Goal: Task Accomplishment & Management: Use online tool/utility

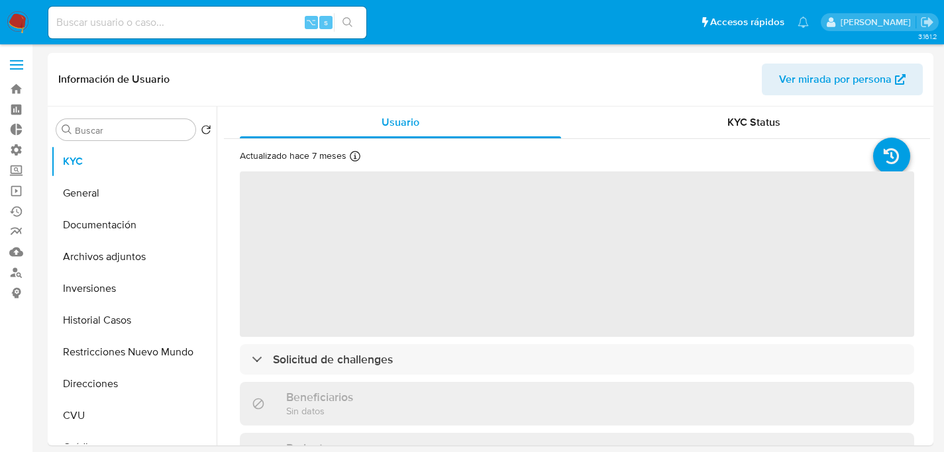
select select "10"
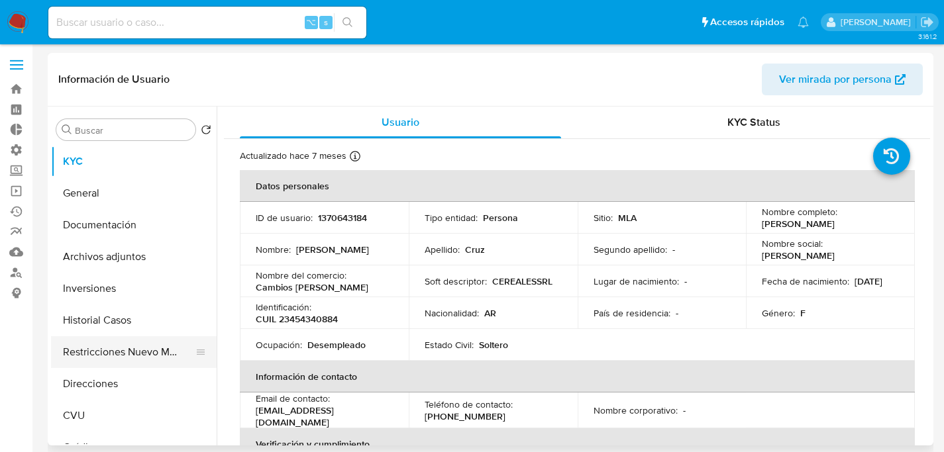
click at [138, 360] on button "Restricciones Nuevo Mundo" at bounding box center [128, 352] width 155 height 32
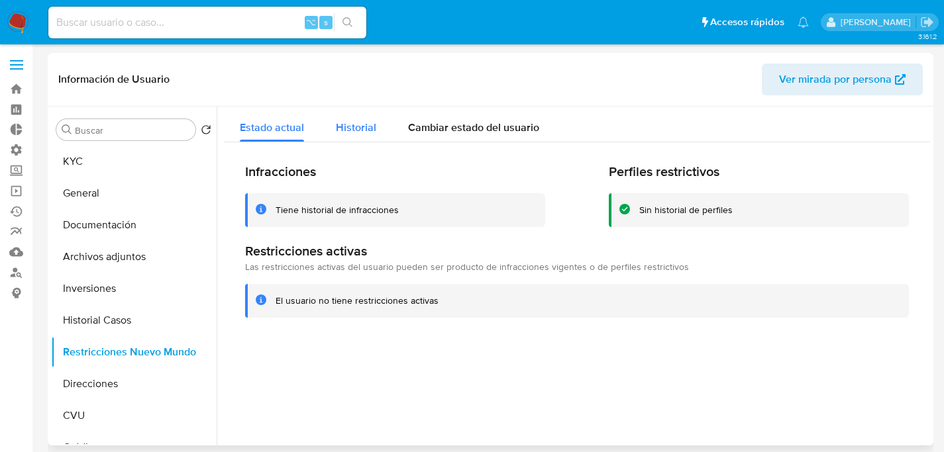
click at [360, 127] on span "Historial" at bounding box center [356, 127] width 40 height 15
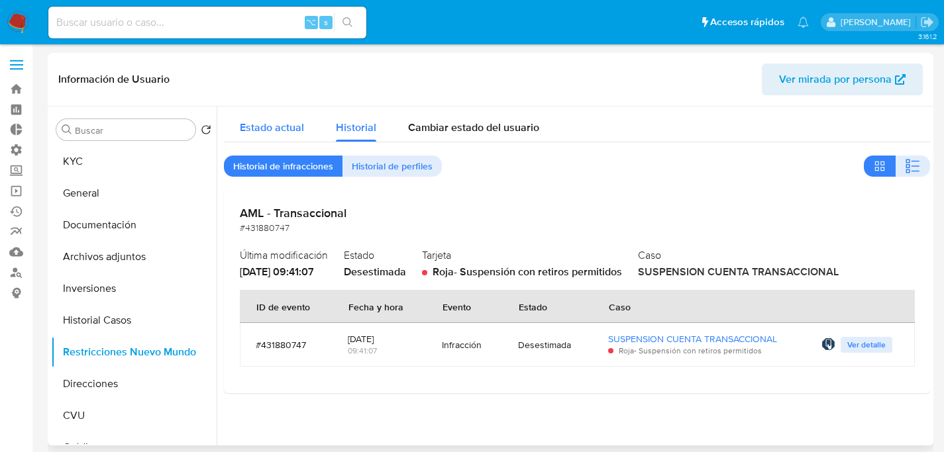
click at [244, 116] on div "Estado actual" at bounding box center [272, 124] width 64 height 35
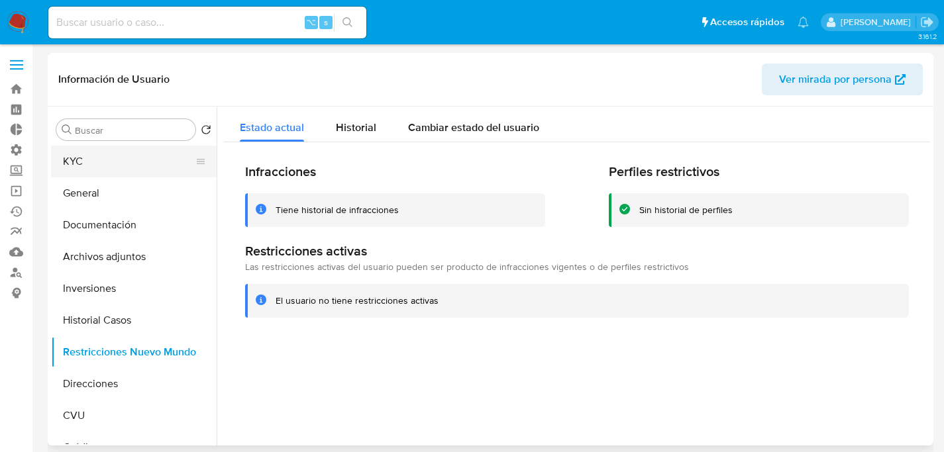
click at [83, 164] on button "KYC" at bounding box center [128, 162] width 155 height 32
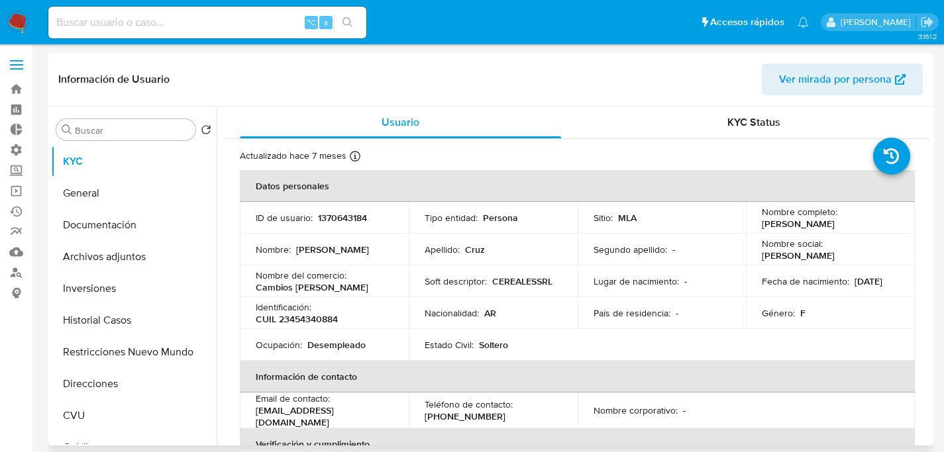
click at [335, 217] on p "1370643184" at bounding box center [342, 218] width 49 height 12
copy p "1370643184"
click at [72, 181] on button "General" at bounding box center [128, 194] width 155 height 32
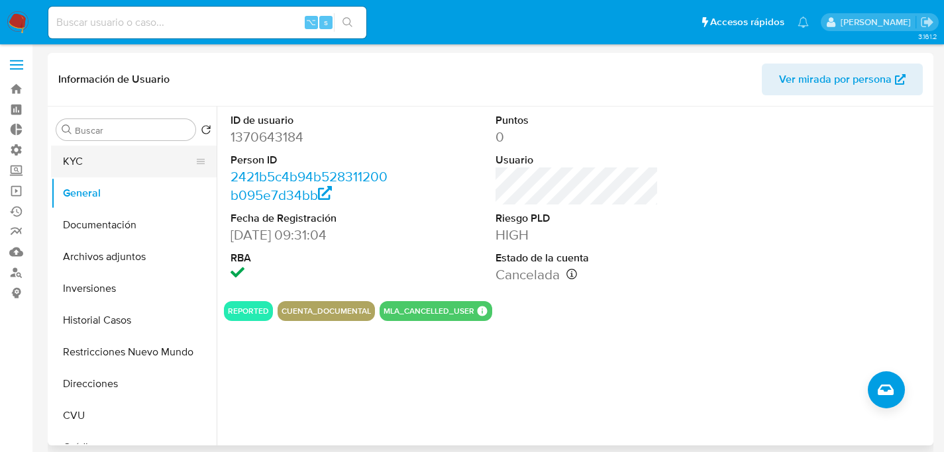
click at [109, 156] on button "KYC" at bounding box center [128, 162] width 155 height 32
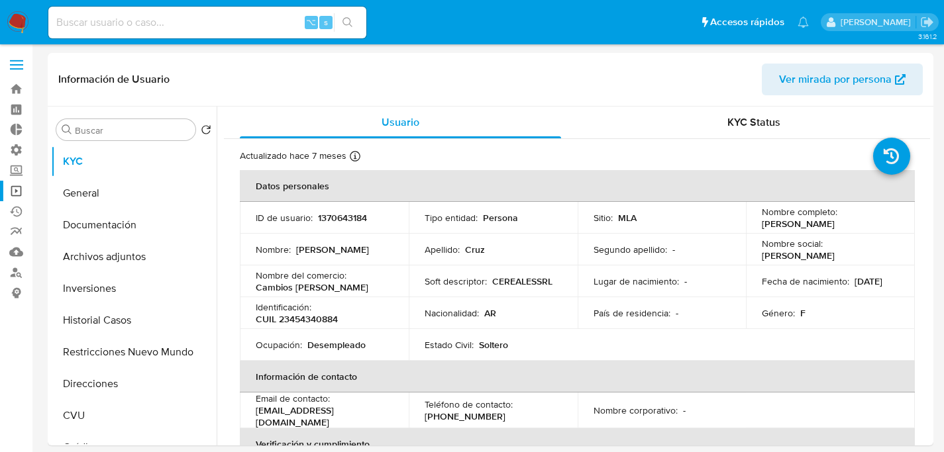
click at [14, 197] on link "Operaciones masivas" at bounding box center [79, 191] width 158 height 21
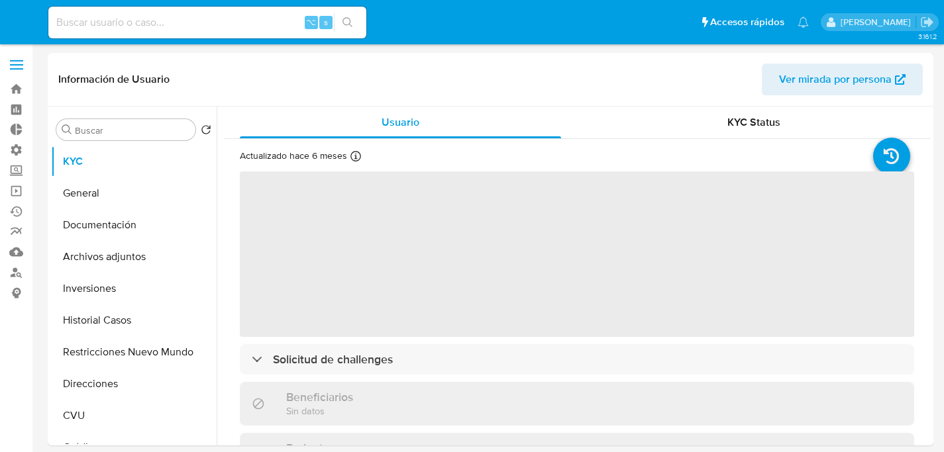
select select "10"
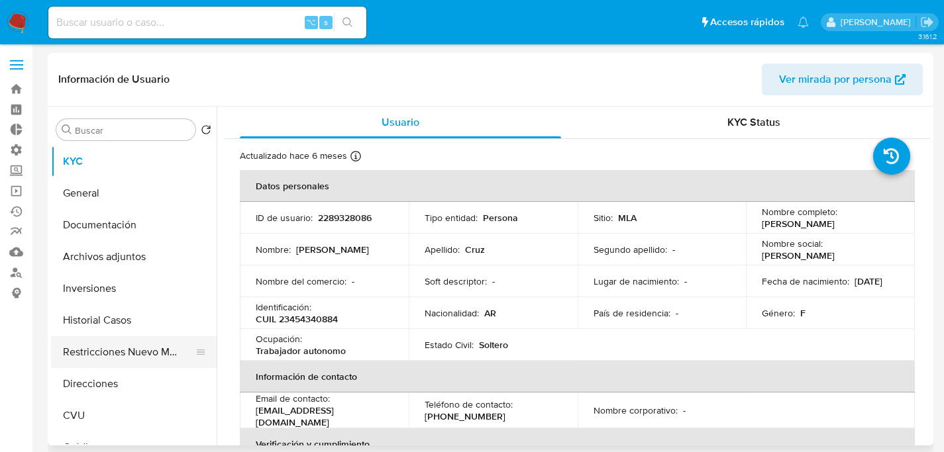
click at [121, 338] on button "Restricciones Nuevo Mundo" at bounding box center [128, 352] width 155 height 32
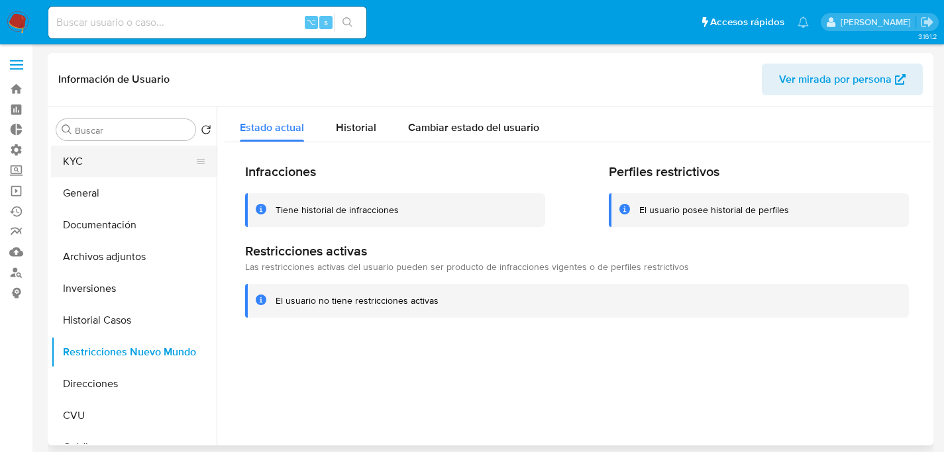
click at [89, 173] on button "KYC" at bounding box center [128, 162] width 155 height 32
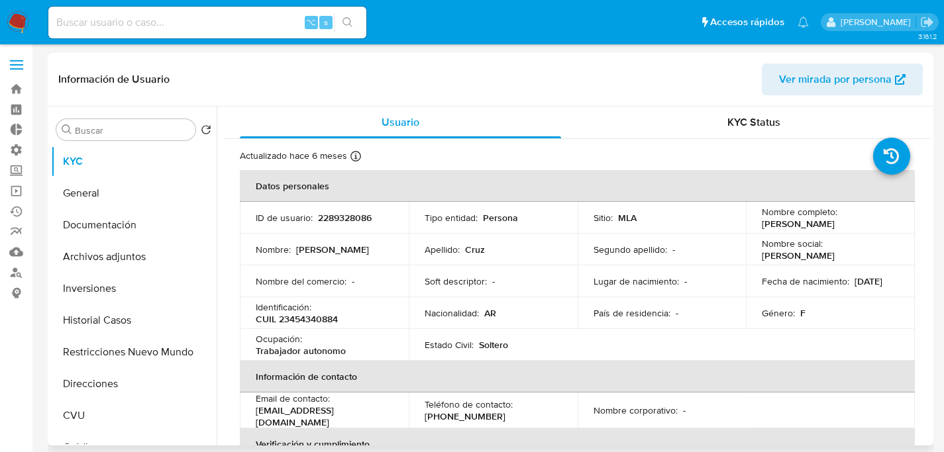
click at [366, 220] on p "2289328086" at bounding box center [345, 218] width 54 height 12
copy p "2289328086"
click at [105, 315] on button "Historial Casos" at bounding box center [128, 321] width 155 height 32
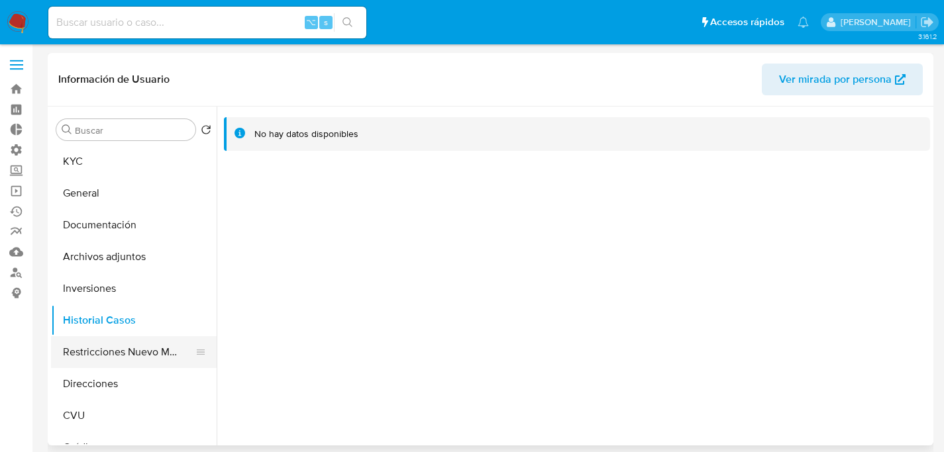
click at [91, 354] on button "Restricciones Nuevo Mundo" at bounding box center [128, 352] width 155 height 32
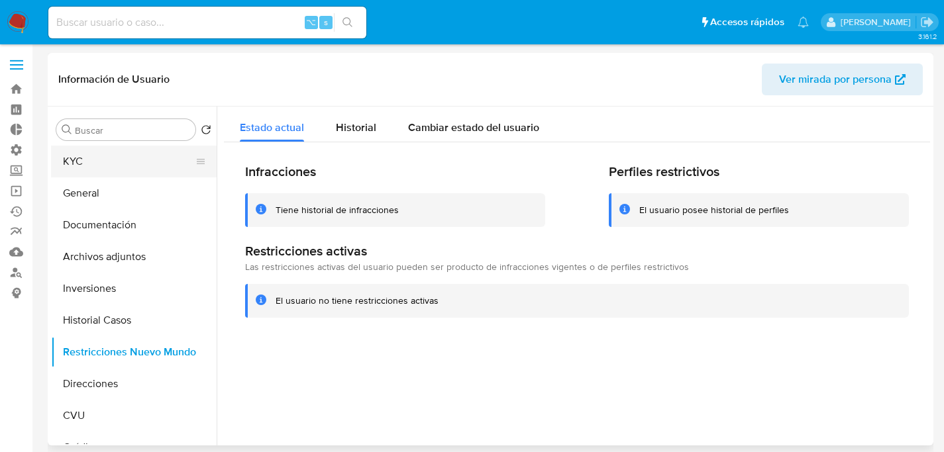
click at [93, 156] on button "KYC" at bounding box center [128, 162] width 155 height 32
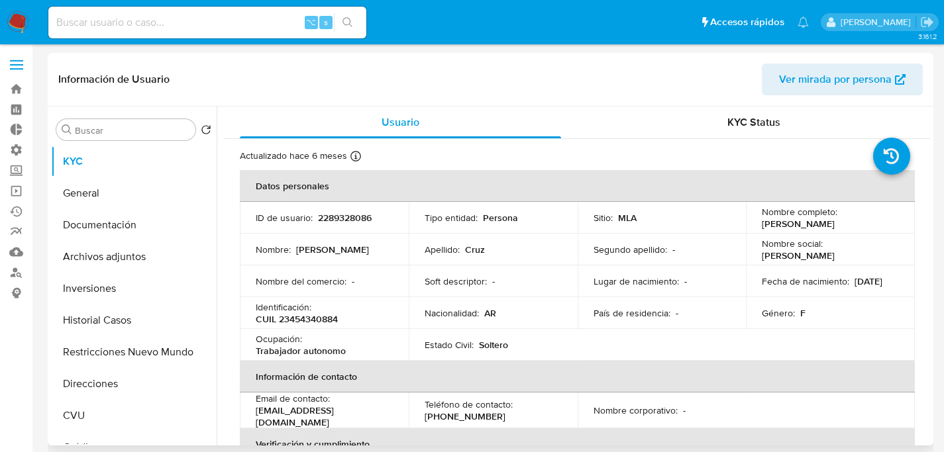
click at [347, 229] on td "ID de usuario : 2289328086" at bounding box center [324, 218] width 169 height 32
click at [352, 218] on p "2289328086" at bounding box center [345, 218] width 54 height 12
copy p "2289328086"
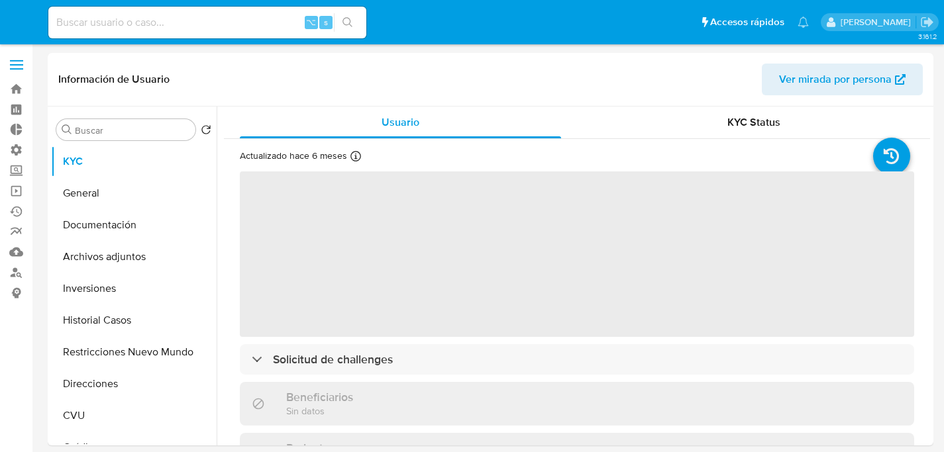
select select "10"
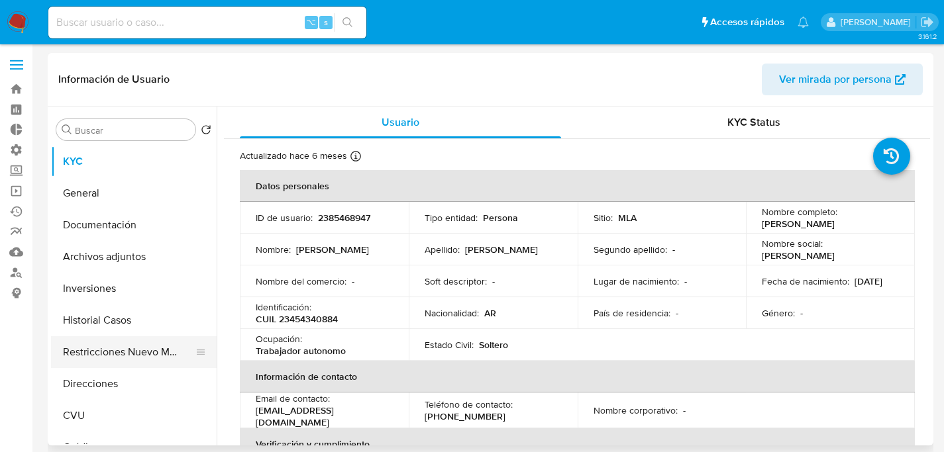
click at [90, 356] on button "Restricciones Nuevo Mundo" at bounding box center [128, 352] width 155 height 32
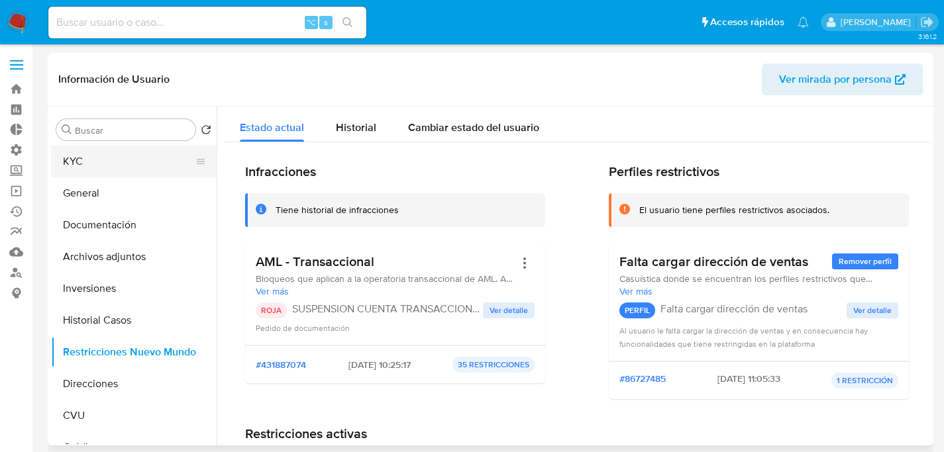
click at [67, 165] on button "KYC" at bounding box center [128, 162] width 155 height 32
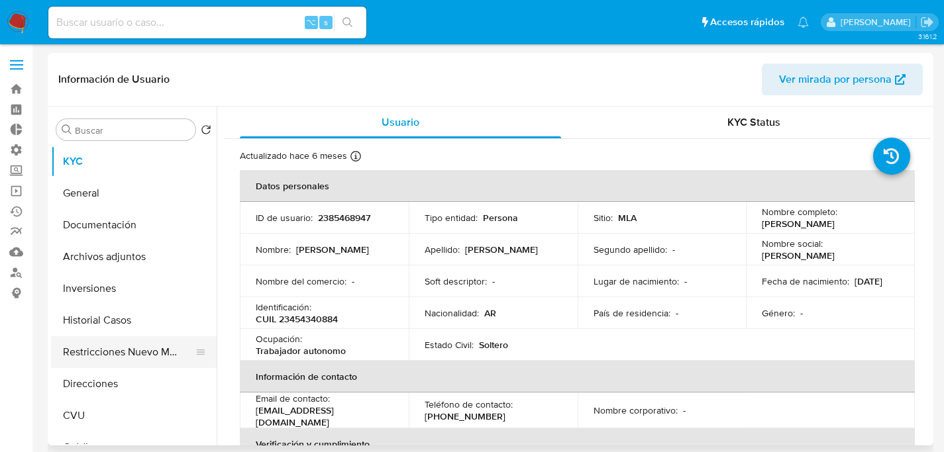
click at [106, 358] on button "Restricciones Nuevo Mundo" at bounding box center [128, 352] width 155 height 32
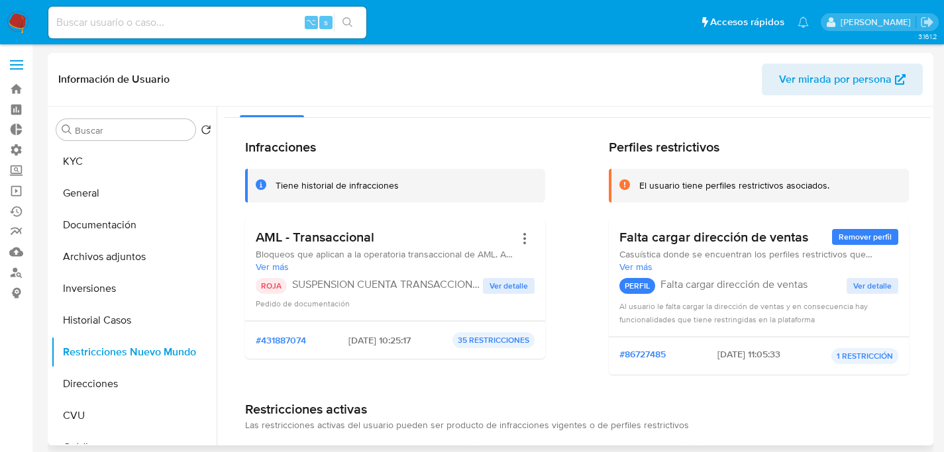
scroll to position [46, 0]
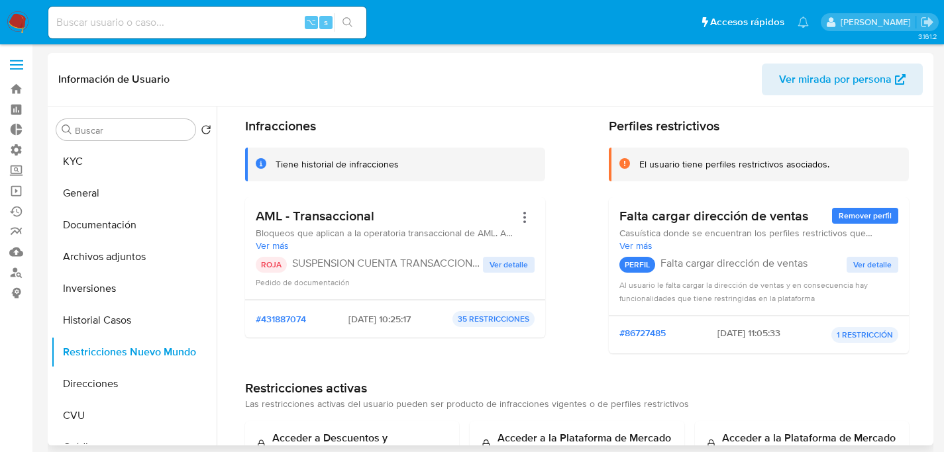
click at [507, 260] on span "Ver detalle" at bounding box center [508, 264] width 38 height 13
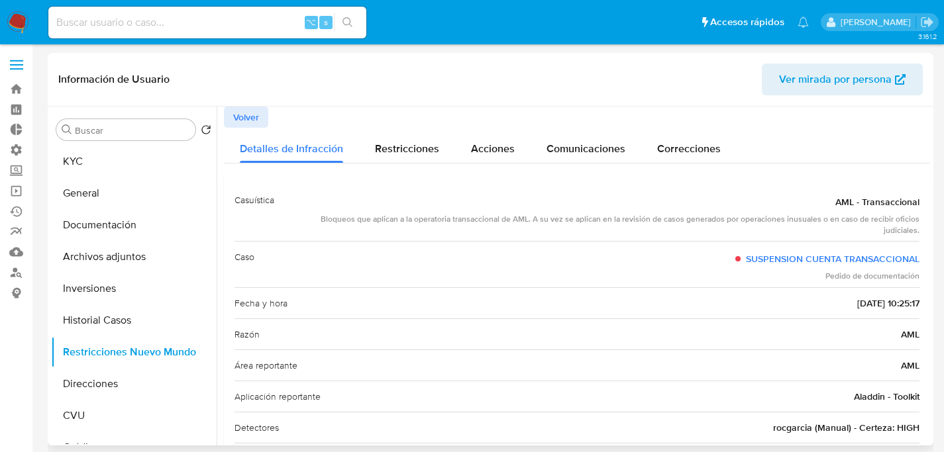
scroll to position [87, 0]
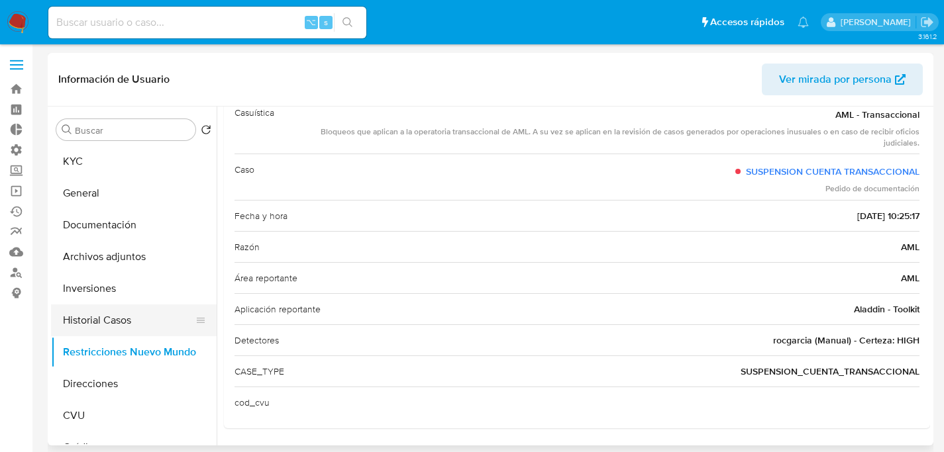
click at [107, 325] on button "Historial Casos" at bounding box center [128, 321] width 155 height 32
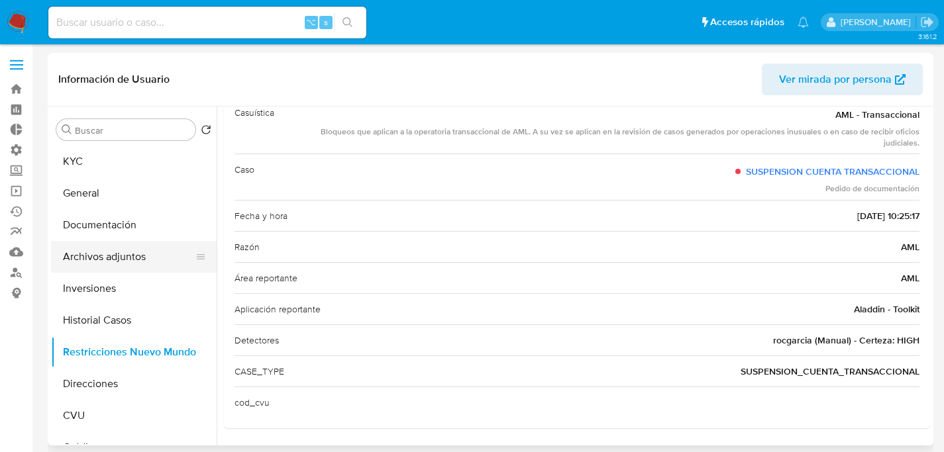
scroll to position [0, 0]
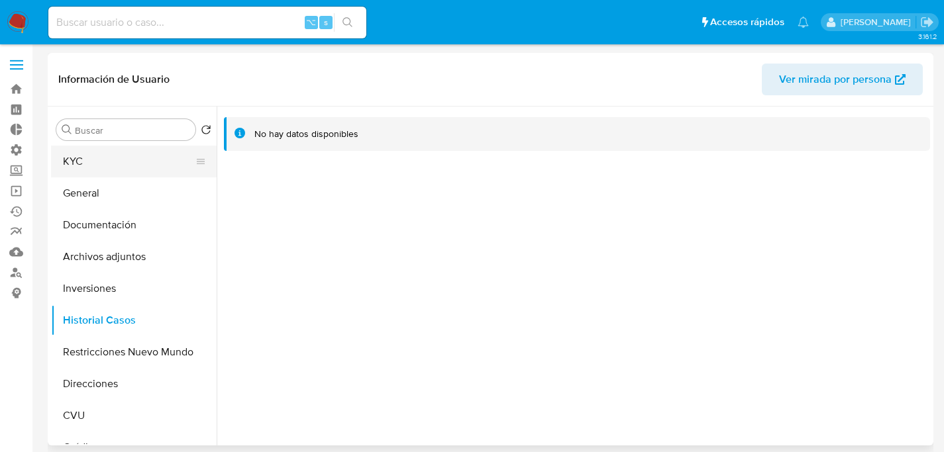
click at [108, 173] on button "KYC" at bounding box center [128, 162] width 155 height 32
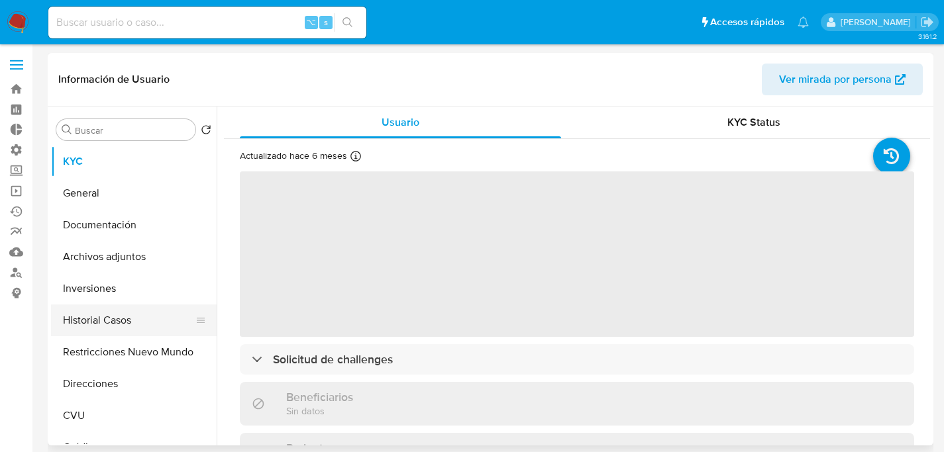
click at [98, 316] on button "Historial Casos" at bounding box center [128, 321] width 155 height 32
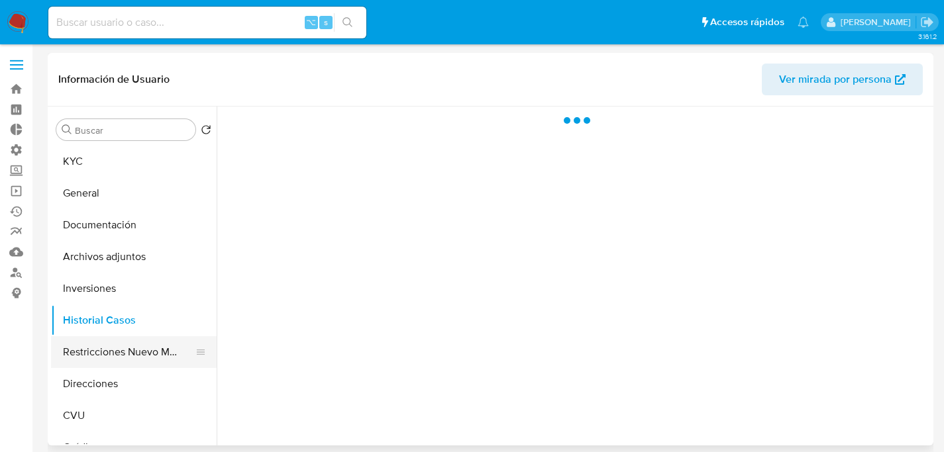
click at [110, 350] on button "Restricciones Nuevo Mundo" at bounding box center [128, 352] width 155 height 32
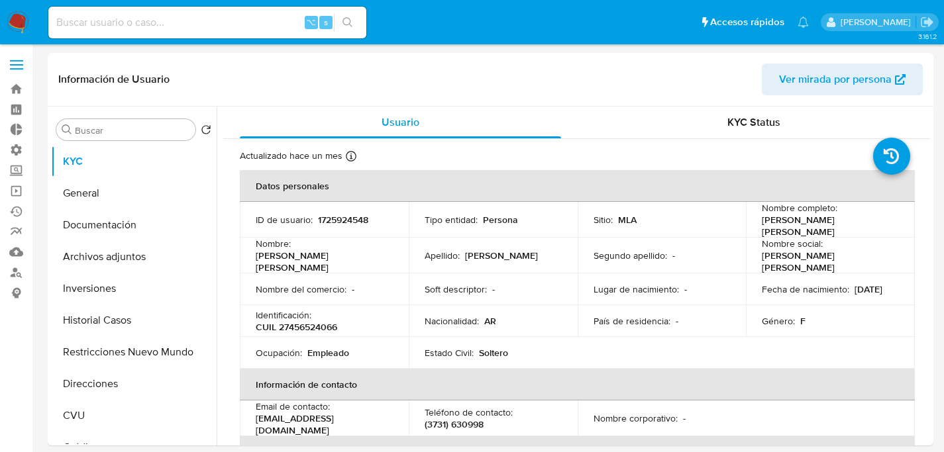
select select "10"
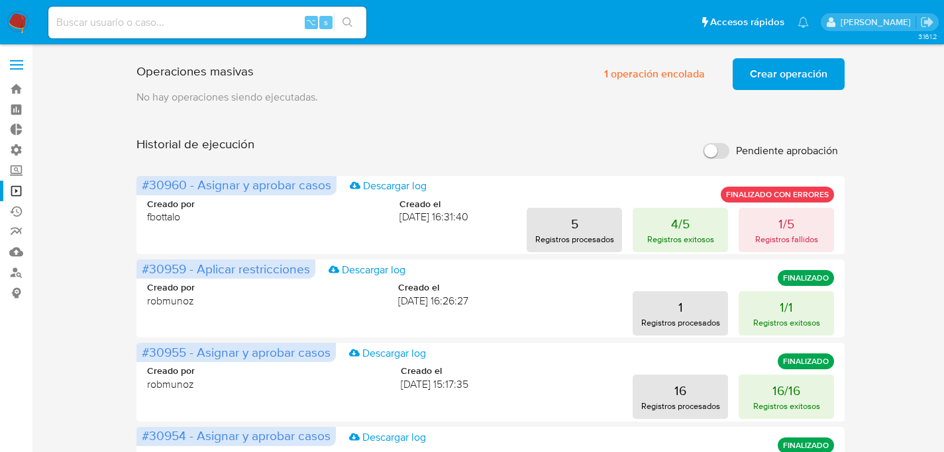
click at [819, 78] on span "Crear operación" at bounding box center [788, 74] width 77 height 29
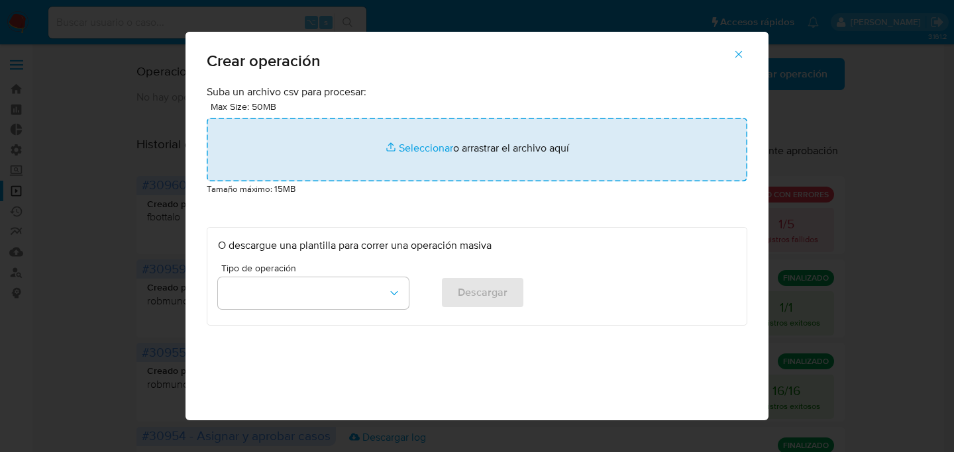
click at [459, 148] on input "file" at bounding box center [477, 150] width 540 height 64
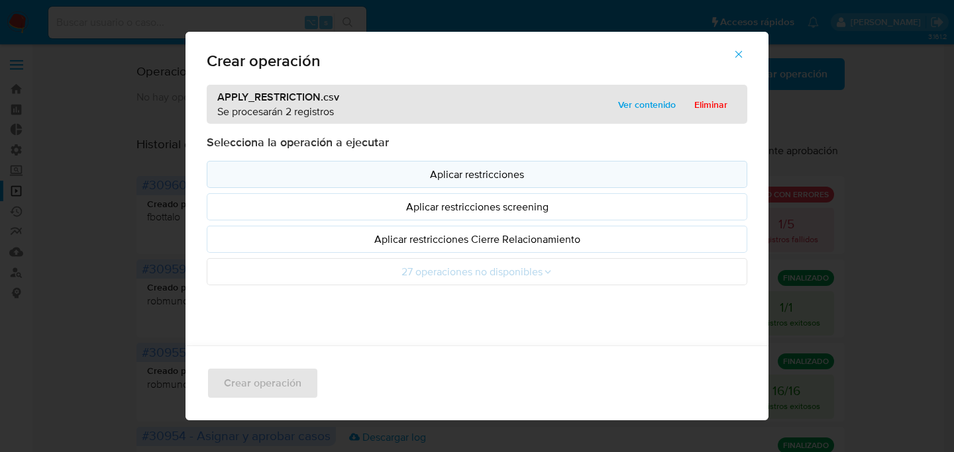
click at [509, 177] on p "Aplicar restricciones" at bounding box center [477, 174] width 518 height 15
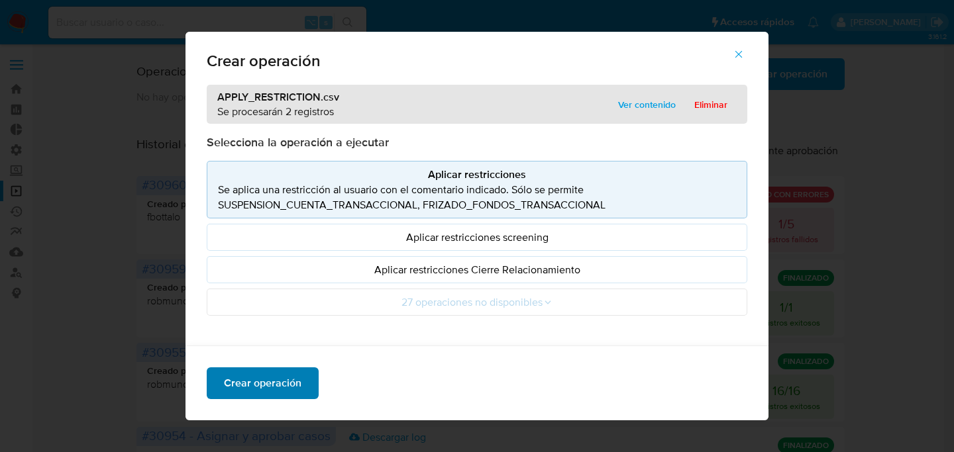
click at [276, 389] on span "Crear operación" at bounding box center [262, 383] width 77 height 29
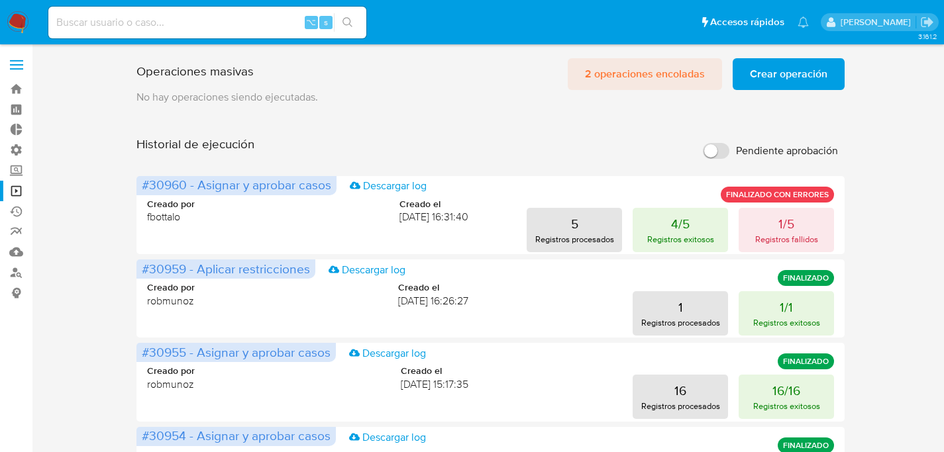
click at [709, 89] on button "2 operaciones encoladas" at bounding box center [645, 74] width 154 height 32
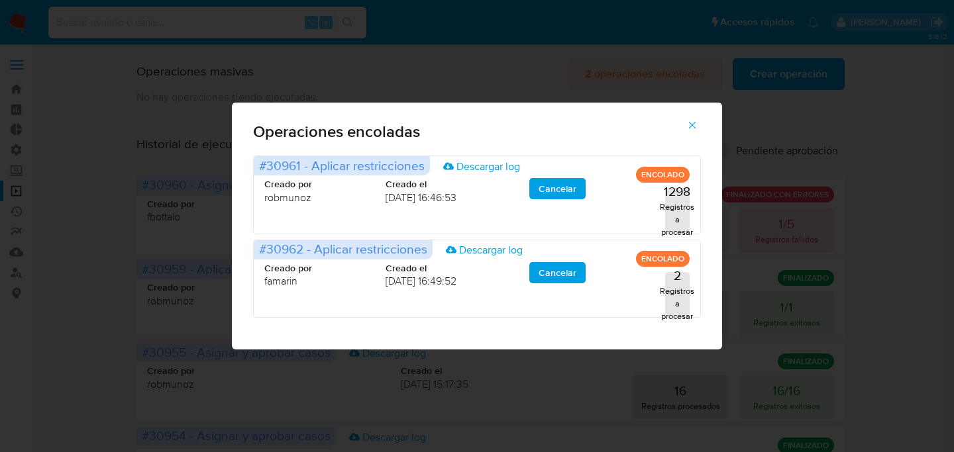
click at [693, 80] on div "Operaciones encoladas #30961 - Aplicar restricciones Descargar log ENCOLADO Cre…" at bounding box center [477, 226] width 954 height 452
click at [692, 130] on icon "button" at bounding box center [692, 125] width 12 height 12
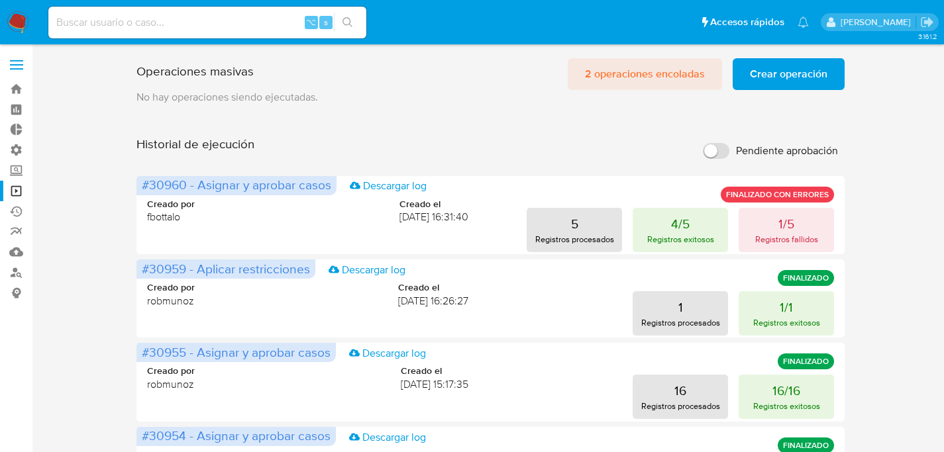
click at [619, 77] on span "2 operaciones encoladas" at bounding box center [645, 74] width 120 height 29
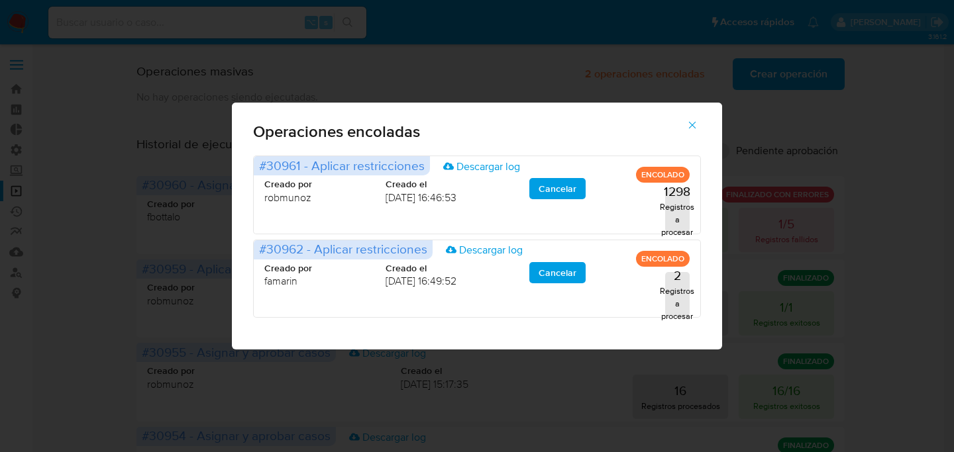
click at [696, 119] on icon "button" at bounding box center [692, 125] width 12 height 12
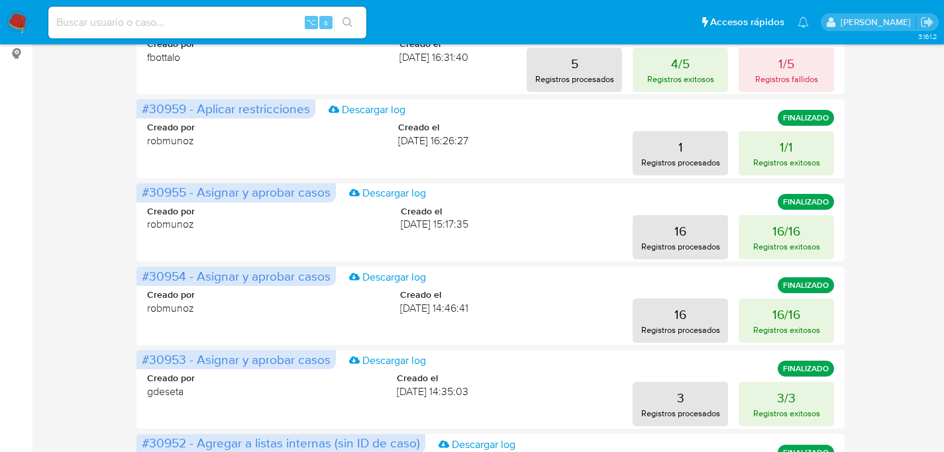
scroll to position [252, 0]
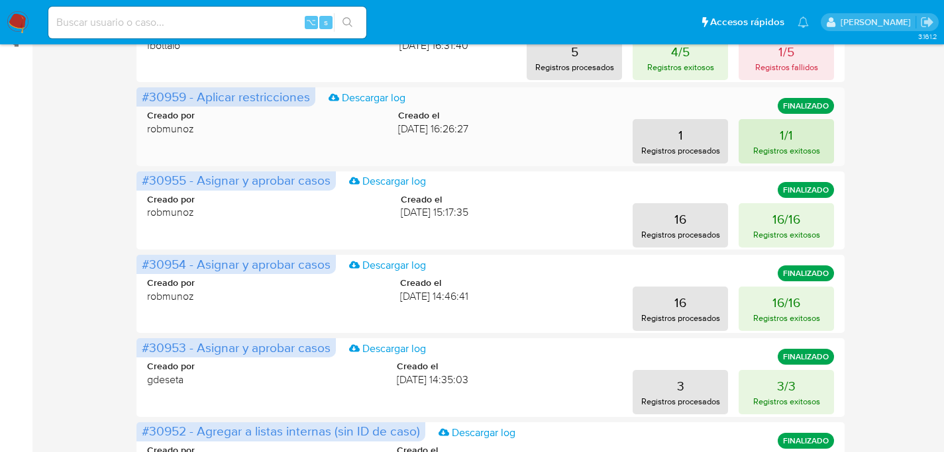
click at [754, 138] on button "1/1 Registros exitosos" at bounding box center [785, 141] width 95 height 44
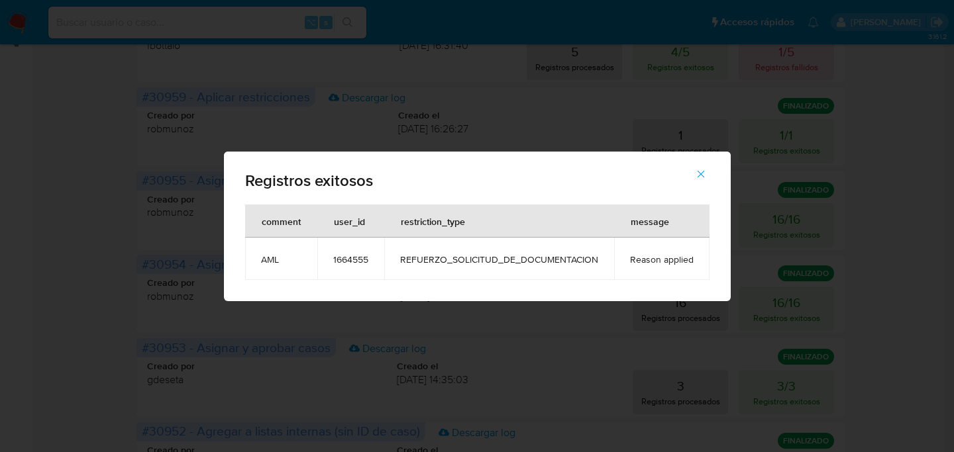
click at [850, 152] on div "Registros exitosos comment user_id restriction_type message AML 1664555 REFUERZ…" at bounding box center [477, 226] width 954 height 452
click at [695, 171] on icon "button" at bounding box center [701, 174] width 12 height 12
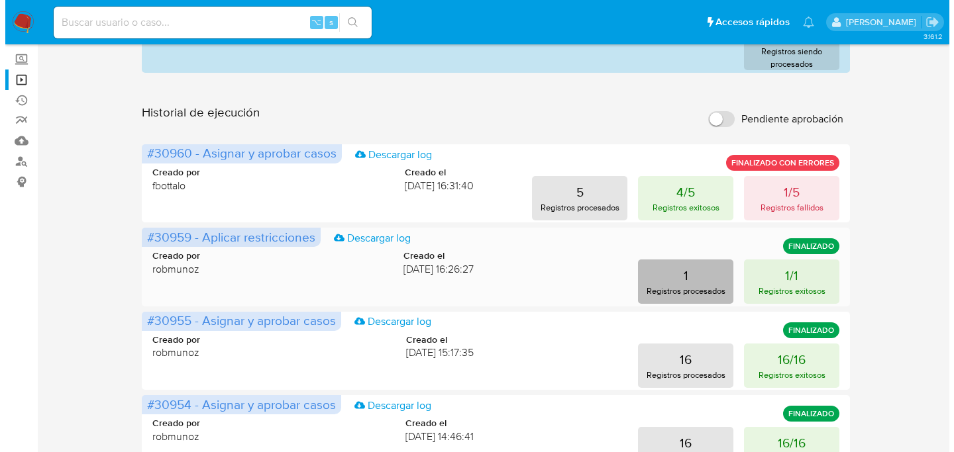
scroll to position [0, 0]
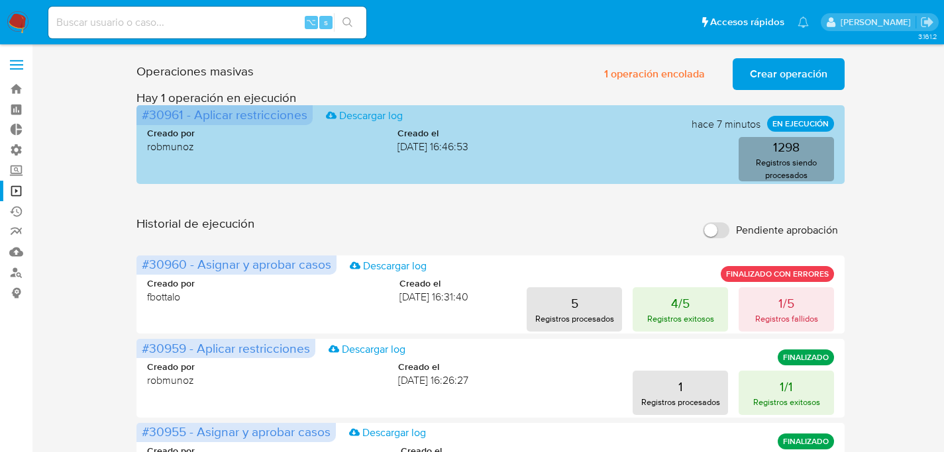
click at [753, 170] on p "Registros siendo procesados" at bounding box center [785, 168] width 87 height 25
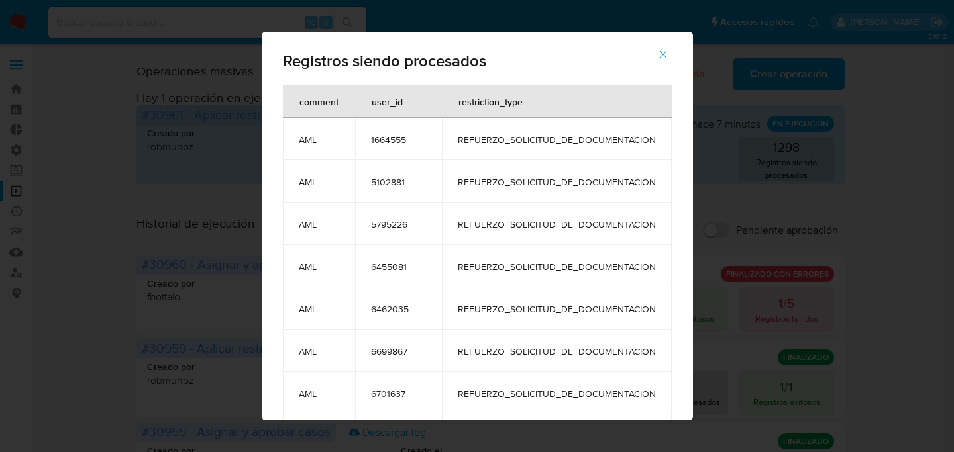
click at [668, 54] on icon "button" at bounding box center [663, 54] width 12 height 12
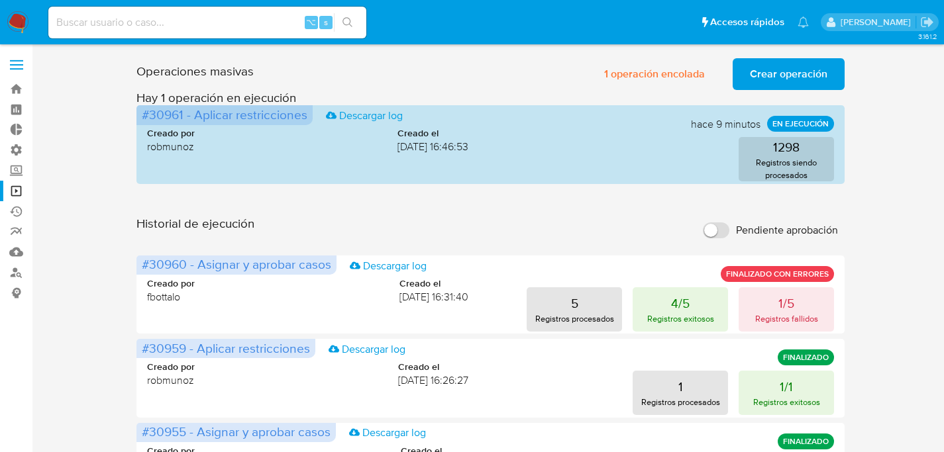
click at [187, 27] on input at bounding box center [207, 22] width 318 height 17
paste input "153464852"
type input "153464852"
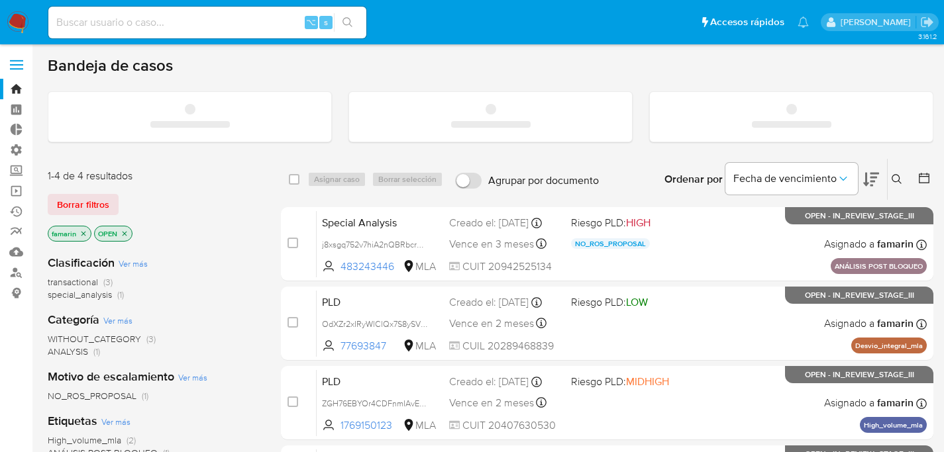
click at [244, 30] on input at bounding box center [207, 22] width 318 height 17
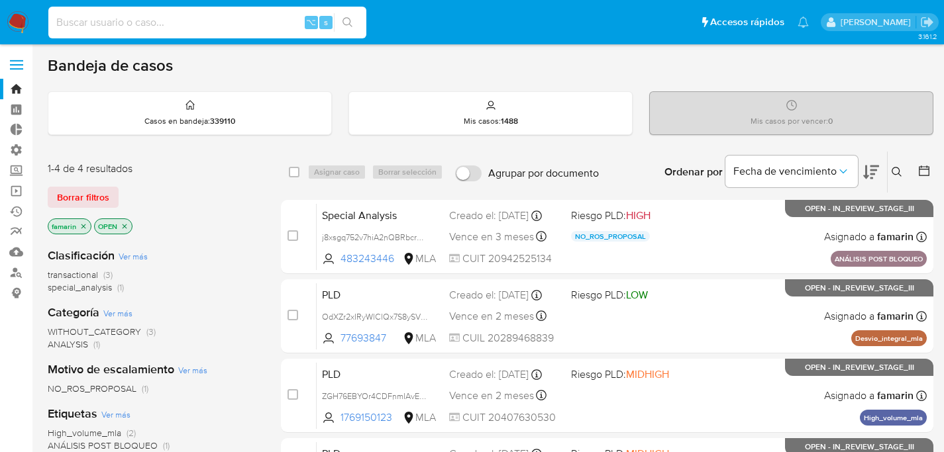
paste input "153464852"
type input "153464852"
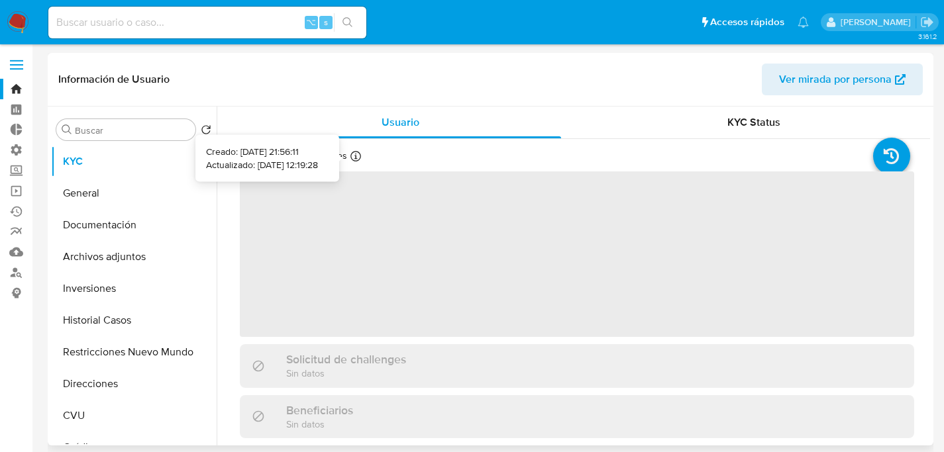
select select "10"
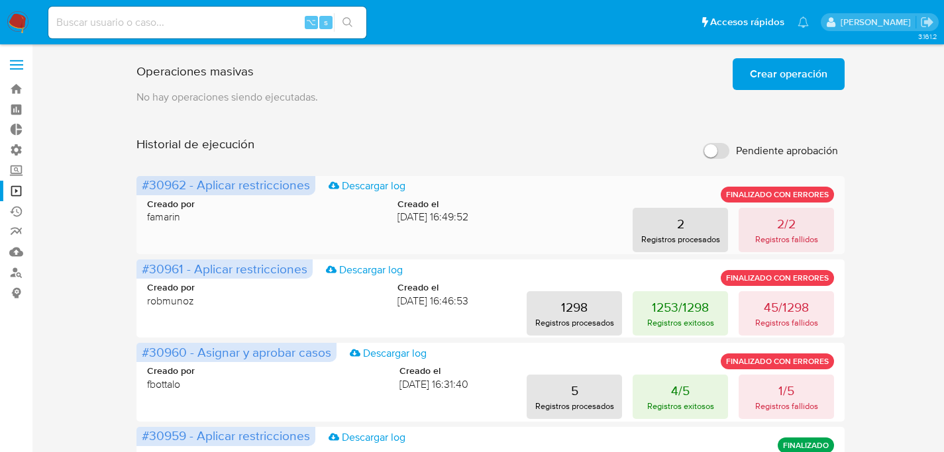
click at [732, 218] on div "2 Registros procesados 2/2 Registros fallidos" at bounding box center [661, 230] width 345 height 44
click at [764, 225] on button "2/2 Registros fallidos" at bounding box center [785, 230] width 95 height 44
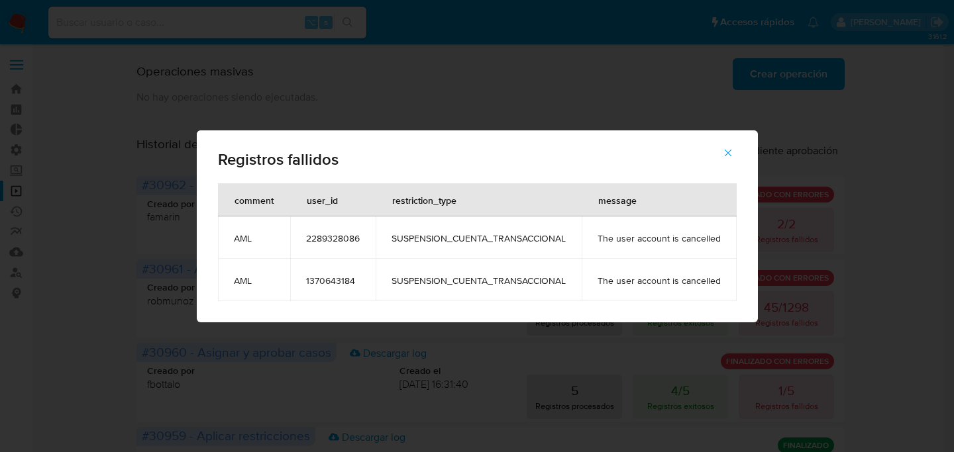
click at [729, 148] on icon "button" at bounding box center [728, 153] width 12 height 12
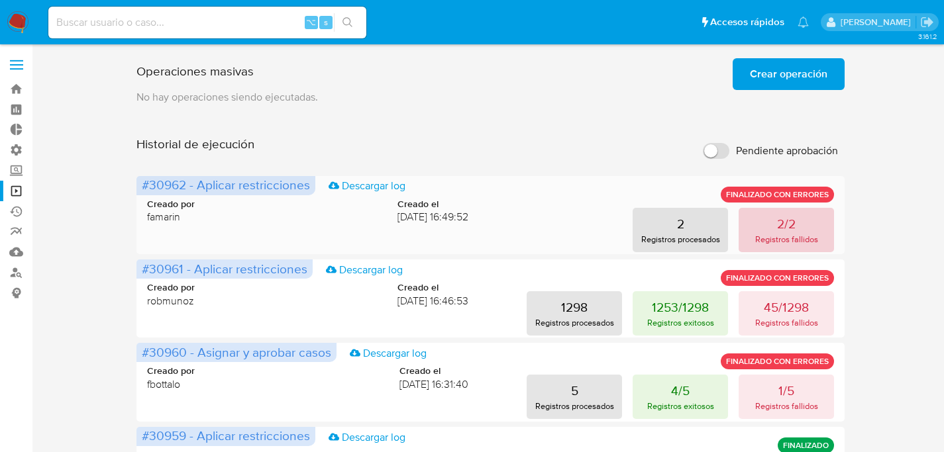
click at [769, 229] on button "2/2 Registros fallidos" at bounding box center [785, 230] width 95 height 44
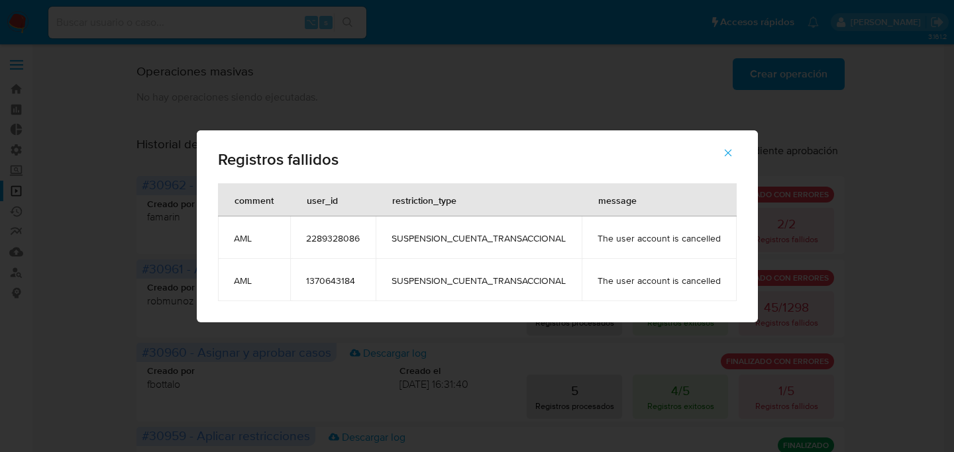
click at [723, 156] on icon "button" at bounding box center [728, 153] width 12 height 12
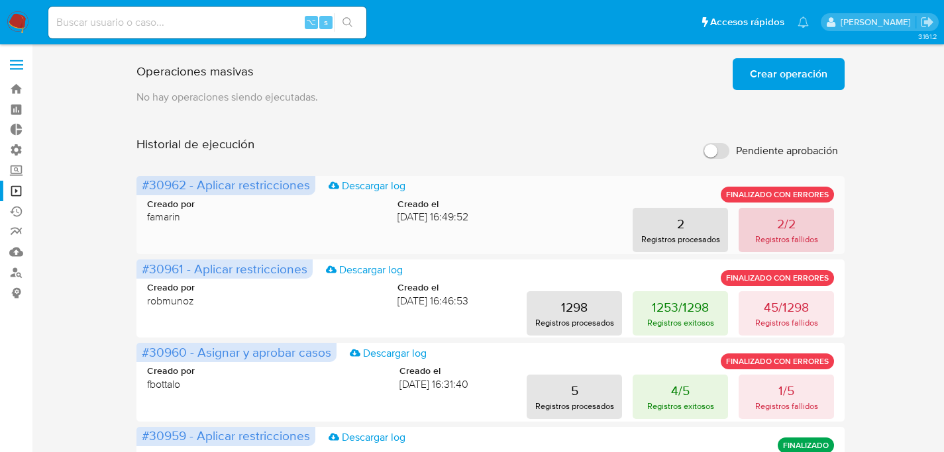
click at [762, 214] on button "2/2 Registros fallidos" at bounding box center [785, 230] width 95 height 44
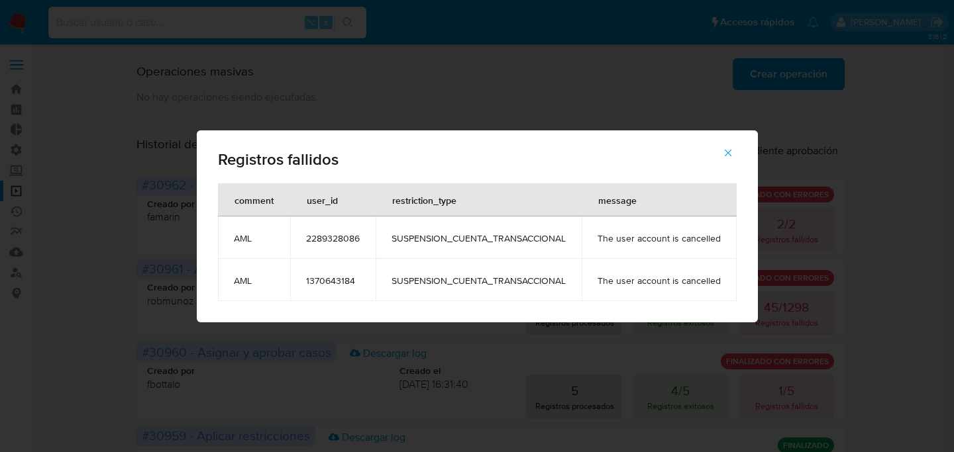
click at [320, 240] on span "2289328086" at bounding box center [333, 238] width 54 height 12
click at [734, 151] on button "button" at bounding box center [728, 153] width 46 height 32
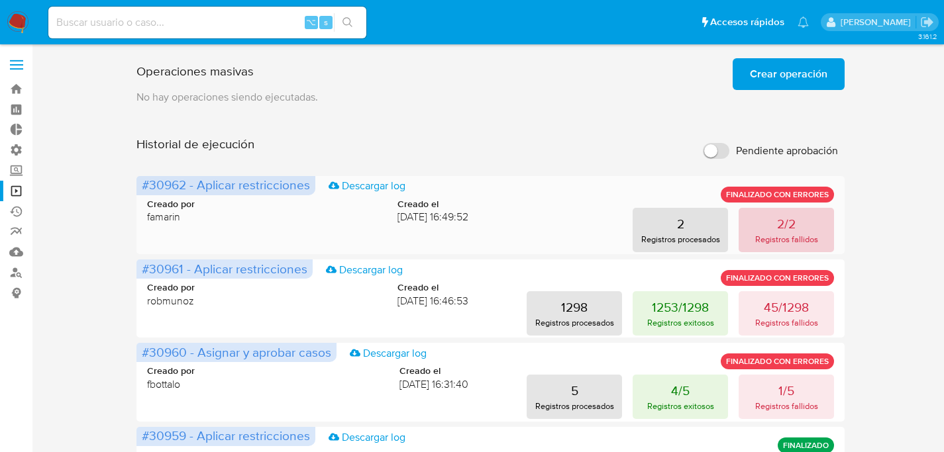
click at [773, 236] on p "Registros fallidos" at bounding box center [786, 239] width 63 height 13
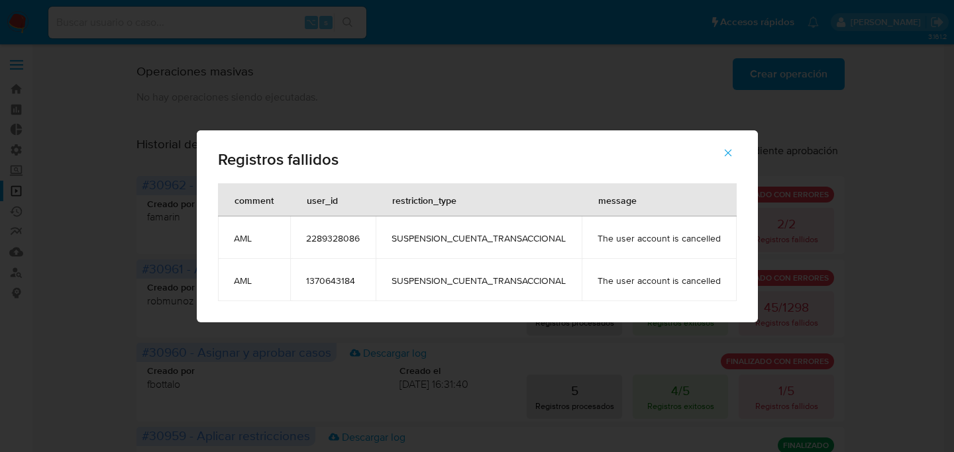
click at [293, 287] on td "1370643184" at bounding box center [332, 280] width 85 height 42
click at [321, 281] on span "1370643184" at bounding box center [333, 281] width 54 height 12
click at [97, 193] on div "Registros fallidos comment user_id restriction_type message AML 2289328086 SUSP…" at bounding box center [477, 226] width 954 height 452
click at [733, 168] on button "button" at bounding box center [728, 153] width 46 height 32
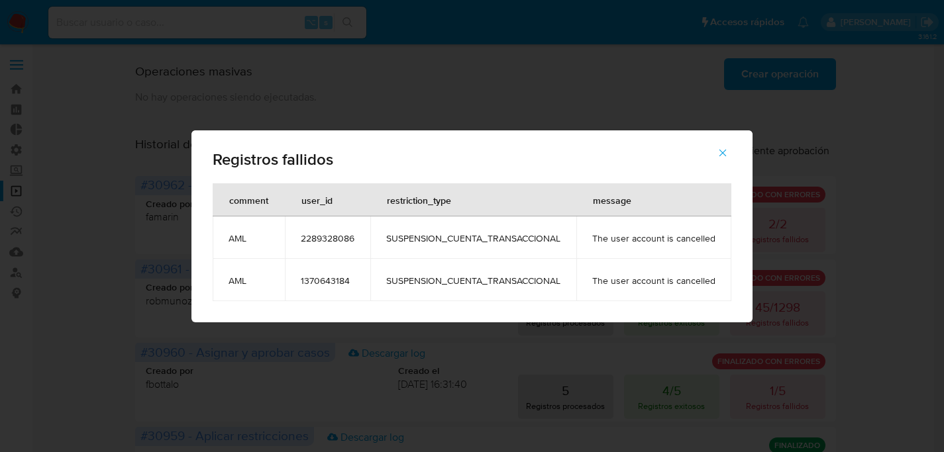
click at [729, 154] on label "Pendiente aprobación" at bounding box center [761, 150] width 148 height 29
click at [721, 154] on input "Pendiente aprobación" at bounding box center [707, 151] width 26 height 16
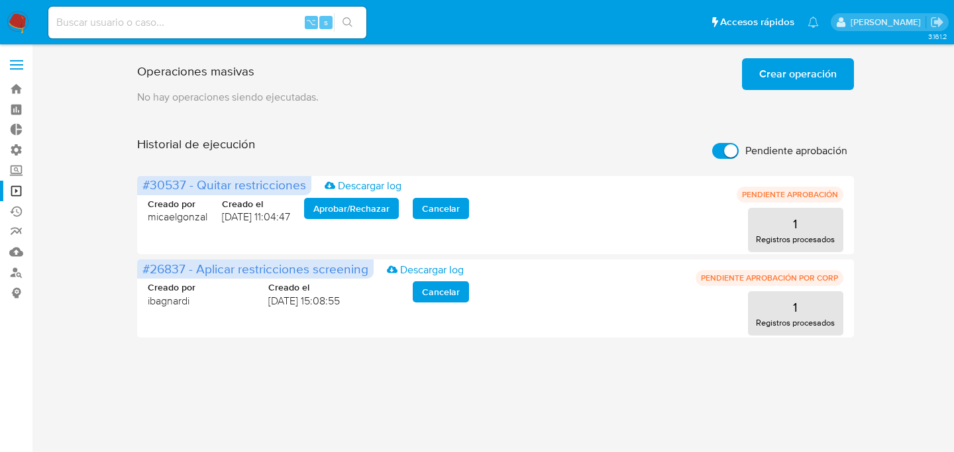
click at [716, 150] on input "Pendiente aprobación" at bounding box center [725, 151] width 26 height 16
checkbox input "false"
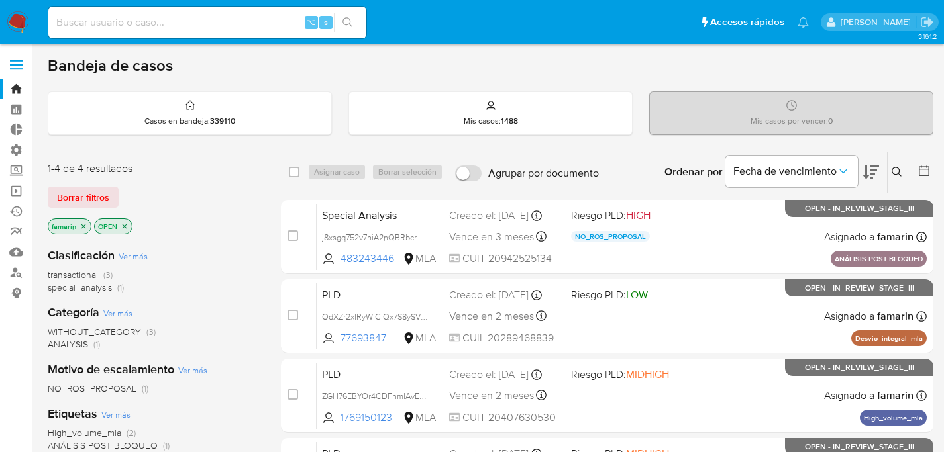
click at [210, 21] on input at bounding box center [207, 22] width 318 height 17
paste input "2289328086"
type input "2289328086"
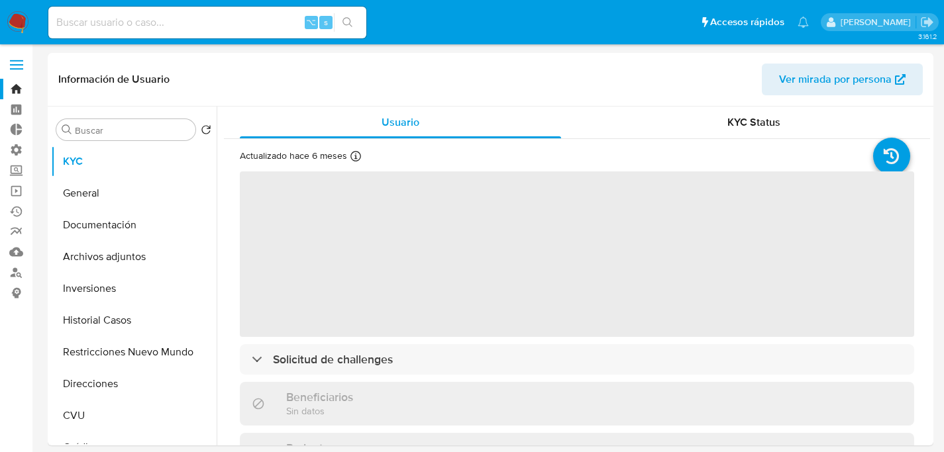
select select "10"
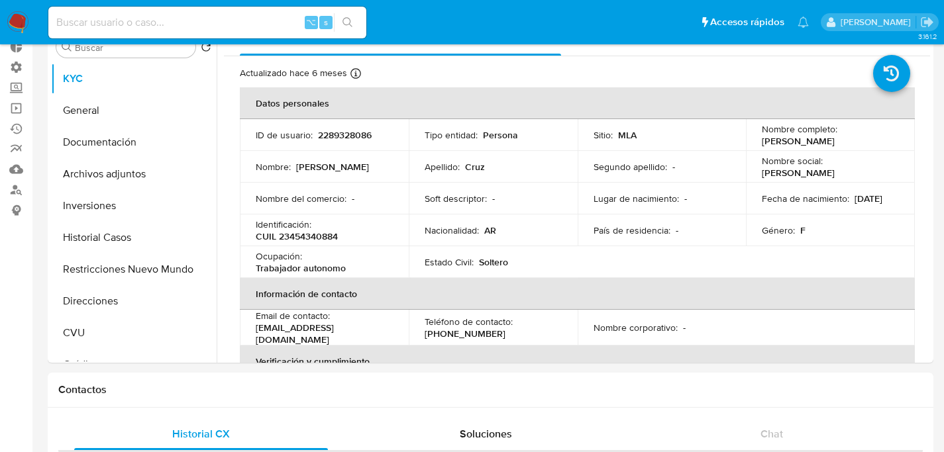
scroll to position [83, 0]
click at [91, 282] on button "Restricciones Nuevo Mundo" at bounding box center [128, 269] width 155 height 32
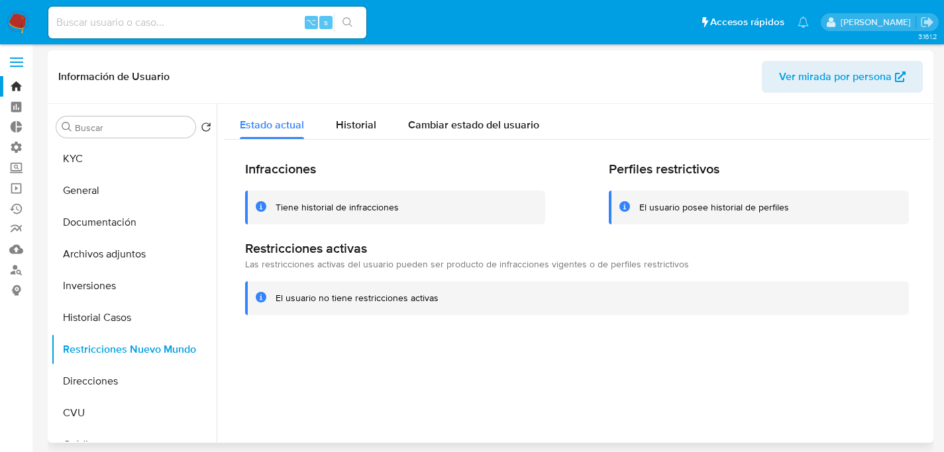
scroll to position [0, 0]
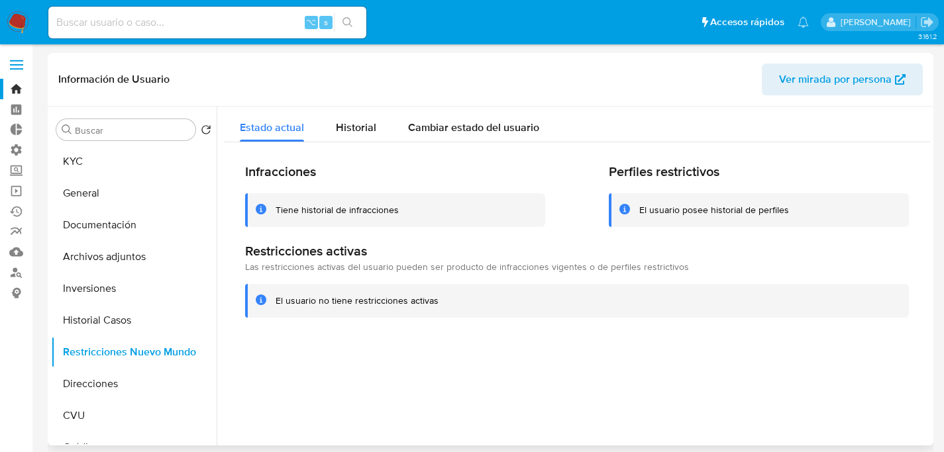
click at [316, 197] on div "Tiene historial de infracciones" at bounding box center [395, 210] width 300 height 34
click at [415, 122] on span "Cambiar estado del usuario" at bounding box center [473, 127] width 131 height 15
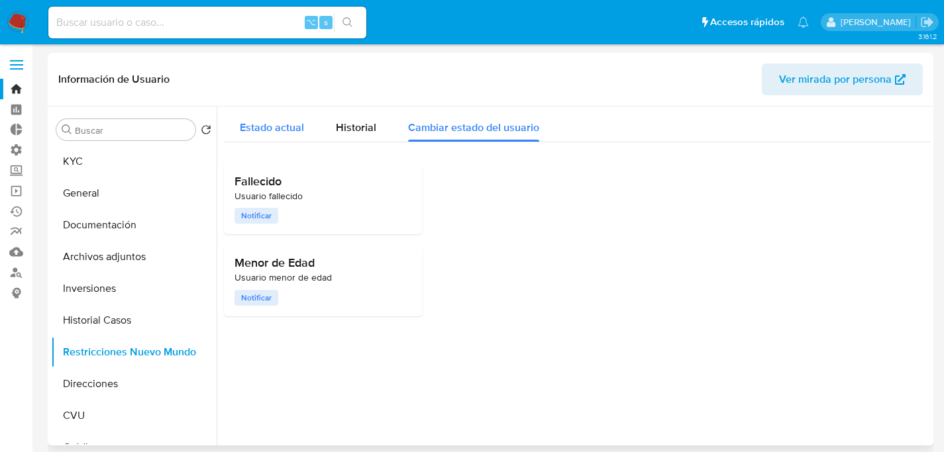
click at [273, 132] on span "Estado actual" at bounding box center [272, 127] width 64 height 15
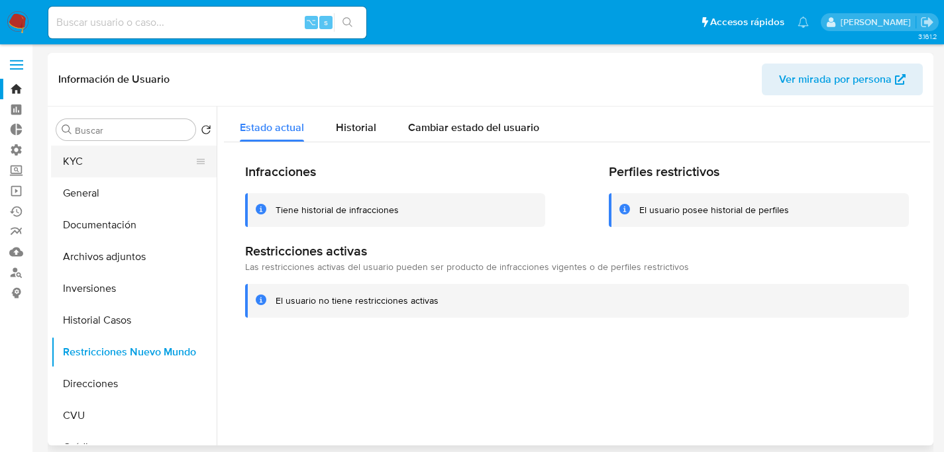
click at [122, 160] on button "KYC" at bounding box center [128, 162] width 155 height 32
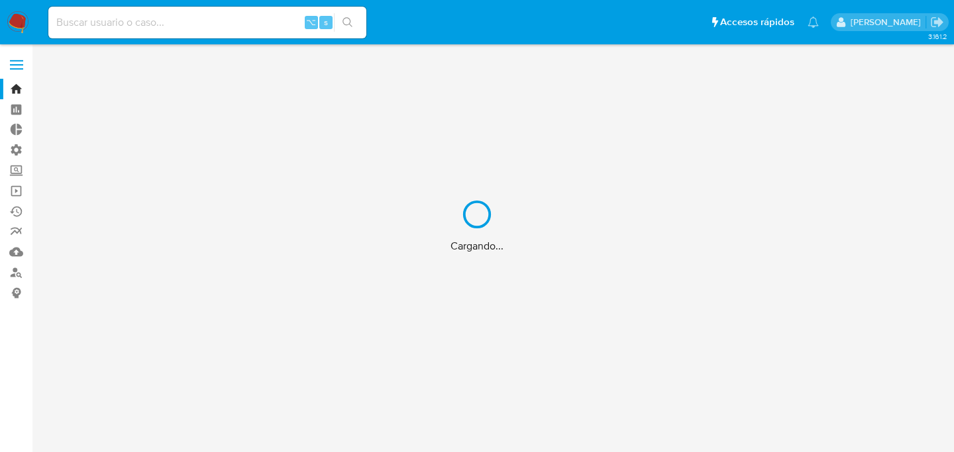
click at [185, 28] on div "Cargando..." at bounding box center [477, 226] width 954 height 452
click at [193, 25] on div "Cargando..." at bounding box center [477, 226] width 954 height 452
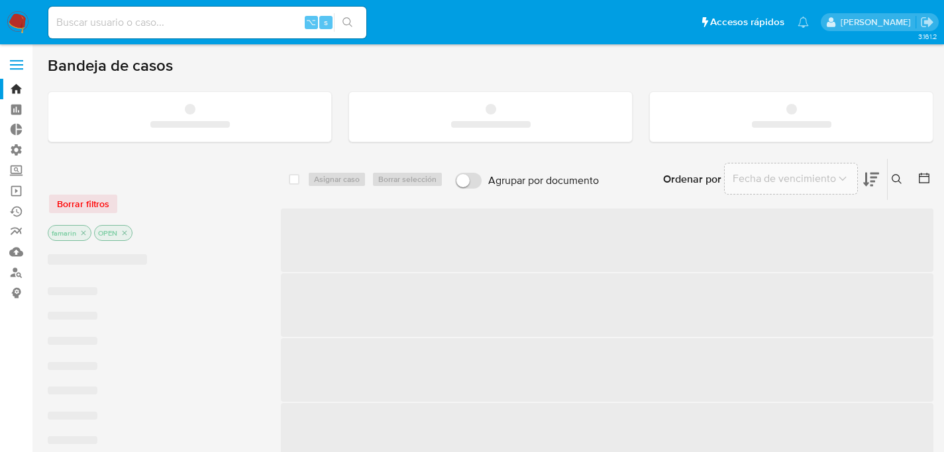
click at [197, 23] on input at bounding box center [207, 22] width 318 height 17
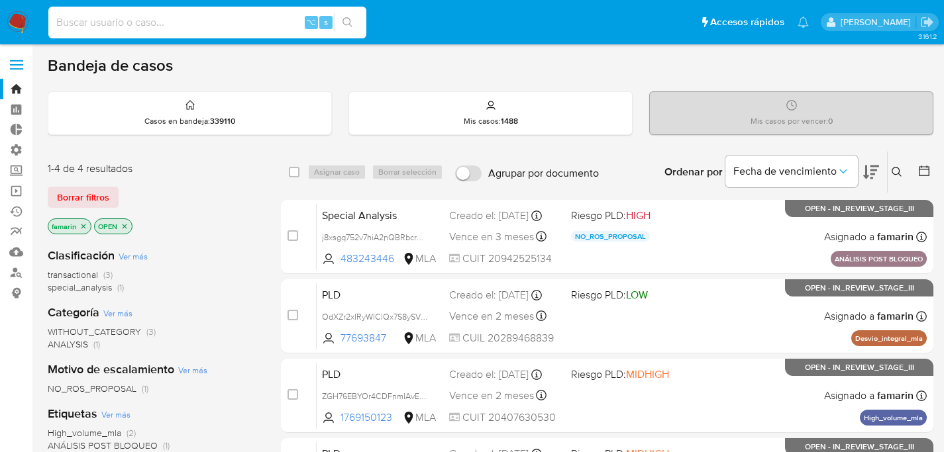
paste input "1370643184"
type input "1370643184"
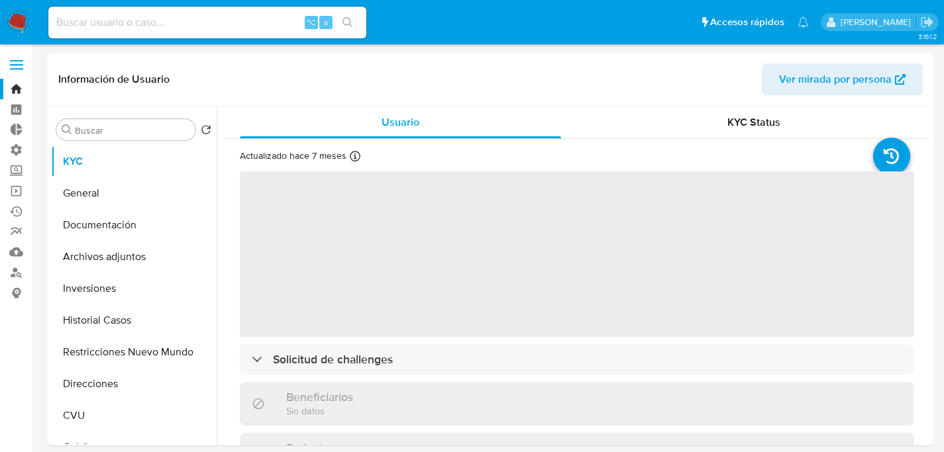
select select "10"
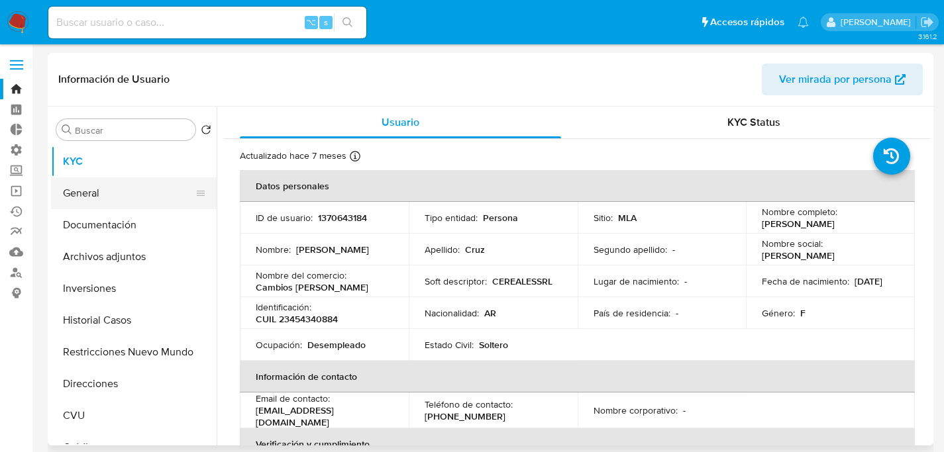
click at [88, 180] on button "General" at bounding box center [128, 194] width 155 height 32
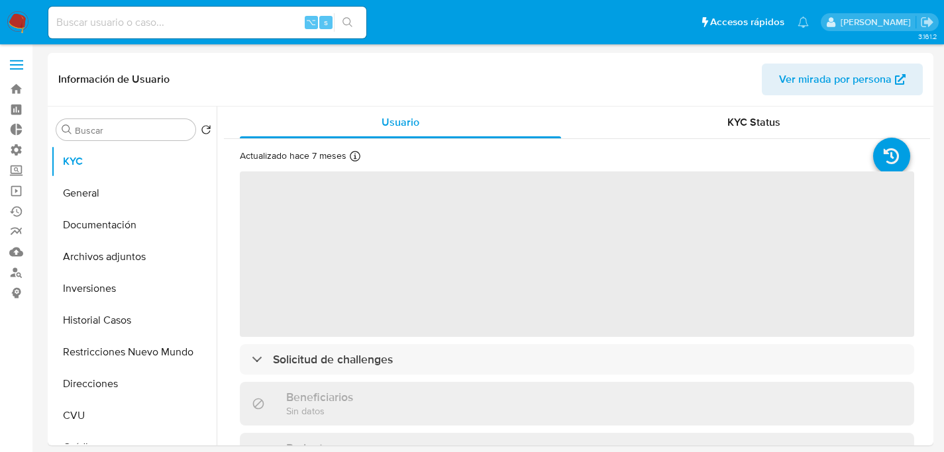
select select "10"
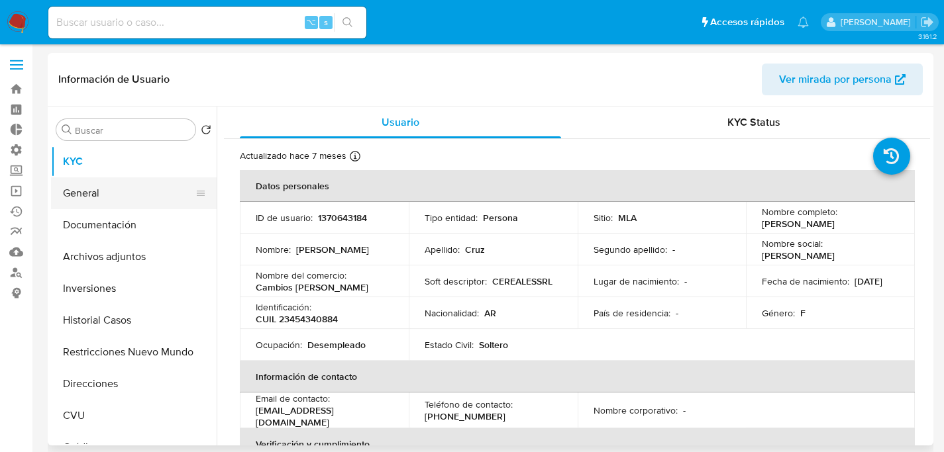
click at [102, 184] on button "General" at bounding box center [128, 194] width 155 height 32
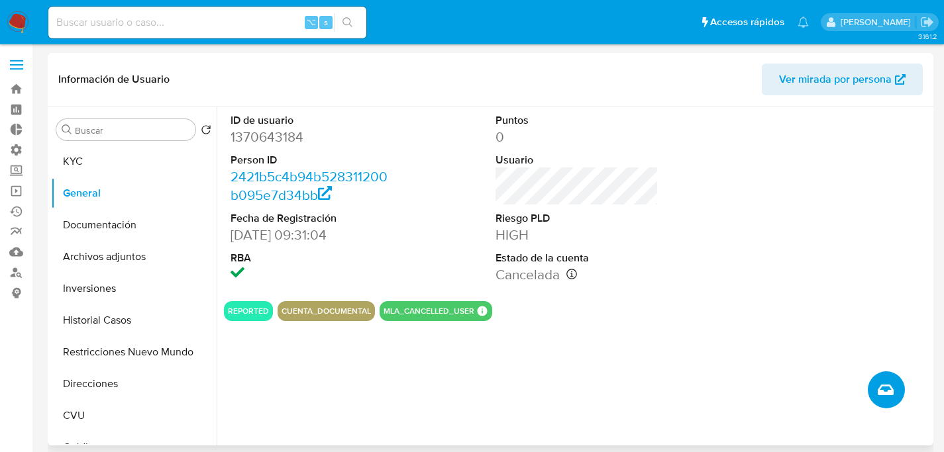
click at [893, 383] on button "Crear caso manual" at bounding box center [886, 390] width 37 height 37
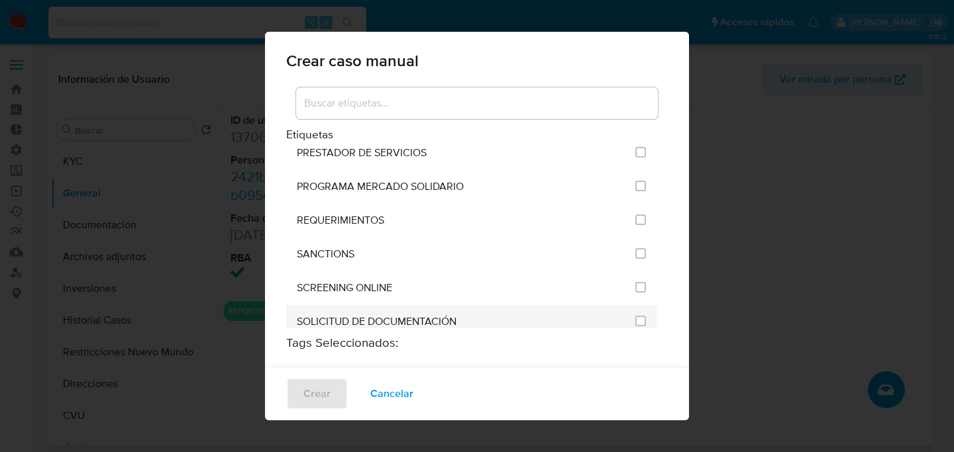
scroll to position [1498, 0]
click at [418, 315] on span "SOLICITUD DE DOCUMENTACIÓN" at bounding box center [377, 321] width 160 height 13
click at [635, 315] on input "2677" at bounding box center [640, 320] width 11 height 11
checkbox input "true"
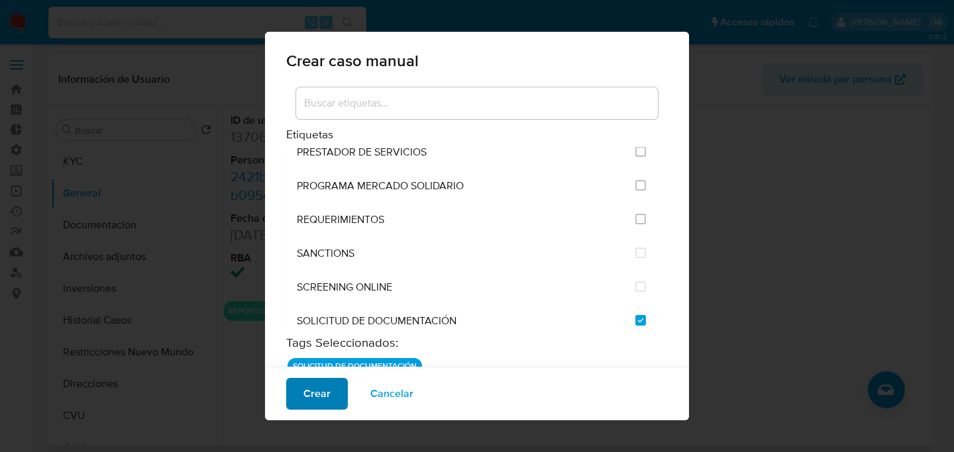
click at [293, 395] on button "Crear" at bounding box center [317, 394] width 62 height 32
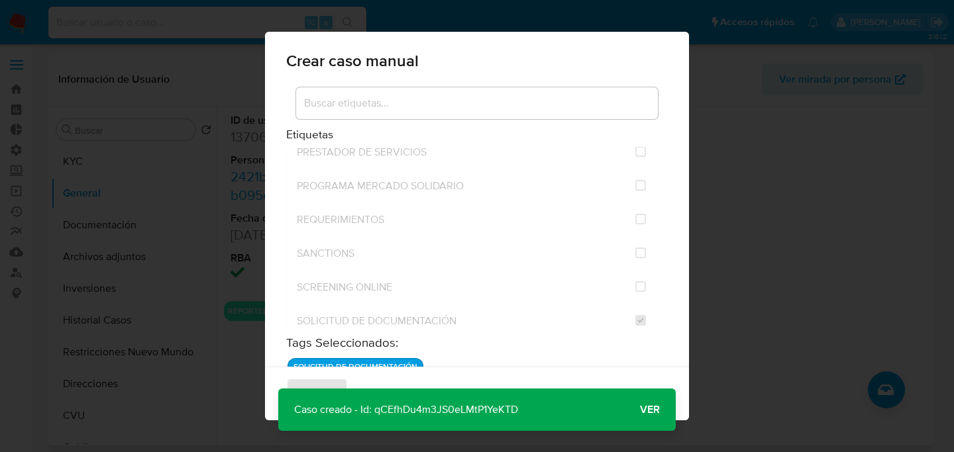
click at [649, 410] on span "Ver" at bounding box center [650, 410] width 20 height 0
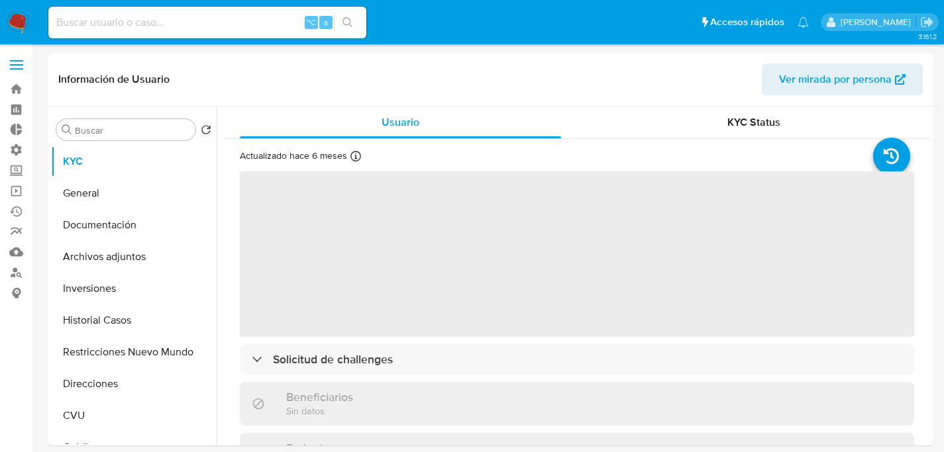
select select "10"
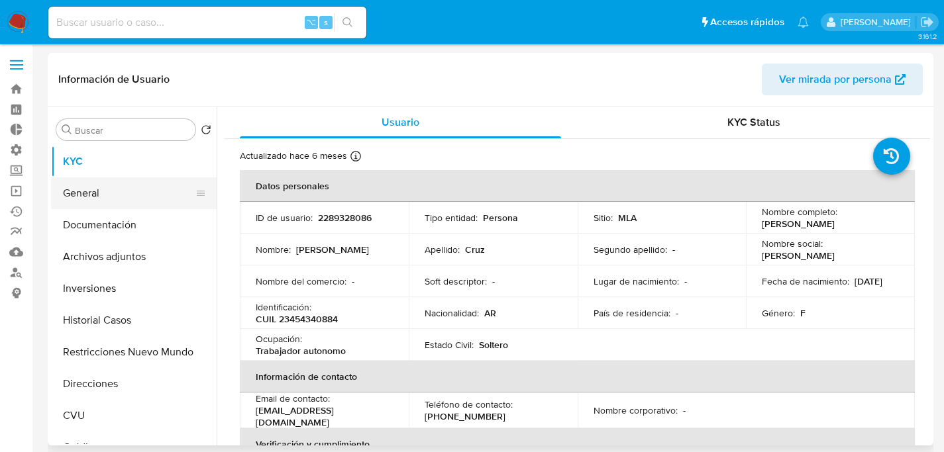
click at [128, 194] on button "General" at bounding box center [128, 194] width 155 height 32
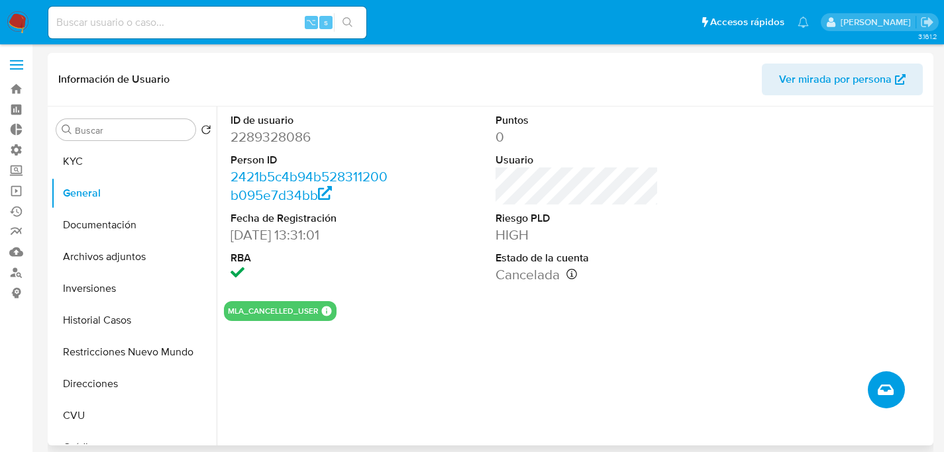
click at [893, 383] on button "Crear caso manual" at bounding box center [886, 390] width 37 height 37
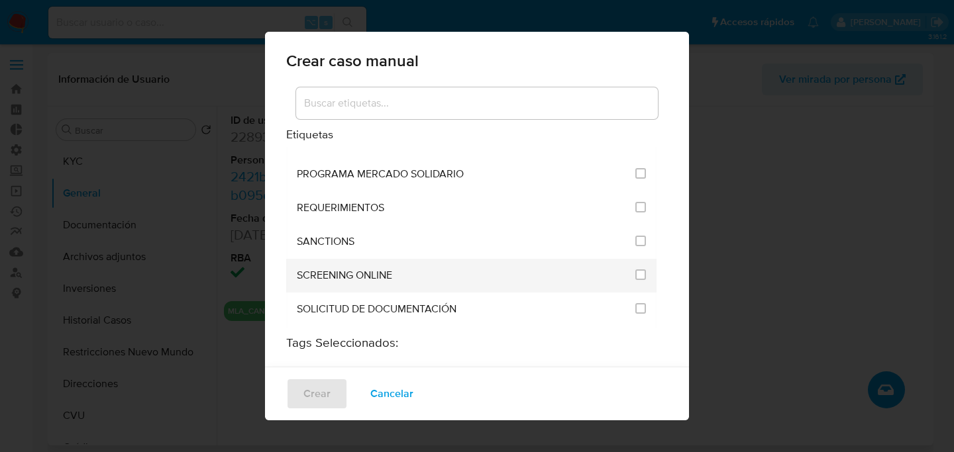
scroll to position [1521, 0]
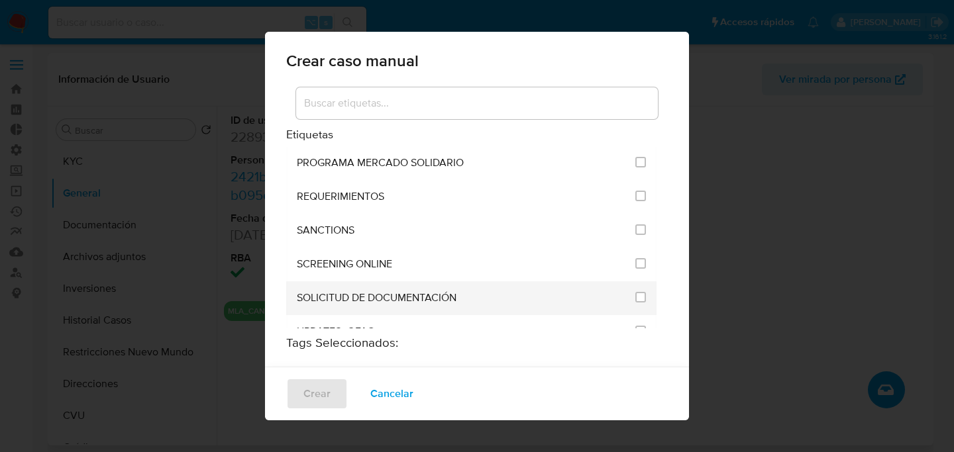
click at [380, 291] on span "SOLICITUD DE DOCUMENTACIÓN" at bounding box center [377, 297] width 160 height 13
click at [623, 281] on li "SOLICITUD DE DOCUMENTACIÓN" at bounding box center [471, 298] width 370 height 34
click at [624, 281] on li "SOLICITUD DE DOCUMENTACIÓN" at bounding box center [471, 298] width 370 height 34
click at [635, 292] on input "2677" at bounding box center [640, 297] width 11 height 11
checkbox input "true"
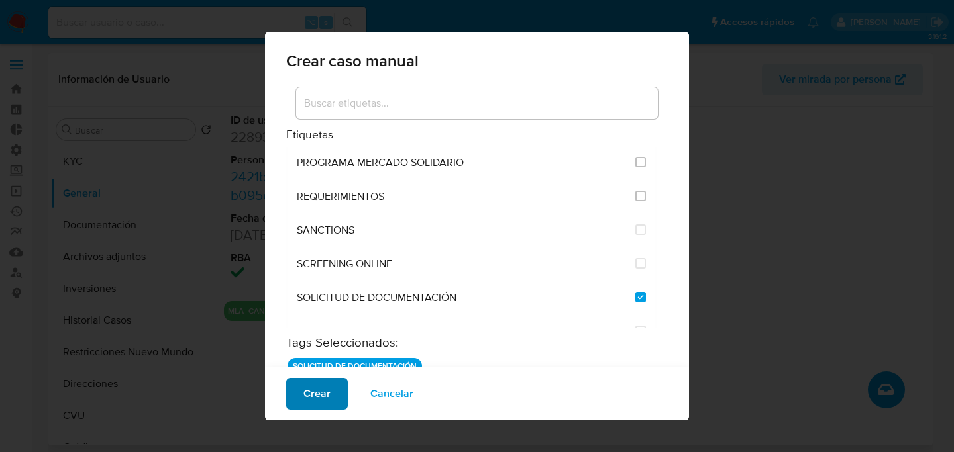
click at [318, 392] on span "Crear" at bounding box center [316, 394] width 27 height 29
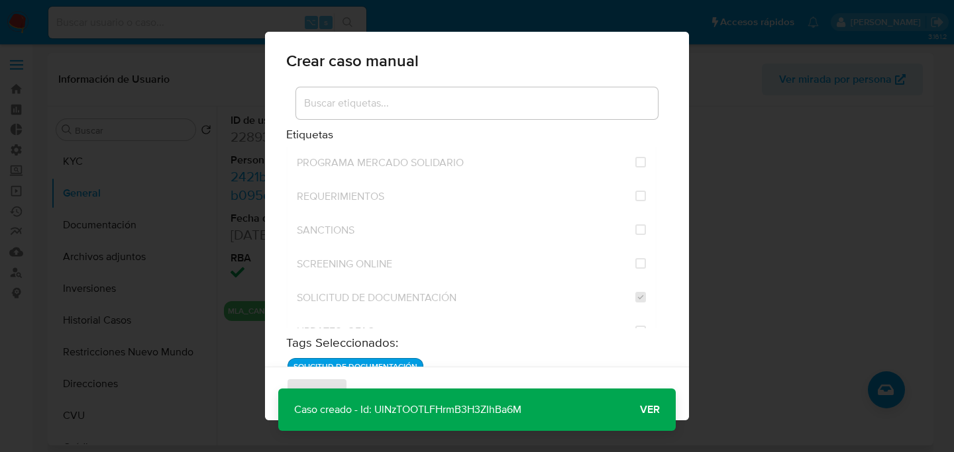
click at [657, 410] on span "Ver" at bounding box center [650, 410] width 20 height 0
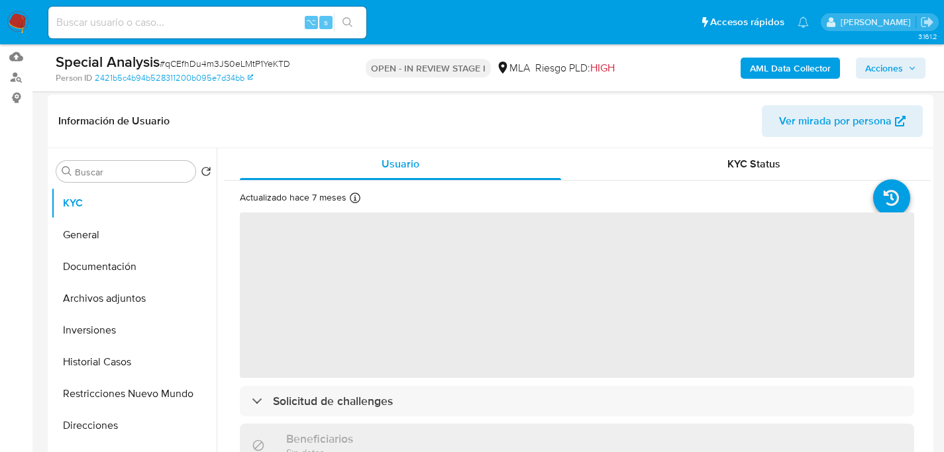
select select "10"
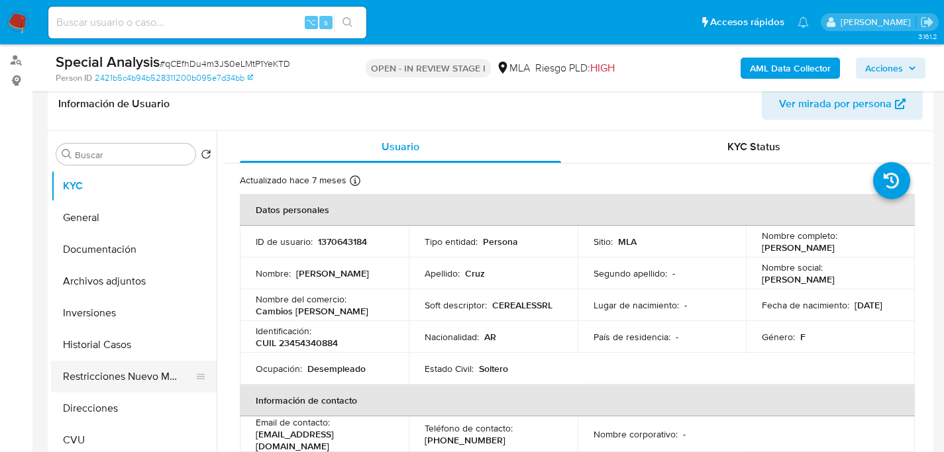
click at [110, 372] on button "Restricciones Nuevo Mundo" at bounding box center [128, 377] width 155 height 32
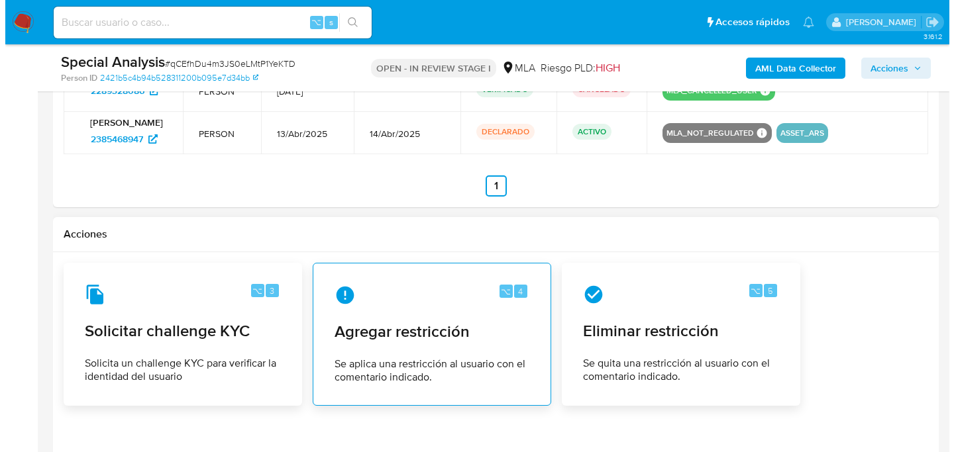
scroll to position [1708, 0]
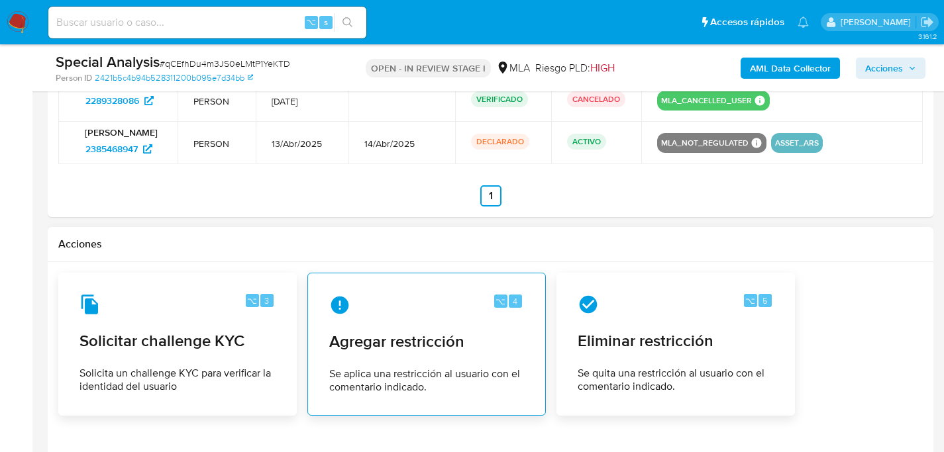
click at [415, 346] on span "Agregar restricción" at bounding box center [426, 342] width 195 height 20
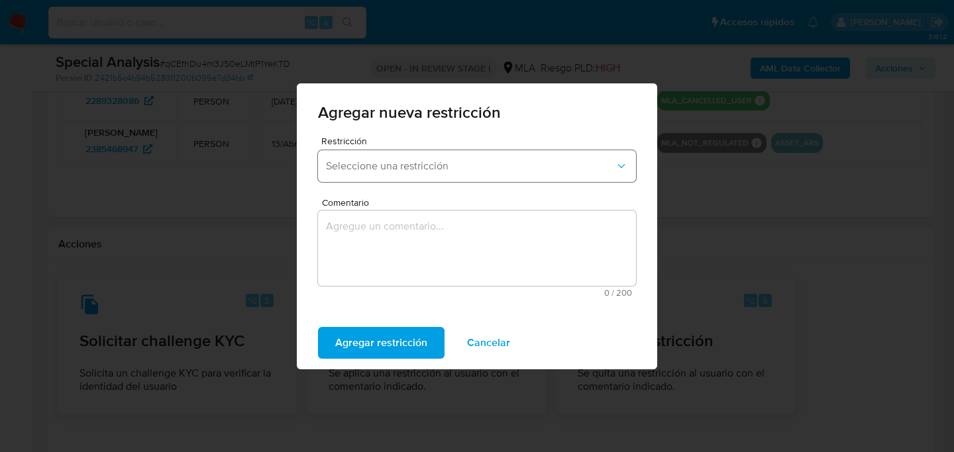
click at [415, 162] on span "Seleccione una restricción" at bounding box center [470, 166] width 289 height 13
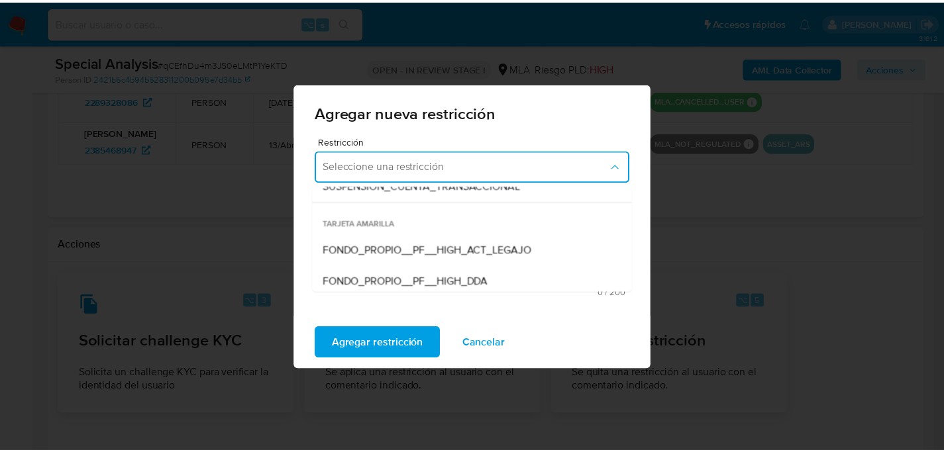
scroll to position [196, 0]
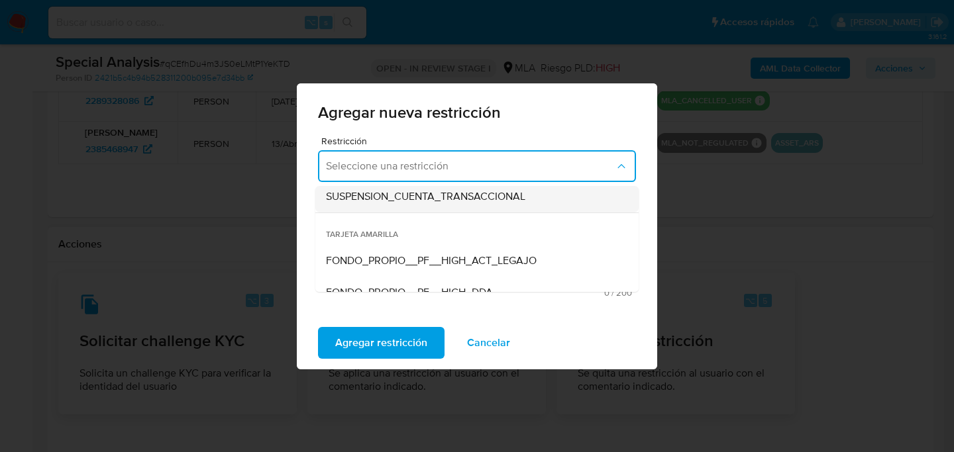
click at [419, 199] on span "SUSPENSION_CUENTA_TRANSACCIONAL" at bounding box center [425, 196] width 199 height 13
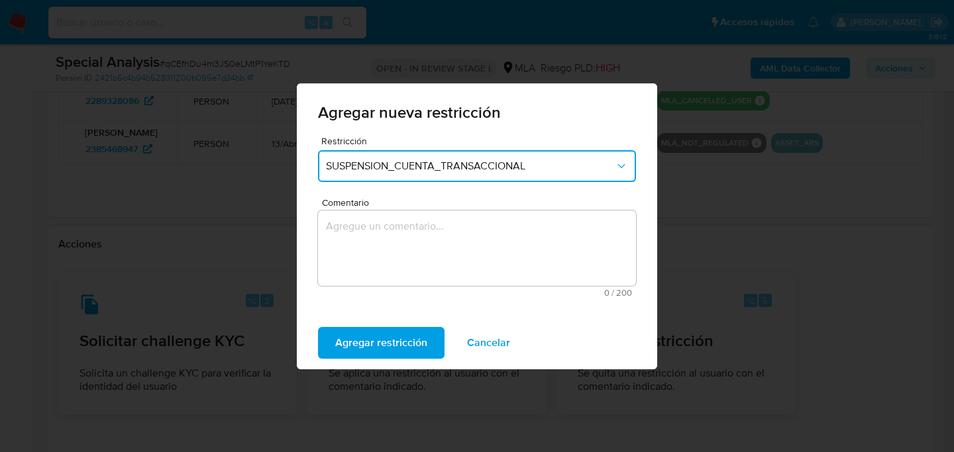
click at [380, 276] on textarea "Comentario" at bounding box center [477, 249] width 318 height 76
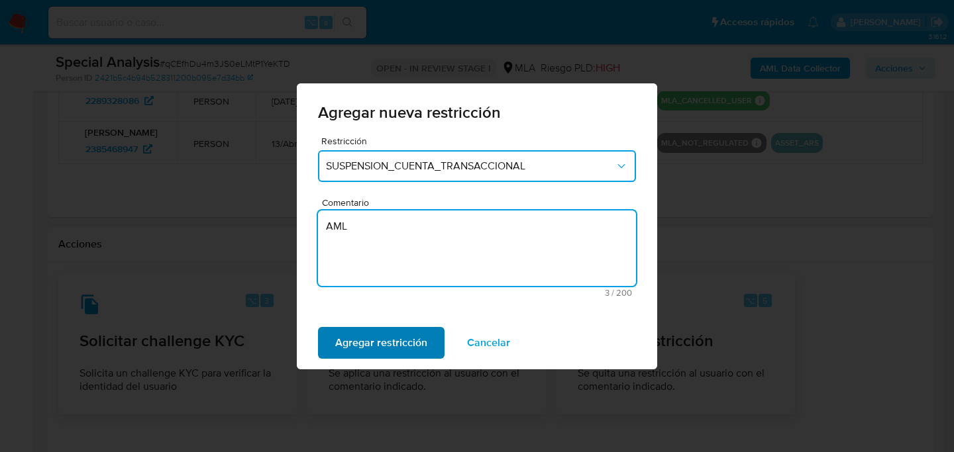
type textarea "AML"
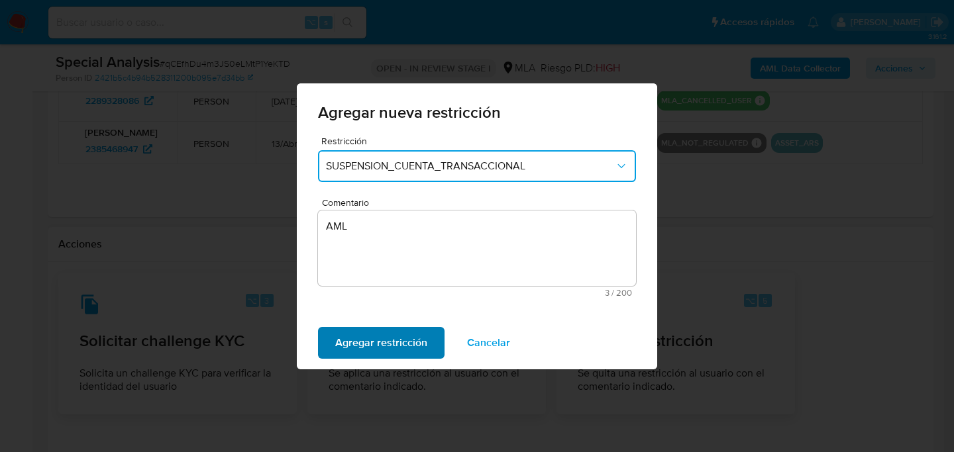
click at [377, 342] on span "Agregar restricción" at bounding box center [381, 343] width 92 height 29
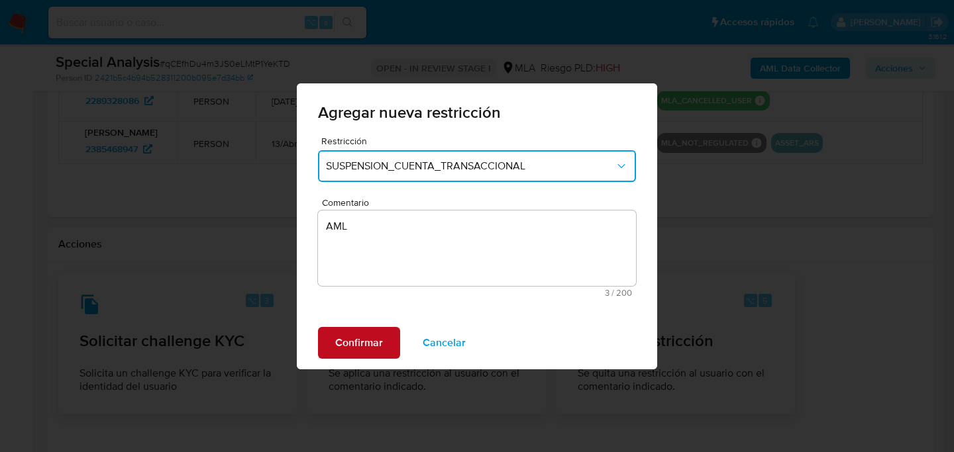
click at [352, 336] on span "Confirmar" at bounding box center [359, 343] width 48 height 29
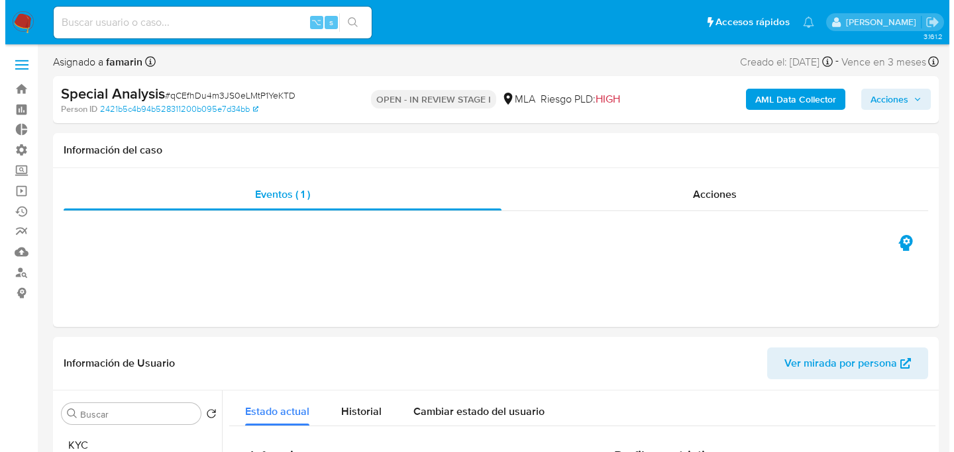
scroll to position [247, 0]
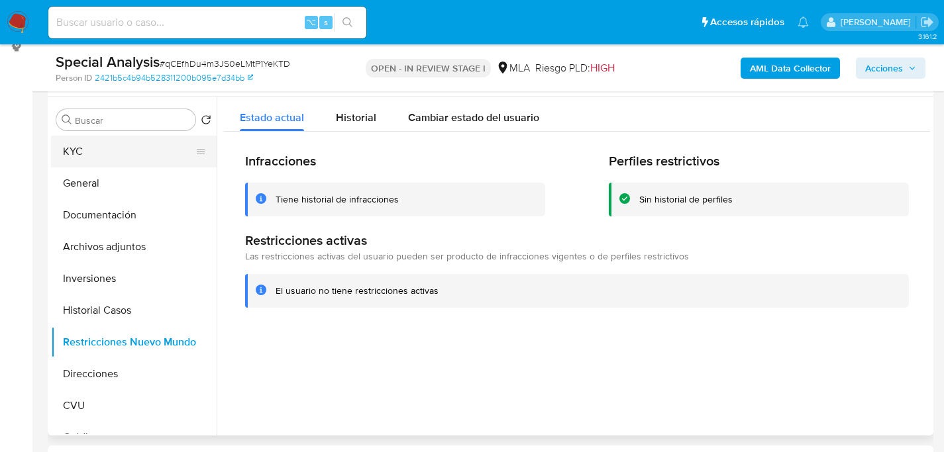
click at [102, 158] on button "KYC" at bounding box center [128, 152] width 155 height 32
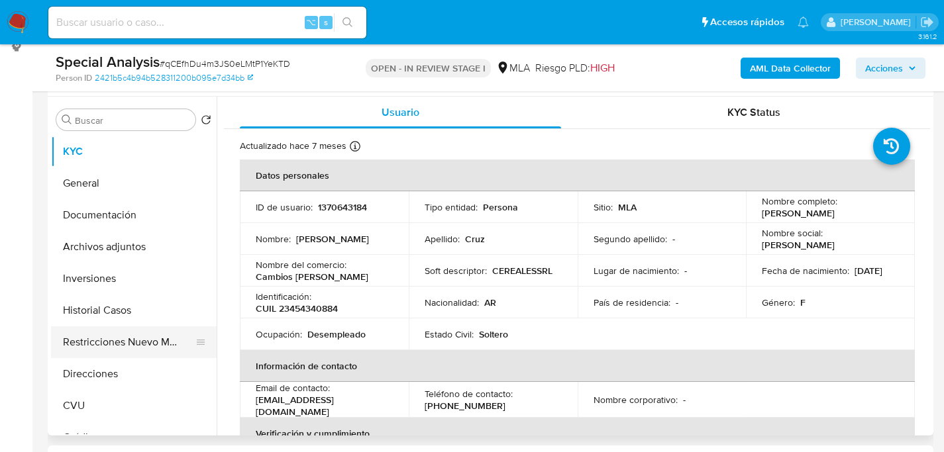
click at [103, 330] on button "Restricciones Nuevo Mundo" at bounding box center [128, 343] width 155 height 32
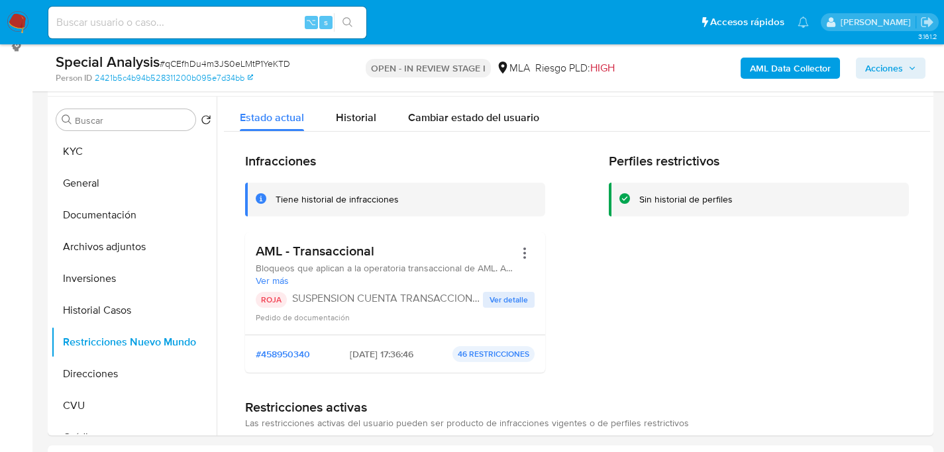
click at [893, 76] on span "Acciones" at bounding box center [884, 68] width 38 height 21
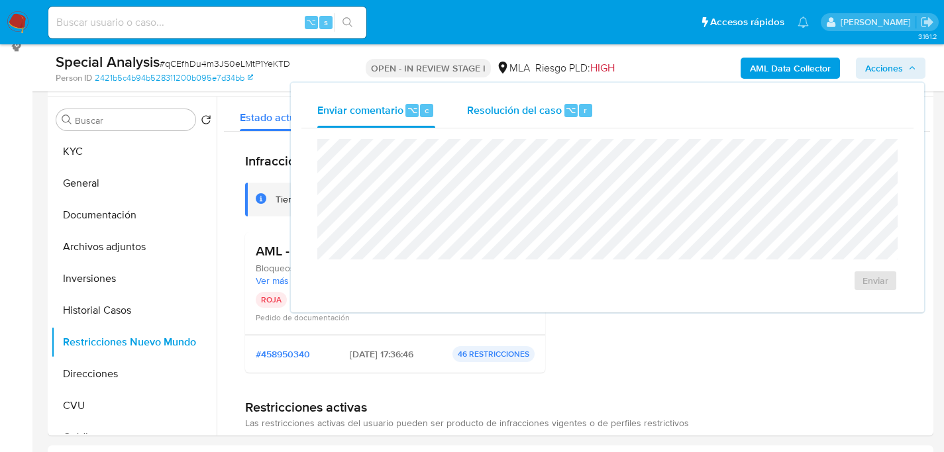
click at [554, 103] on span "Resolución del caso" at bounding box center [514, 109] width 95 height 15
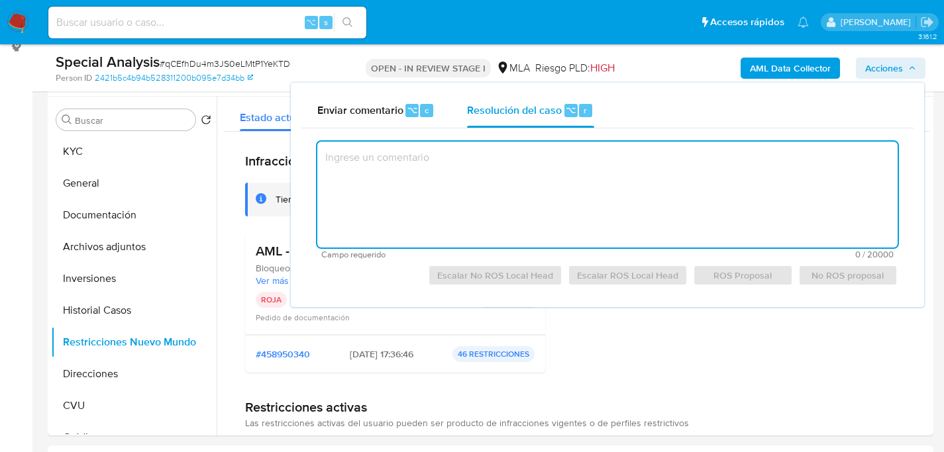
click at [569, 196] on textarea at bounding box center [607, 195] width 580 height 106
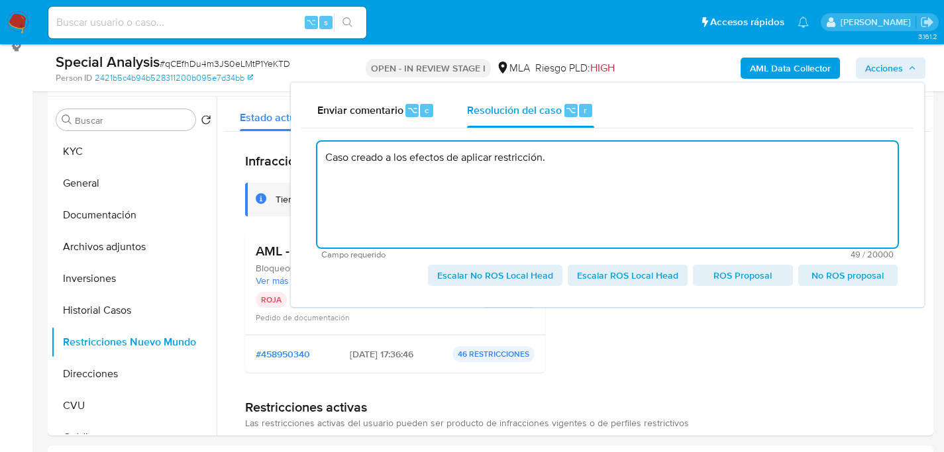
click at [470, 283] on span "Escalar No ROS Local Head" at bounding box center [495, 275] width 116 height 19
type textarea "Caso creado a los efectos de aplicar restricción."
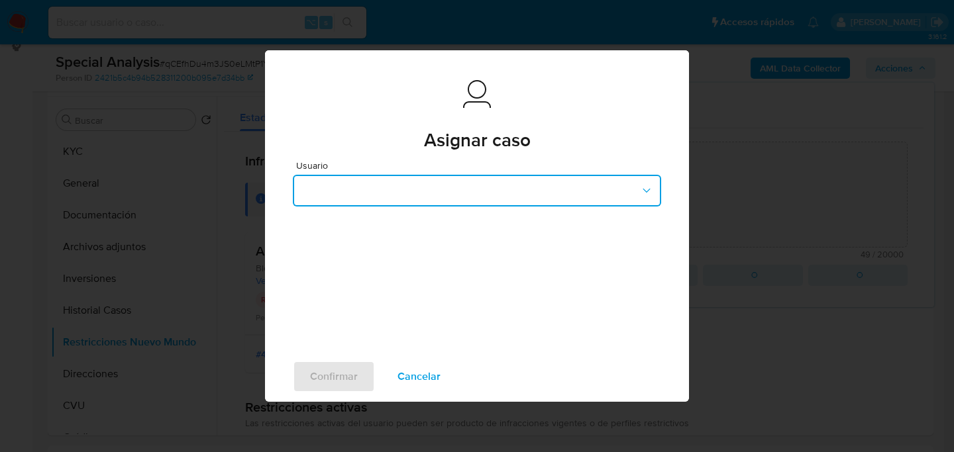
click at [419, 184] on button "button" at bounding box center [477, 191] width 368 height 32
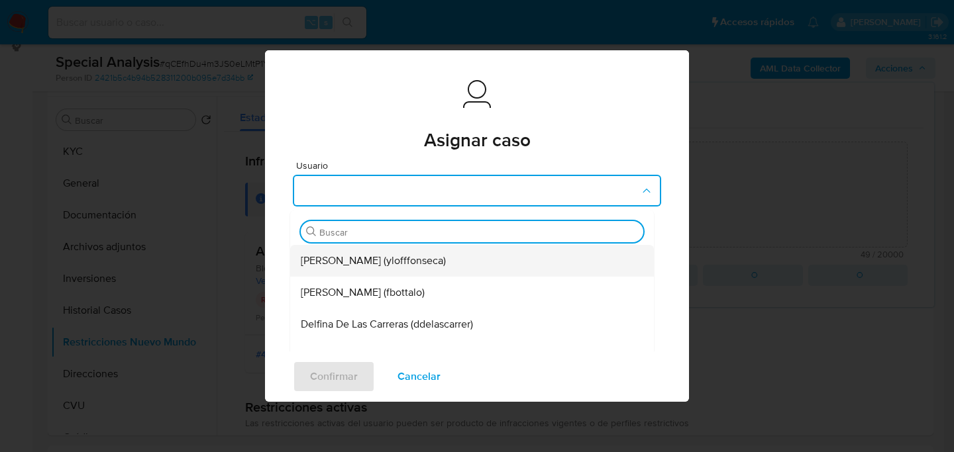
scroll to position [17, 0]
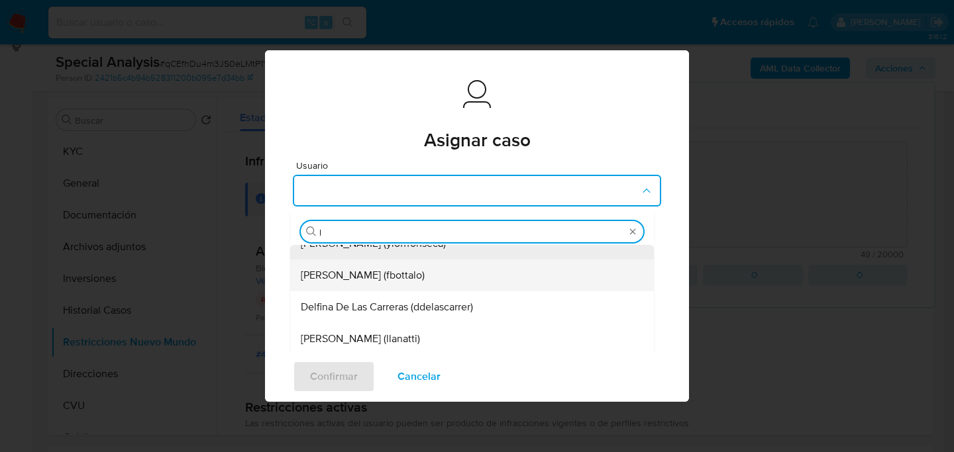
type input "lu"
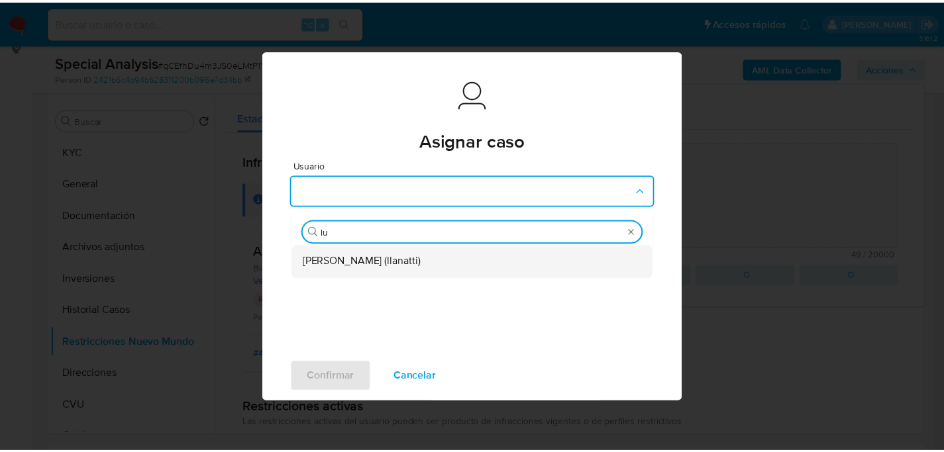
scroll to position [0, 0]
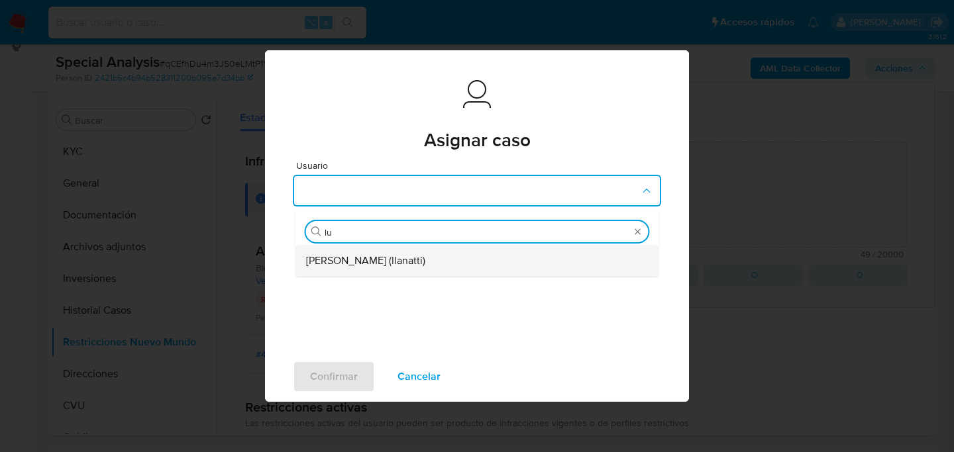
click at [376, 258] on span "Ludmila Lanatti (llanatti)" at bounding box center [365, 260] width 119 height 13
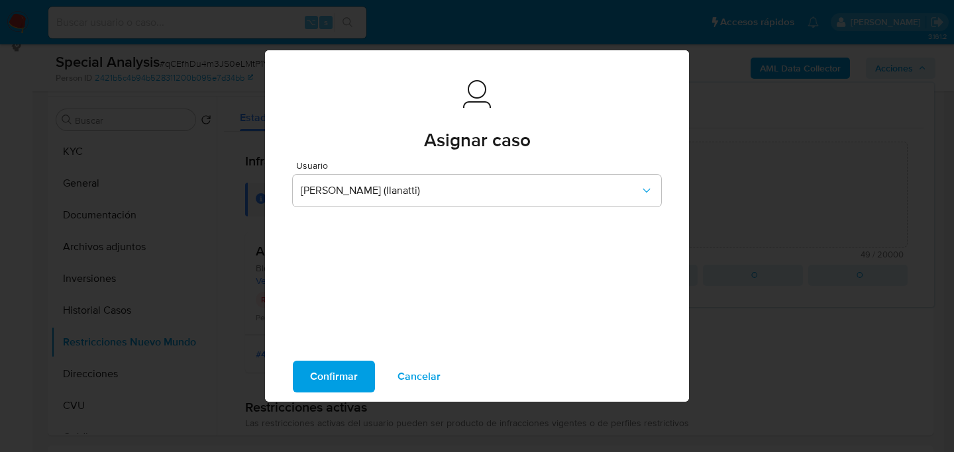
click at [336, 373] on span "Confirmar" at bounding box center [334, 376] width 48 height 29
type textarea "Caso creado a los efectos de aplicar restricción."
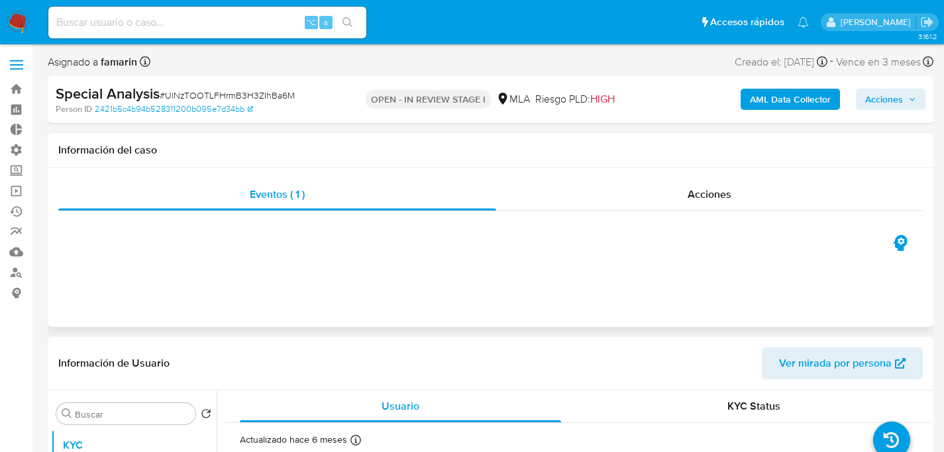
scroll to position [216, 0]
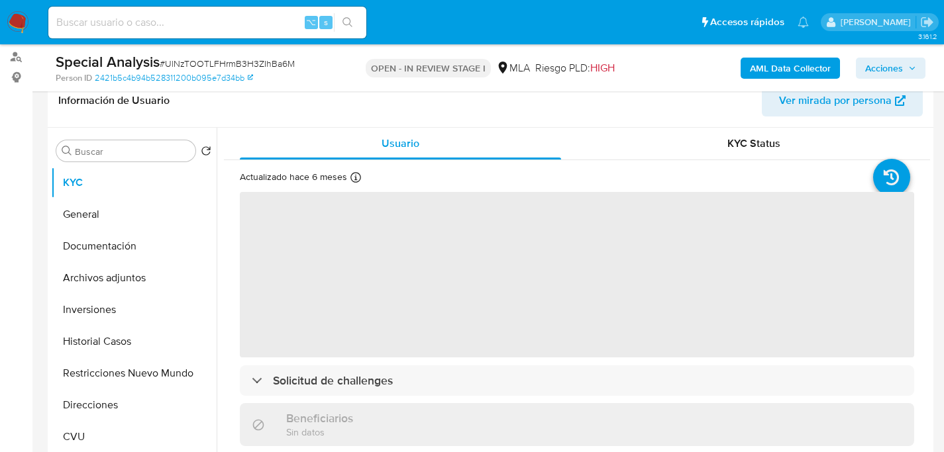
select select "10"
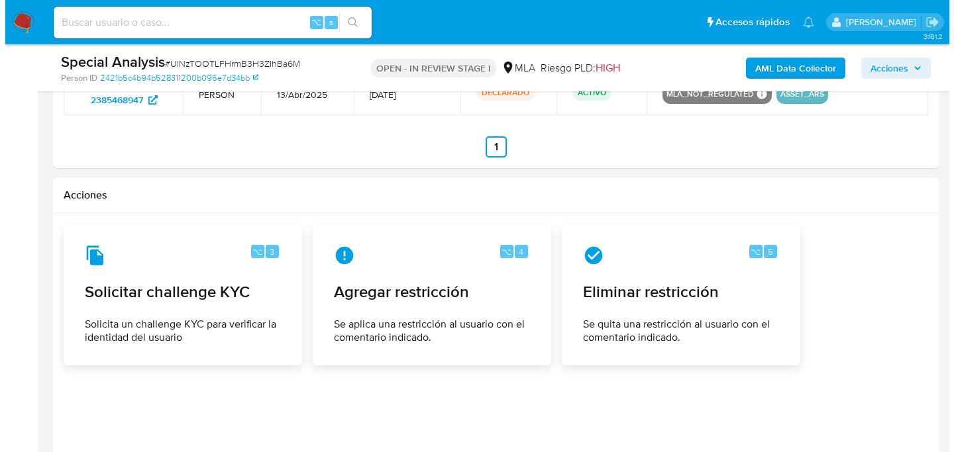
scroll to position [1833, 0]
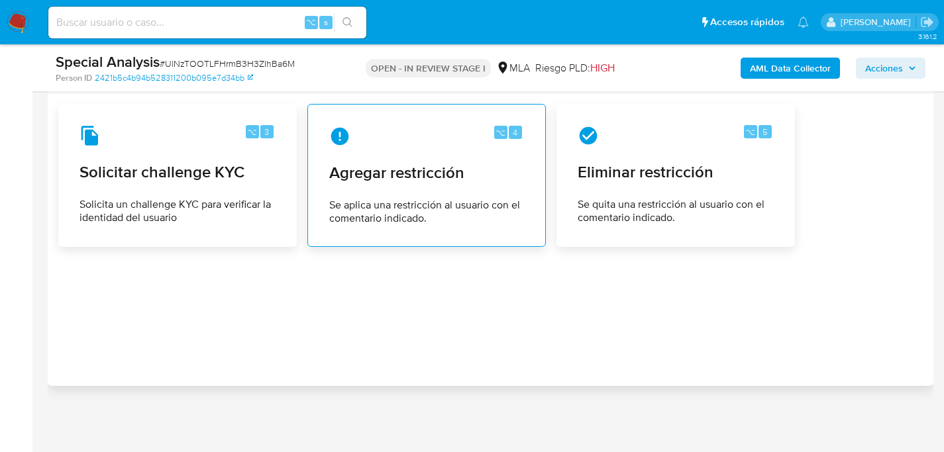
click at [378, 213] on span "Se aplica una restricción al usuario con el comentario indicado." at bounding box center [426, 212] width 195 height 26
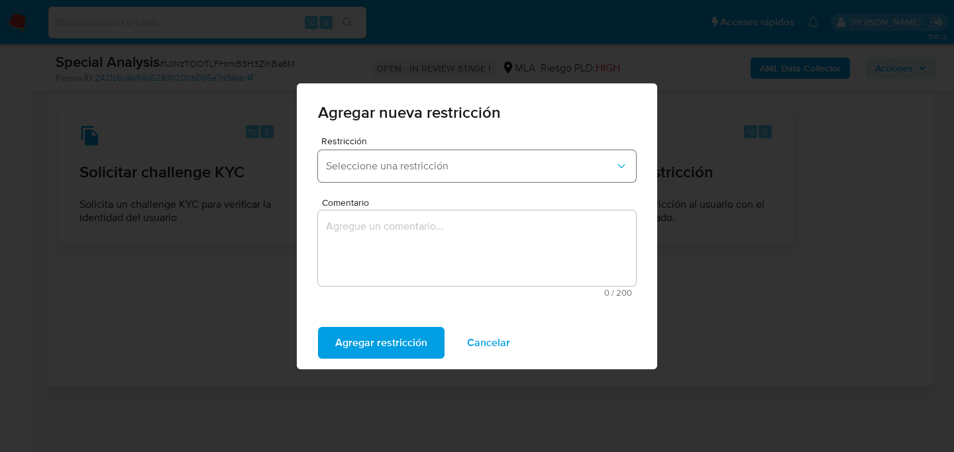
click at [383, 164] on span "Seleccione una restricción" at bounding box center [470, 166] width 289 height 13
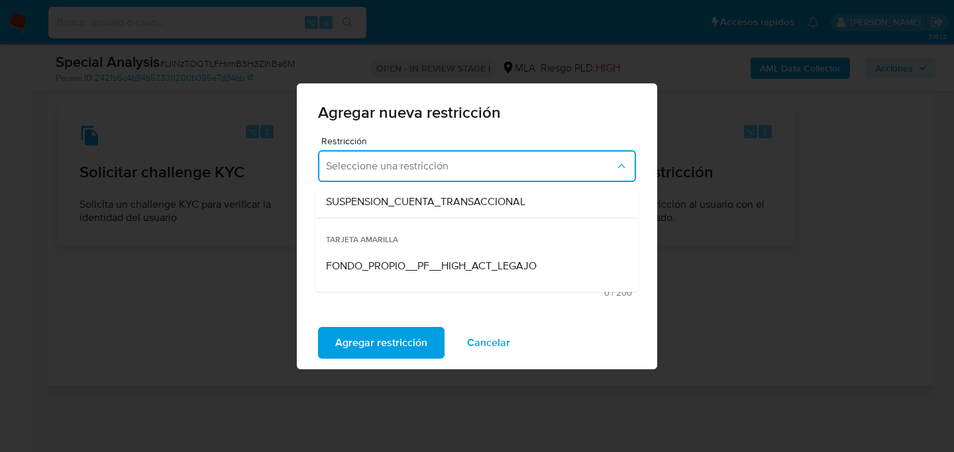
scroll to position [188, 0]
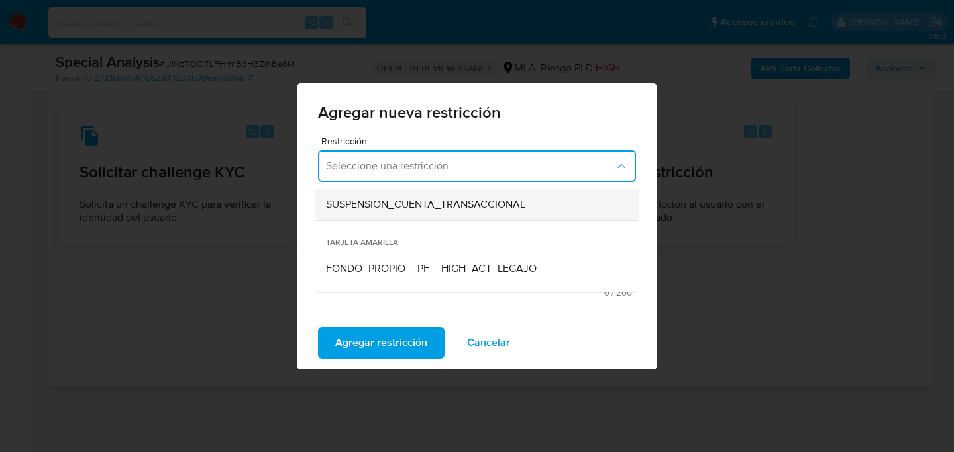
click at [389, 212] on div "SUSPENSION_CUENTA_TRANSACCIONAL" at bounding box center [473, 205] width 294 height 32
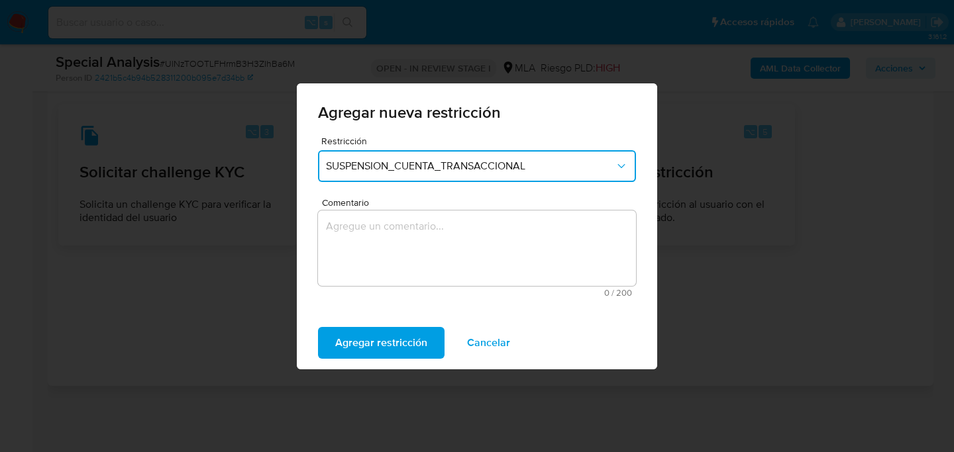
click at [375, 274] on textarea "Comentario" at bounding box center [477, 249] width 318 height 76
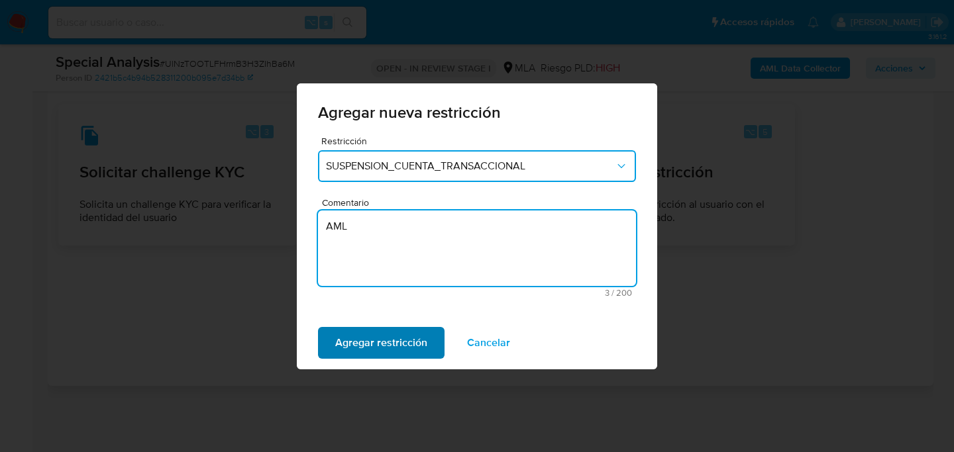
type textarea "AML"
click at [364, 337] on span "Agregar restricción" at bounding box center [381, 343] width 92 height 29
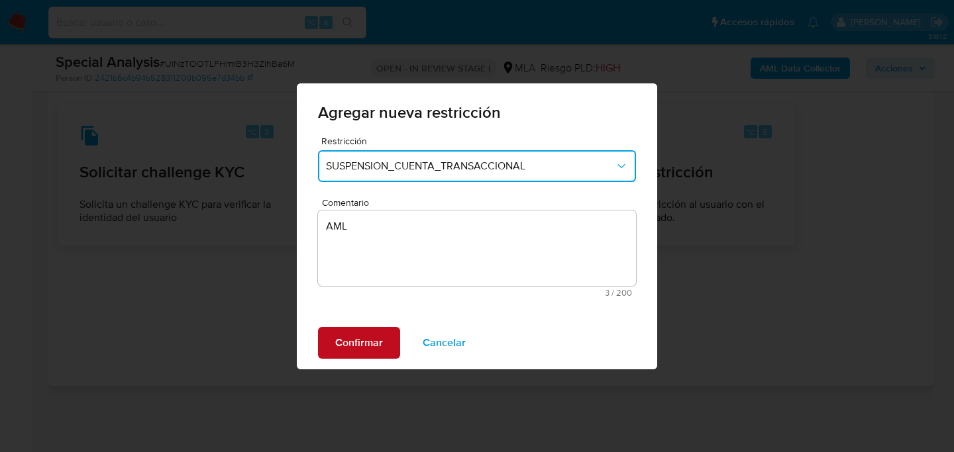
click at [372, 345] on span "Confirmar" at bounding box center [359, 343] width 48 height 29
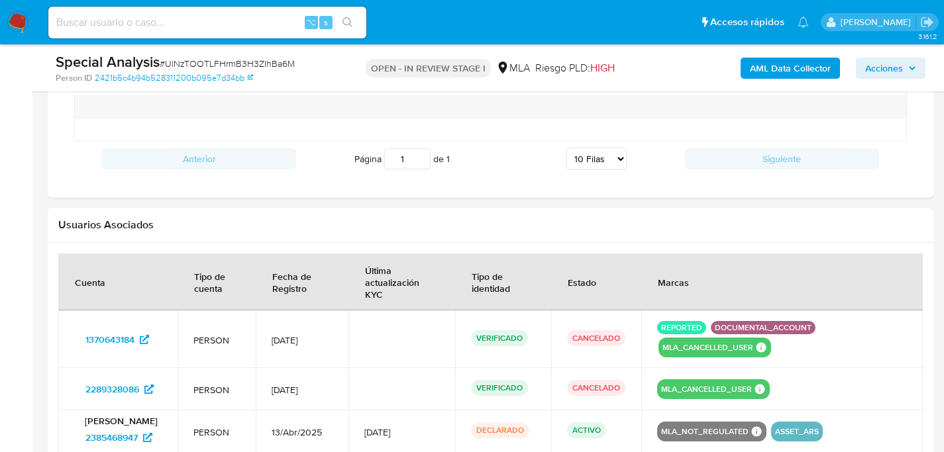
scroll to position [6, 0]
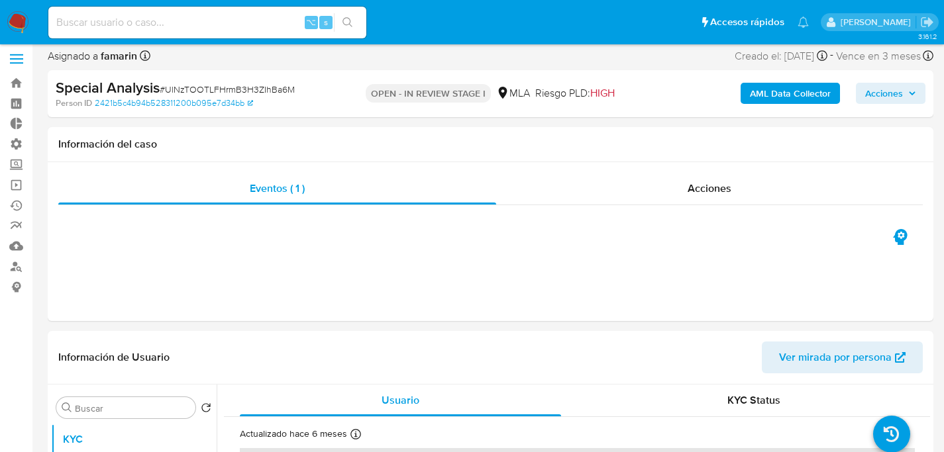
click at [887, 93] on span "Acciones" at bounding box center [884, 93] width 38 height 21
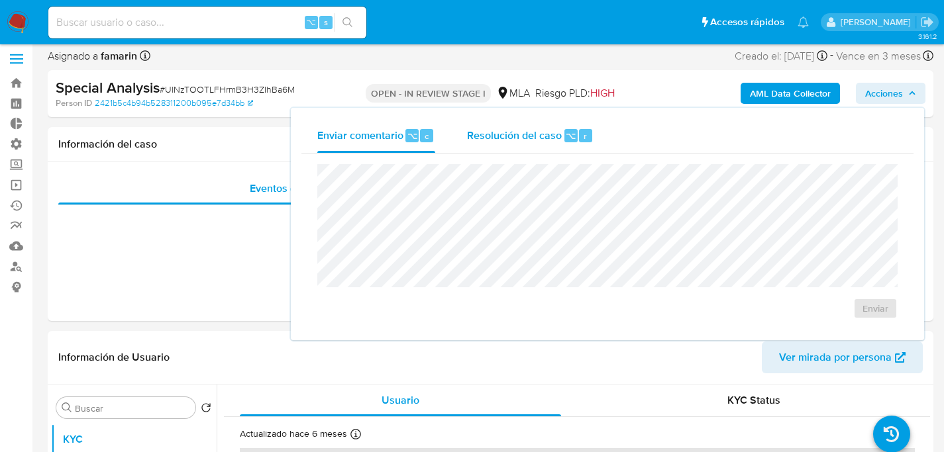
click at [502, 130] on span "Resolución del caso" at bounding box center [514, 135] width 95 height 15
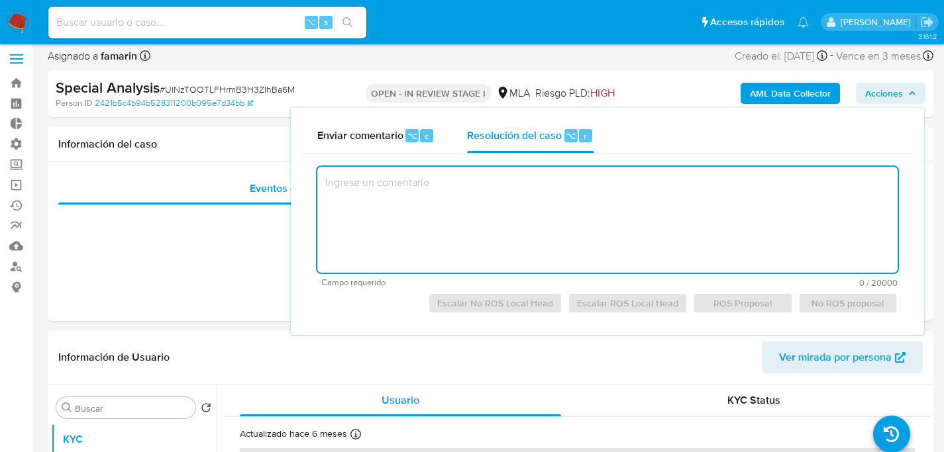
drag, startPoint x: 429, startPoint y: 243, endPoint x: 515, endPoint y: 280, distance: 92.9
click at [430, 242] on textarea at bounding box center [607, 220] width 580 height 106
paste textarea "Caso creado a los efectos de aplicar restricción."
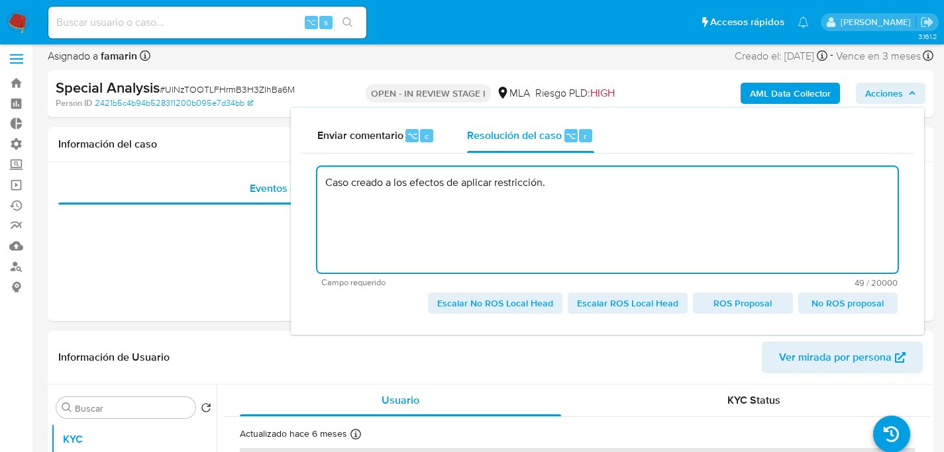
click at [491, 308] on span "Escalar No ROS Local Head" at bounding box center [495, 303] width 116 height 19
type textarea "Caso creado a los efectos de aplicar restricción."
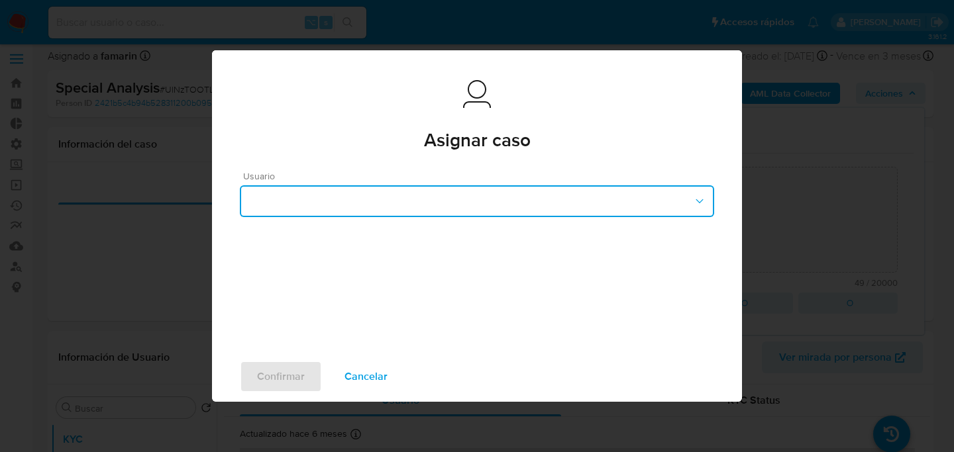
click at [366, 198] on button "button" at bounding box center [477, 201] width 474 height 32
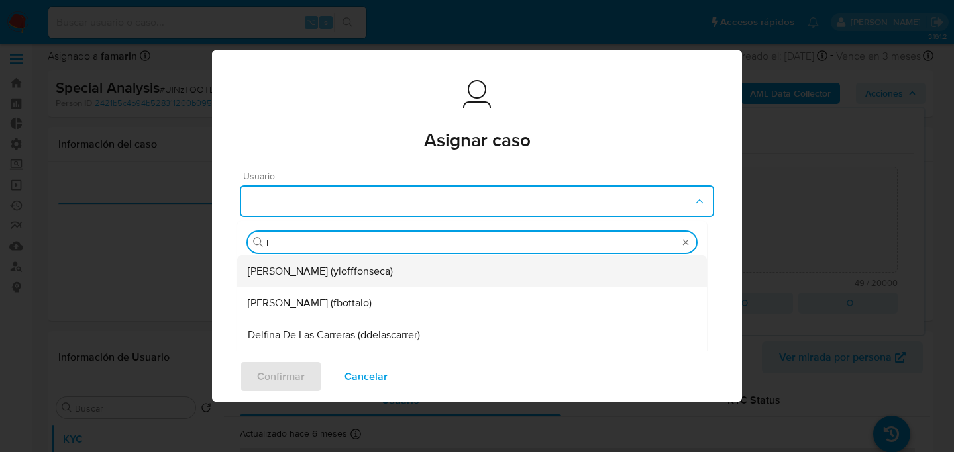
type input "lu"
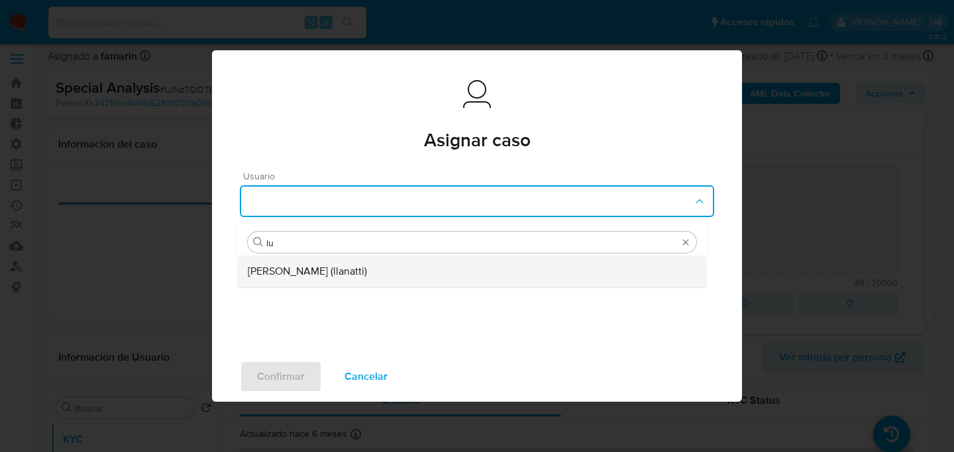
click at [321, 274] on span "Ludmila Lanatti (llanatti)" at bounding box center [307, 271] width 119 height 13
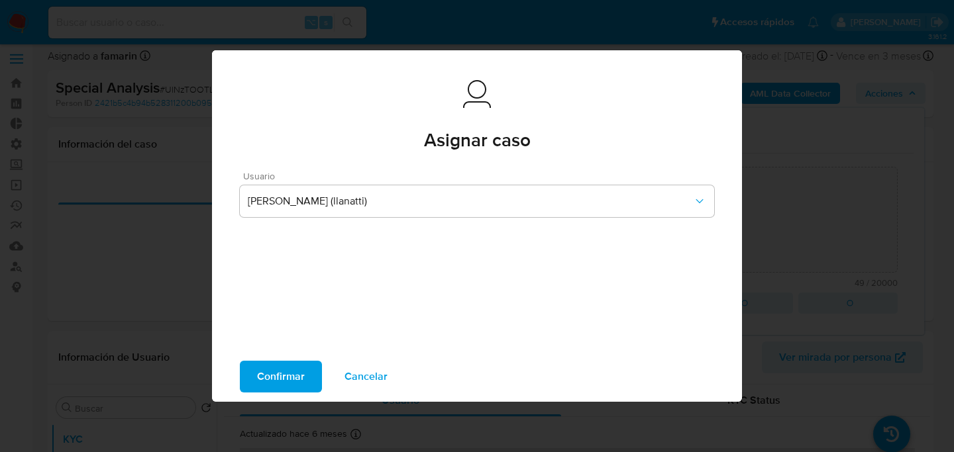
click at [279, 366] on span "Confirmar" at bounding box center [281, 376] width 48 height 29
type textarea "Caso creado a los efectos de aplicar restricción."
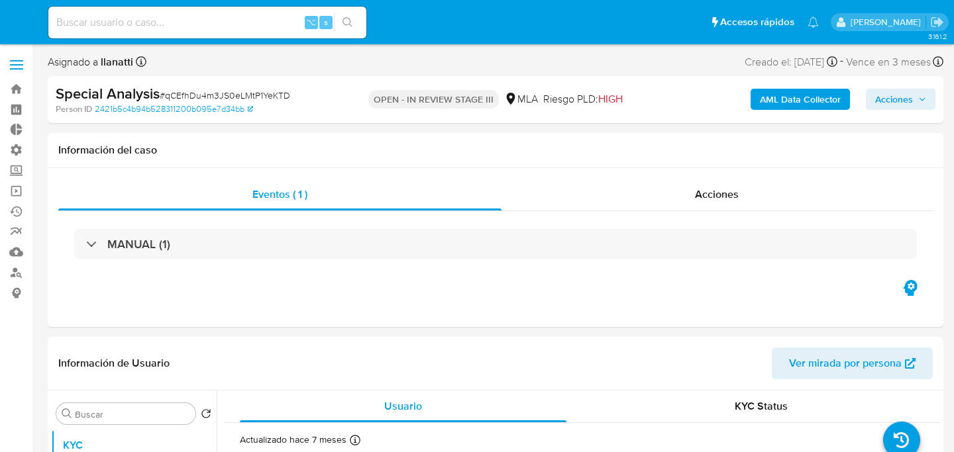
select select "10"
click at [894, 101] on span "Acciones" at bounding box center [884, 99] width 38 height 21
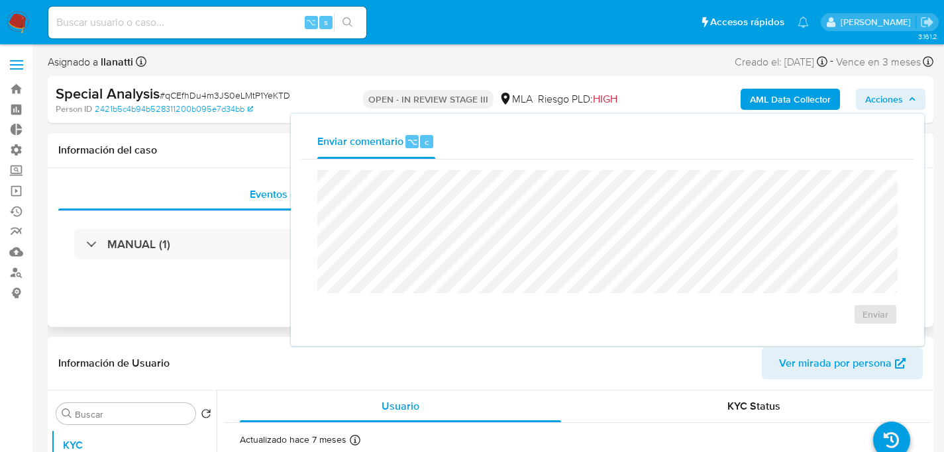
click at [223, 177] on div "Eventos ( 1 ) Acciones MANUAL (1)" at bounding box center [491, 247] width 886 height 159
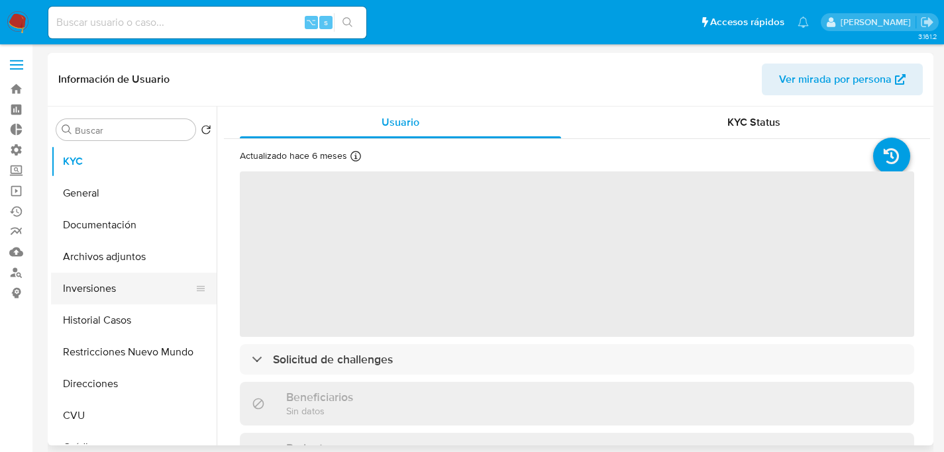
select select "10"
click at [119, 317] on button "Historial Casos" at bounding box center [128, 321] width 155 height 32
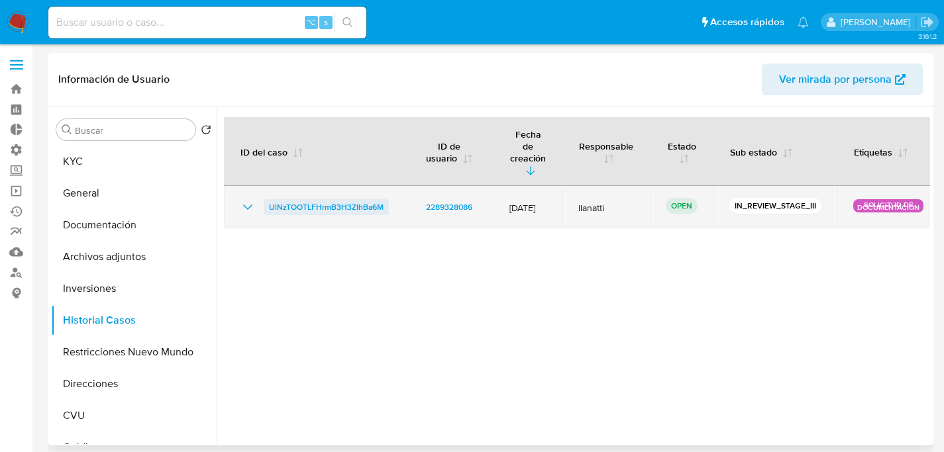
click at [313, 199] on span "UlNzTOOTLFHrmB3H3ZIhBa6M" at bounding box center [326, 207] width 115 height 16
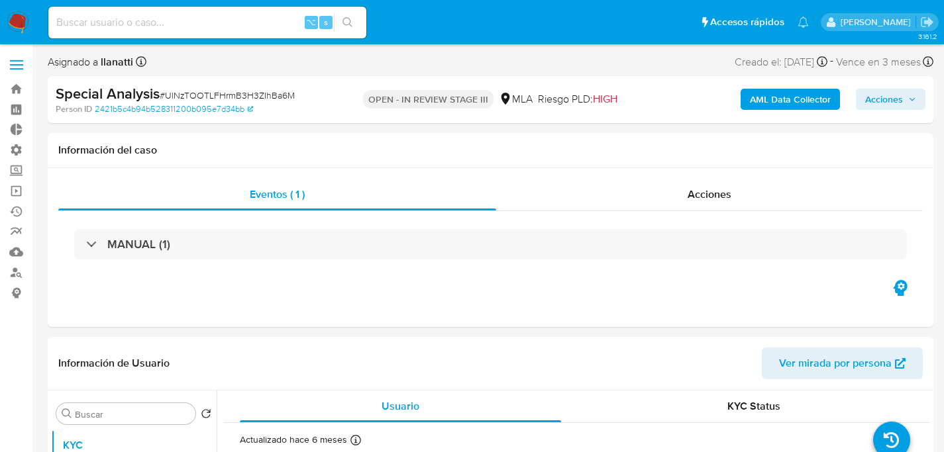
select select "10"
click at [281, 91] on span "# UlNzTOOTLFHrmB3H3ZIhBa6M" at bounding box center [227, 95] width 135 height 13
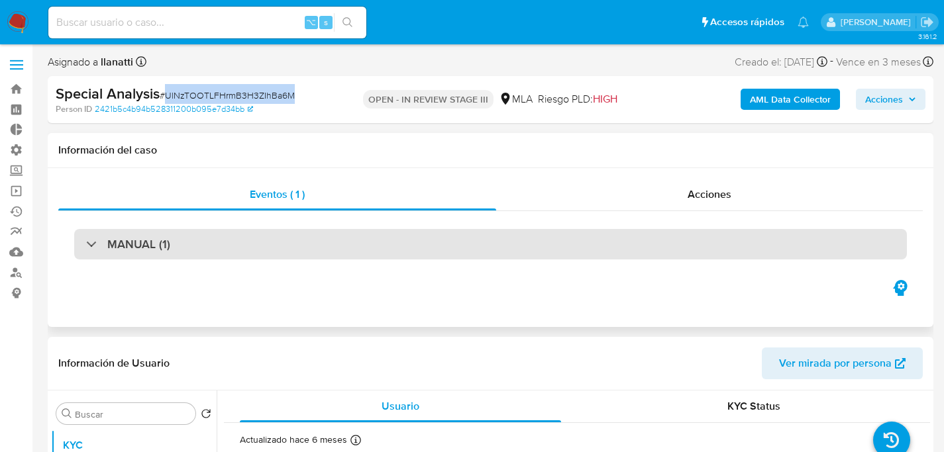
copy span "UlNzTOOTLFHrmB3H3ZIhBa6M"
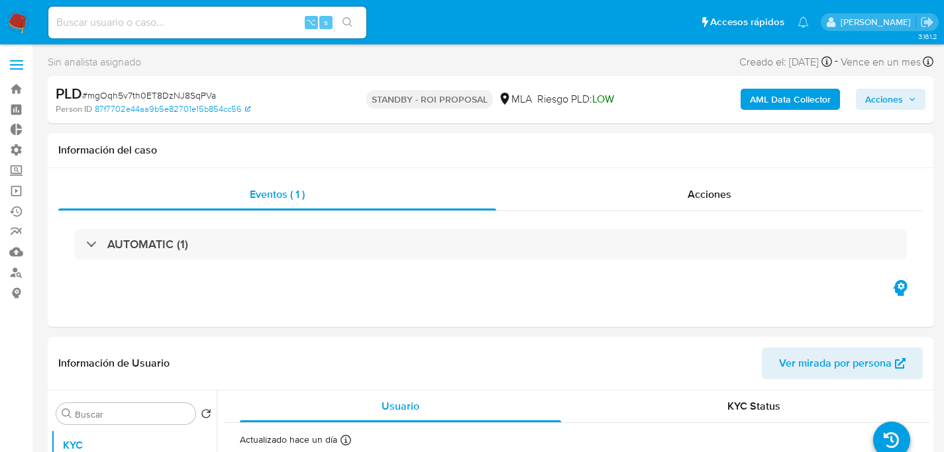
click at [193, 89] on span "# mgOqh5v7th0ET8DzNJ8SqPVa" at bounding box center [149, 95] width 134 height 13
copy span "mgOqh5v7th0ET8DzNJ8SqPVa"
select select "10"
click at [19, 189] on link "Operaciones masivas" at bounding box center [79, 191] width 158 height 21
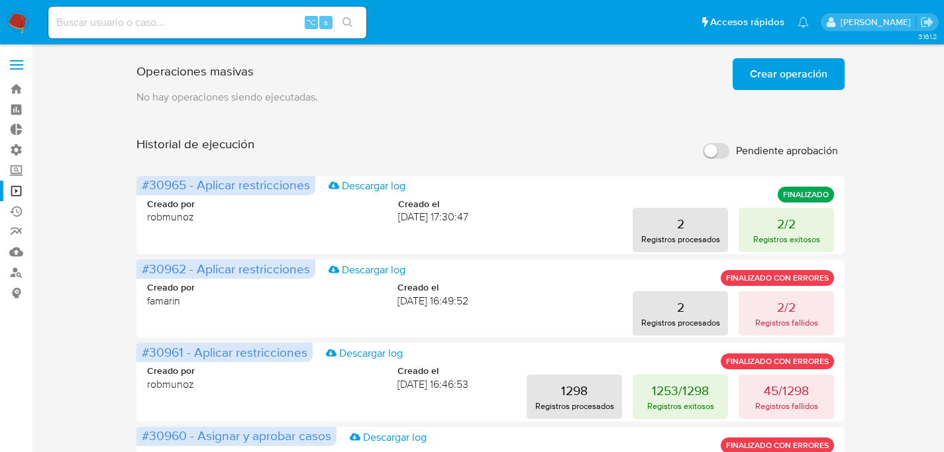
click at [789, 77] on span "Crear operación" at bounding box center [788, 74] width 77 height 29
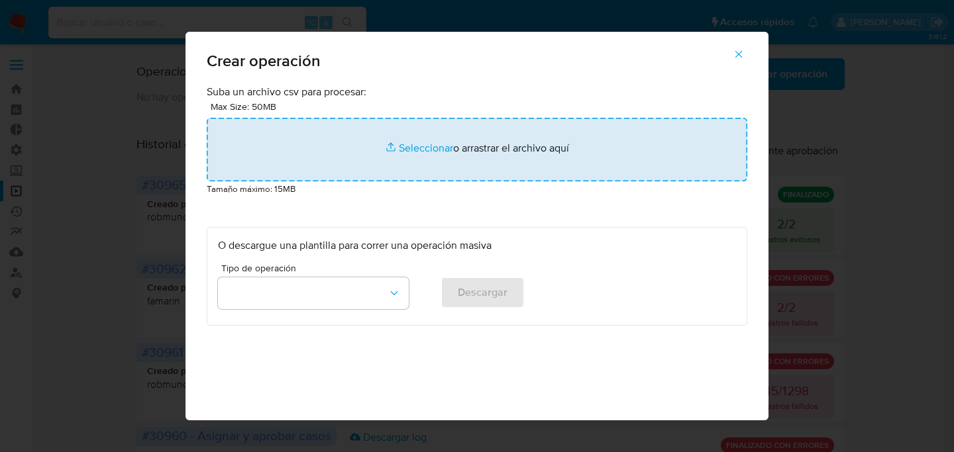
click at [536, 130] on input "file" at bounding box center [477, 150] width 540 height 64
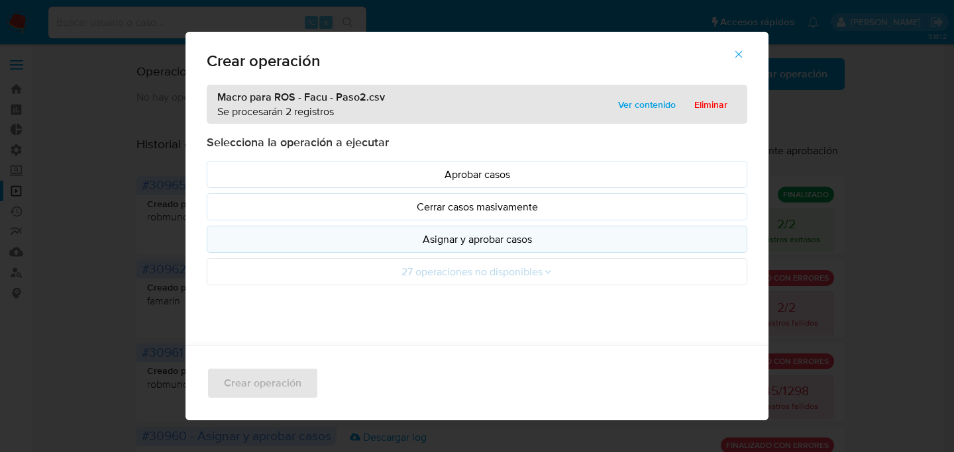
click at [419, 249] on button "Asignar y aprobar casos" at bounding box center [477, 239] width 540 height 27
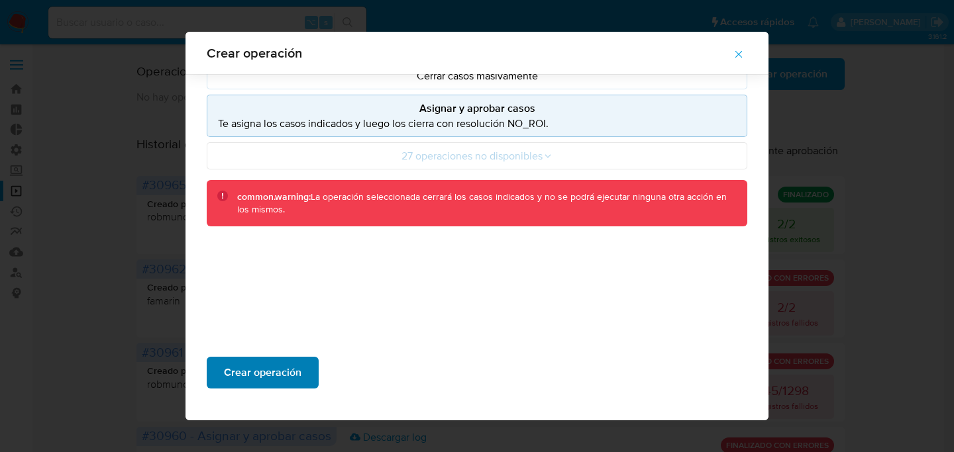
click at [264, 379] on span "Crear operación" at bounding box center [262, 372] width 77 height 29
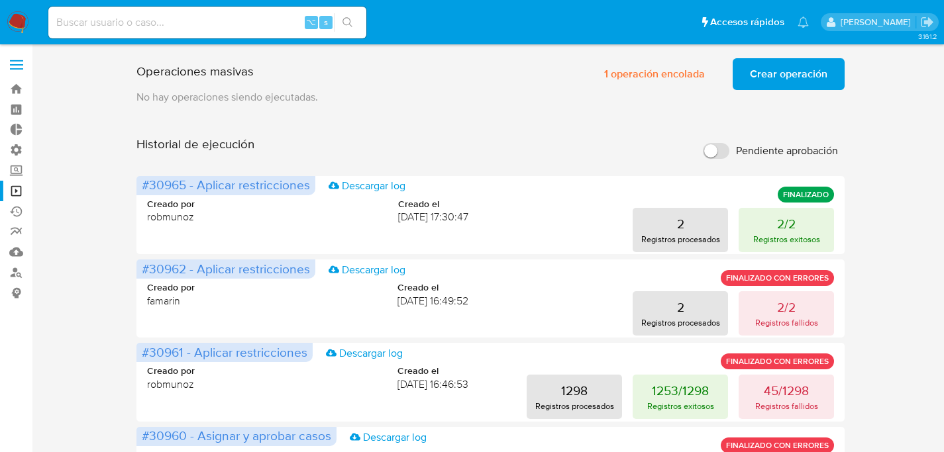
click at [817, 64] on span "Crear operación" at bounding box center [788, 74] width 77 height 29
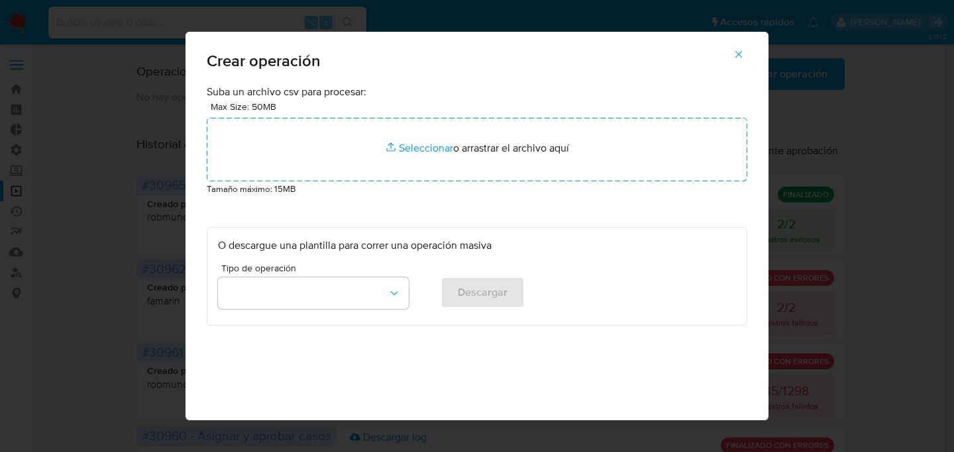
click at [744, 61] on span "button" at bounding box center [739, 54] width 12 height 29
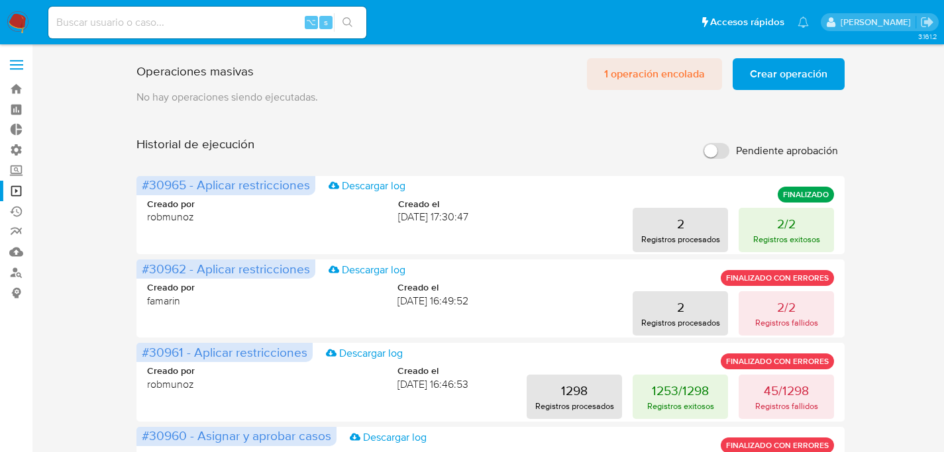
click at [639, 77] on span "1 operación encolada" at bounding box center [654, 74] width 101 height 29
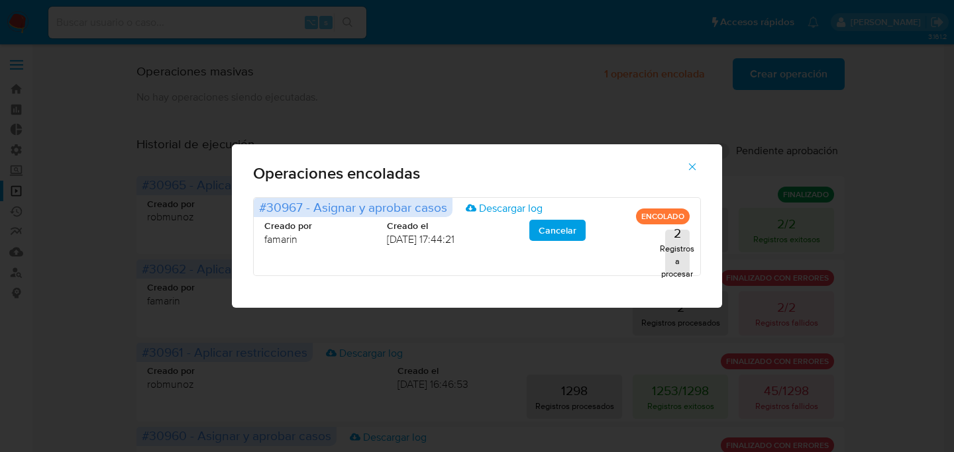
click at [699, 163] on button "button" at bounding box center [692, 167] width 46 height 32
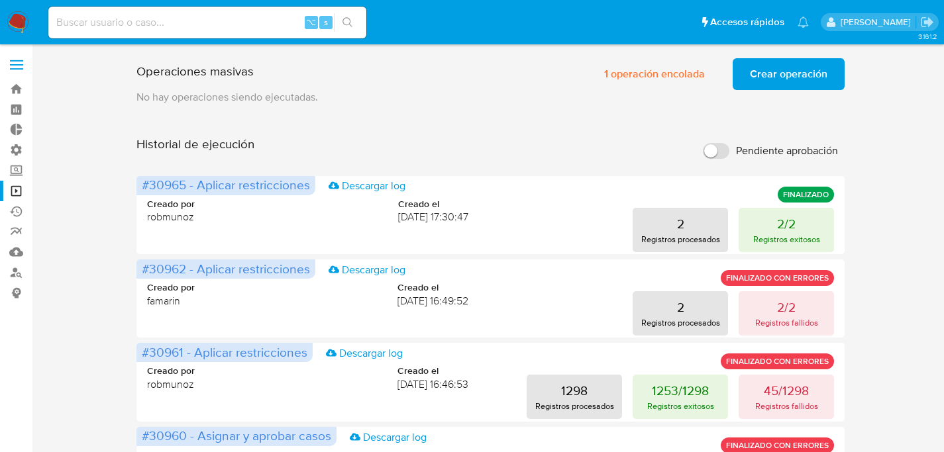
click at [476, 66] on div "Operaciones masivas 1 operación encolada Crear operación Sólo puede haber hasta…" at bounding box center [490, 71] width 709 height 37
click at [557, 82] on div "Operaciones masivas 1 operación encolada Crear operación Sólo puede haber hasta…" at bounding box center [490, 71] width 709 height 37
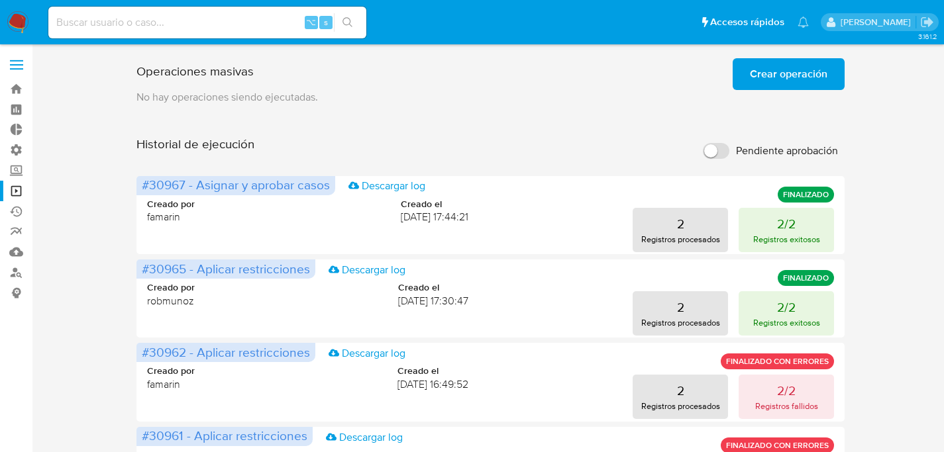
click at [780, 84] on span "Crear operación" at bounding box center [788, 74] width 77 height 29
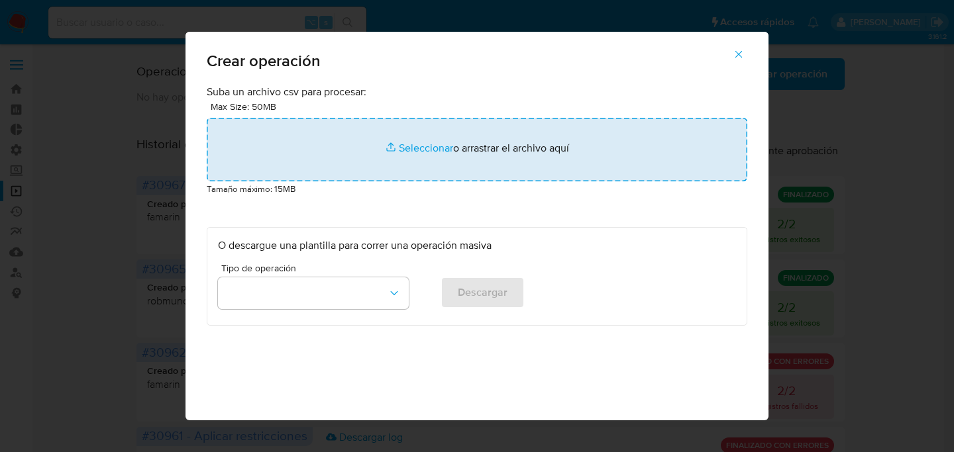
click at [488, 125] on input "file" at bounding box center [477, 150] width 540 height 64
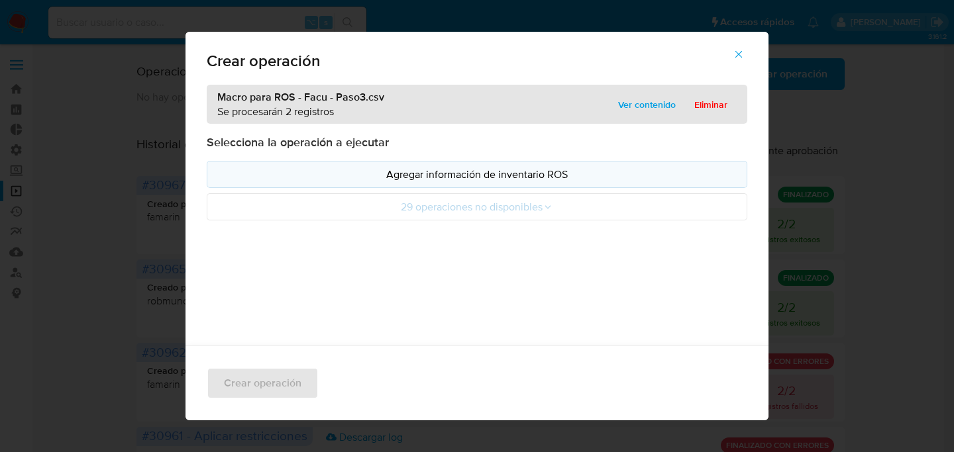
click at [422, 178] on p "Agregar información de inventario ROS" at bounding box center [477, 174] width 518 height 15
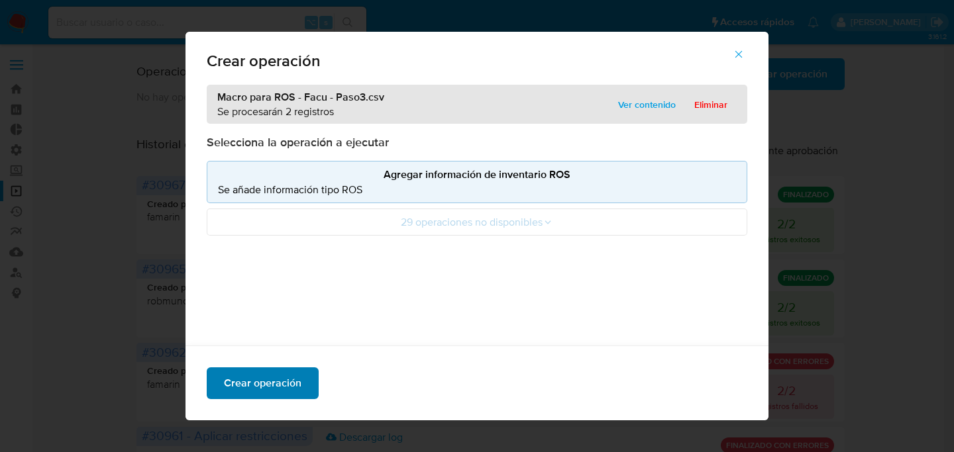
click at [265, 391] on span "Crear operación" at bounding box center [262, 383] width 77 height 29
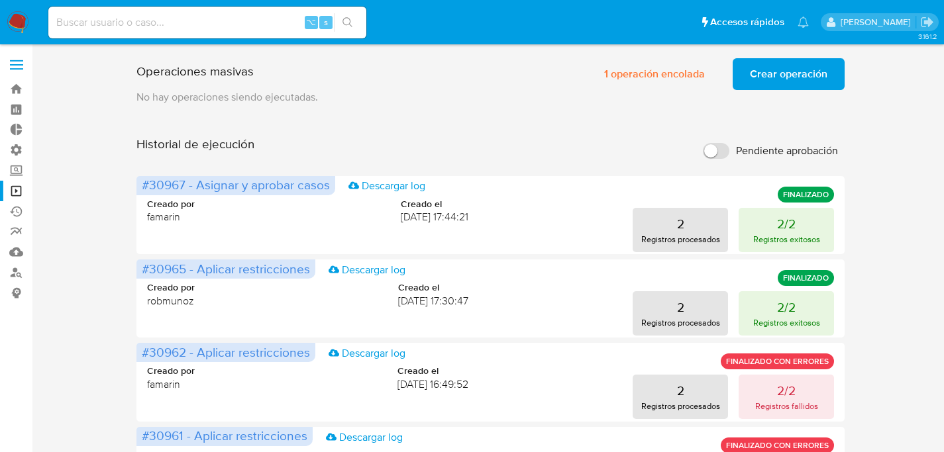
click at [801, 76] on span "Crear operación" at bounding box center [788, 74] width 77 height 29
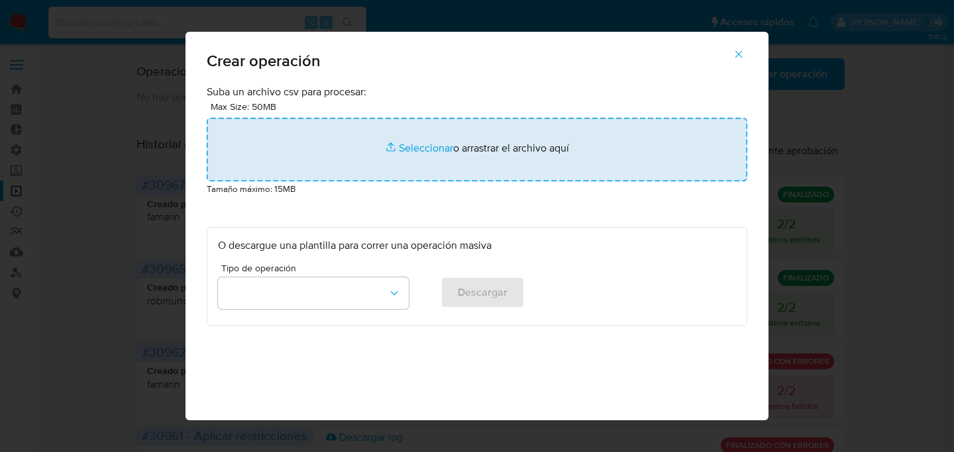
click at [678, 134] on input "file" at bounding box center [477, 150] width 540 height 64
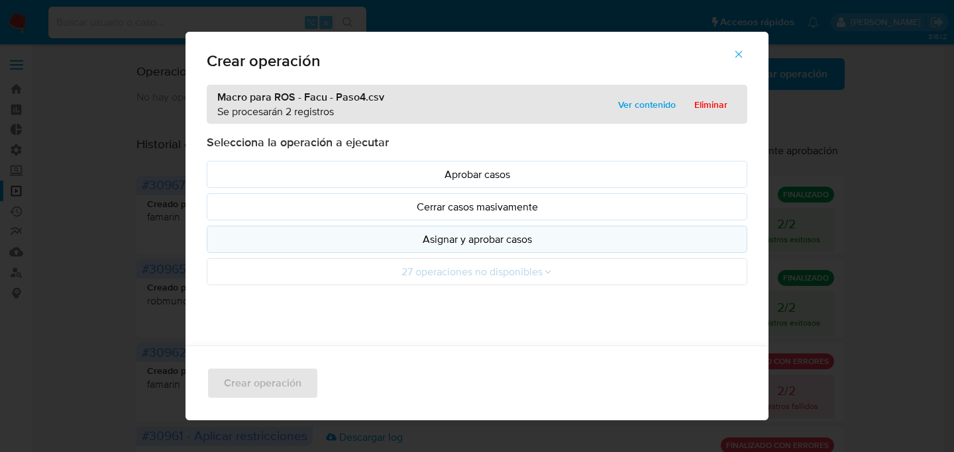
click at [465, 241] on p "Asignar y aprobar casos" at bounding box center [477, 239] width 518 height 15
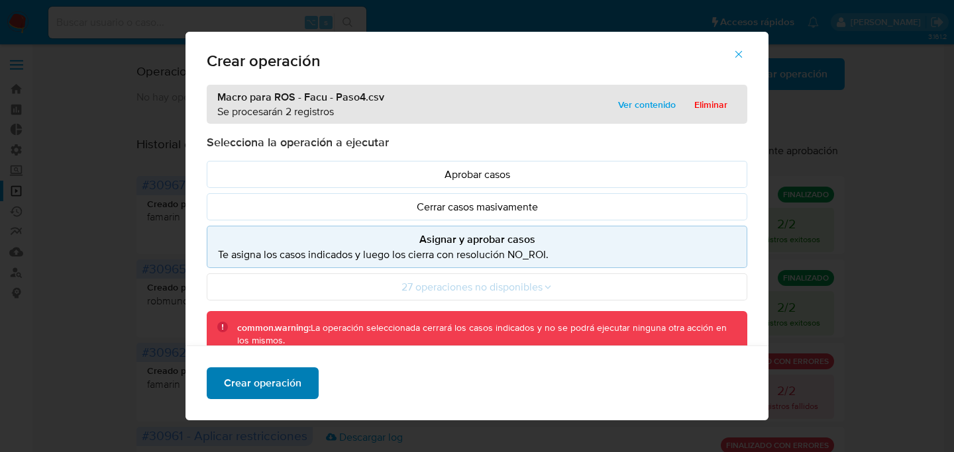
click at [288, 386] on span "Crear operación" at bounding box center [262, 383] width 77 height 29
